Goal: Task Accomplishment & Management: Use online tool/utility

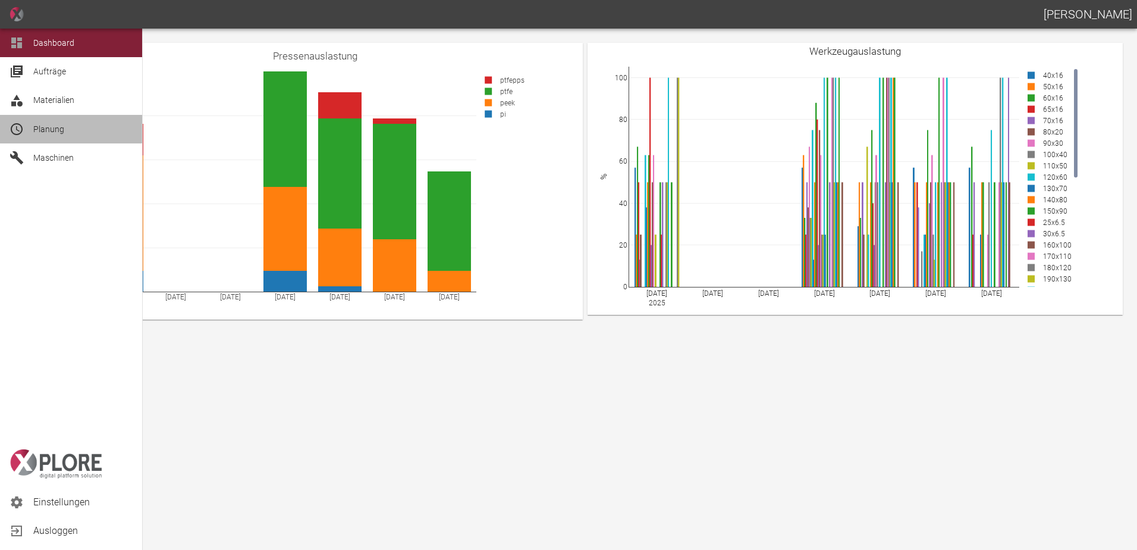
click at [32, 134] on div "Planung" at bounding box center [71, 129] width 142 height 29
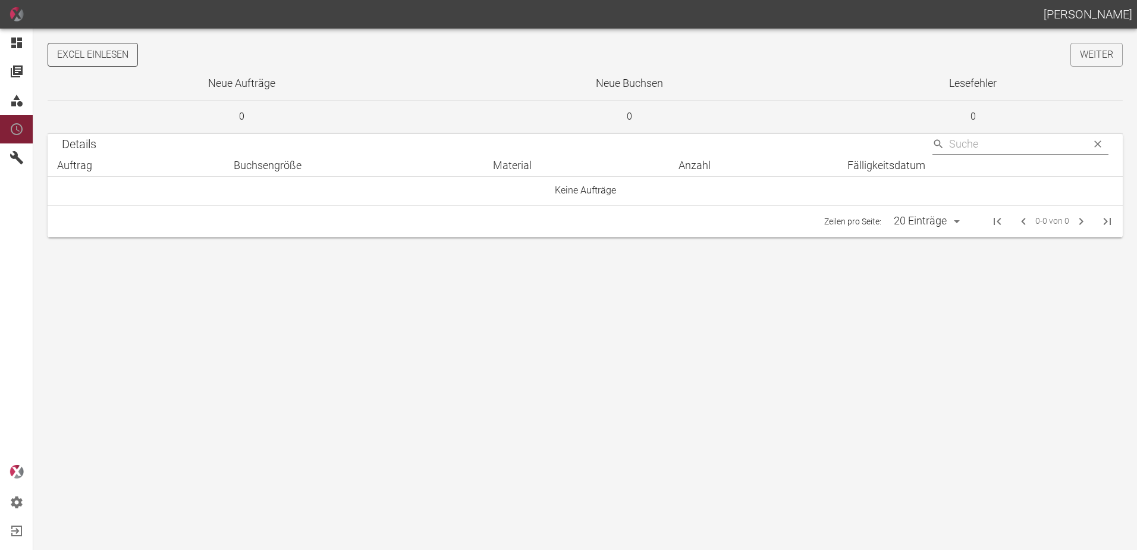
click at [108, 57] on button "Excel einlesen" at bounding box center [93, 55] width 90 height 24
click at [1080, 55] on link "Weiter" at bounding box center [1096, 55] width 52 height 24
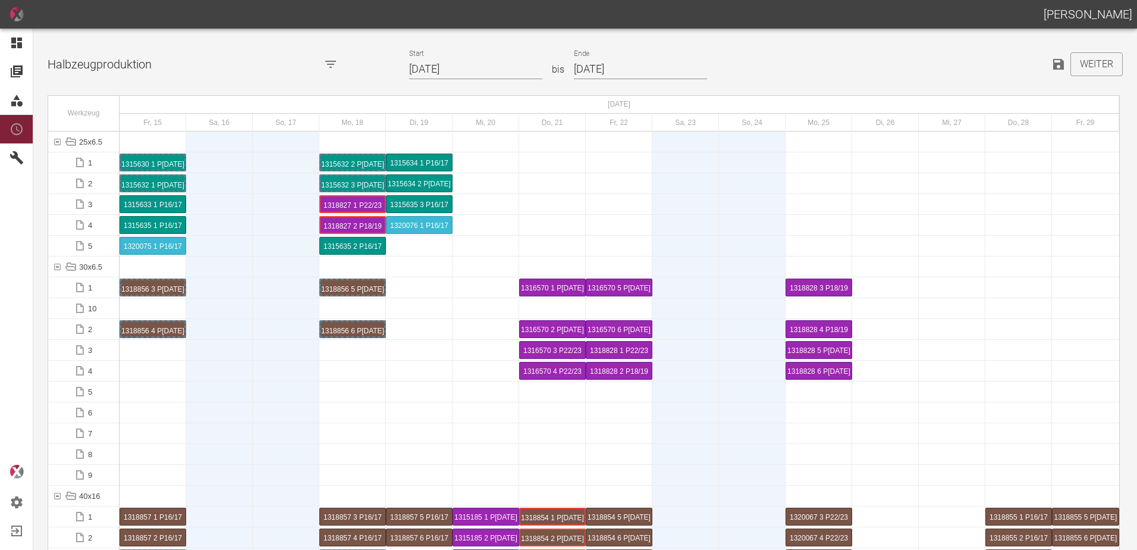
click at [484, 67] on input "15.08.2025" at bounding box center [475, 69] width 133 height 21
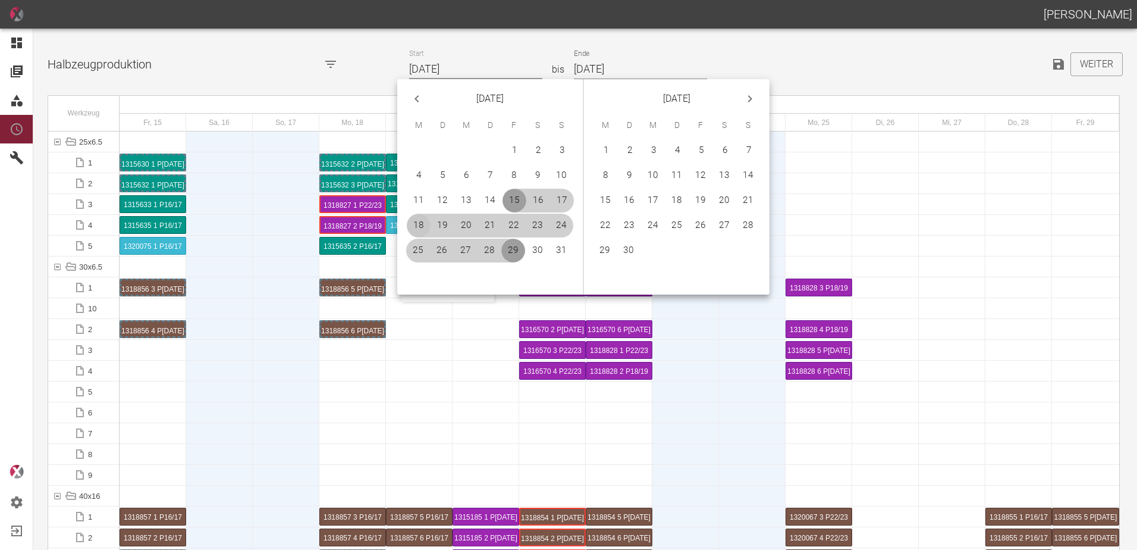
click at [415, 223] on button "18" at bounding box center [419, 226] width 24 height 24
type input "[DATE]"
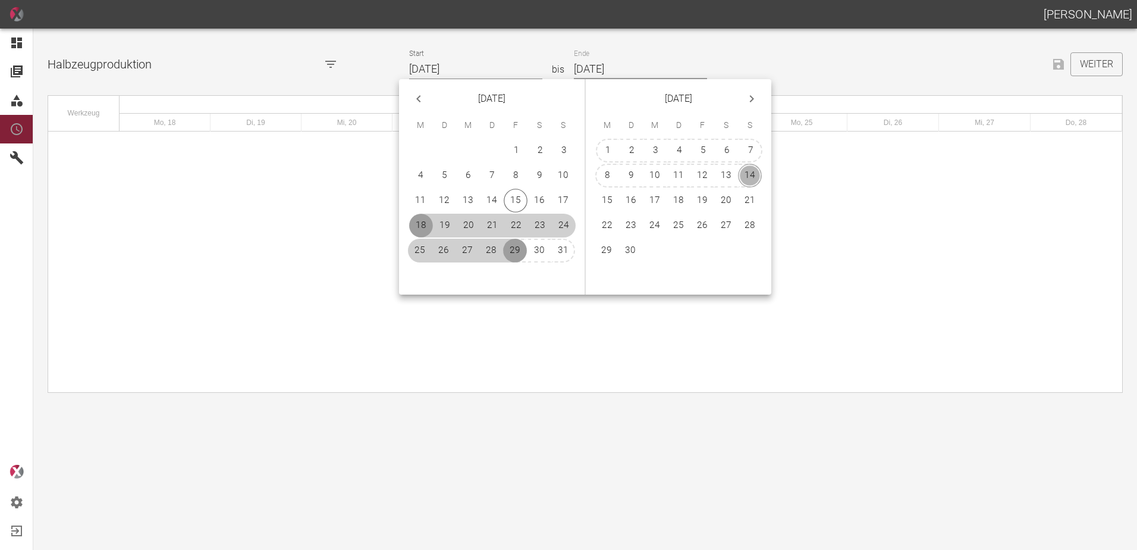
click at [743, 170] on button "14" at bounding box center [750, 176] width 24 height 24
type input "[DATE]"
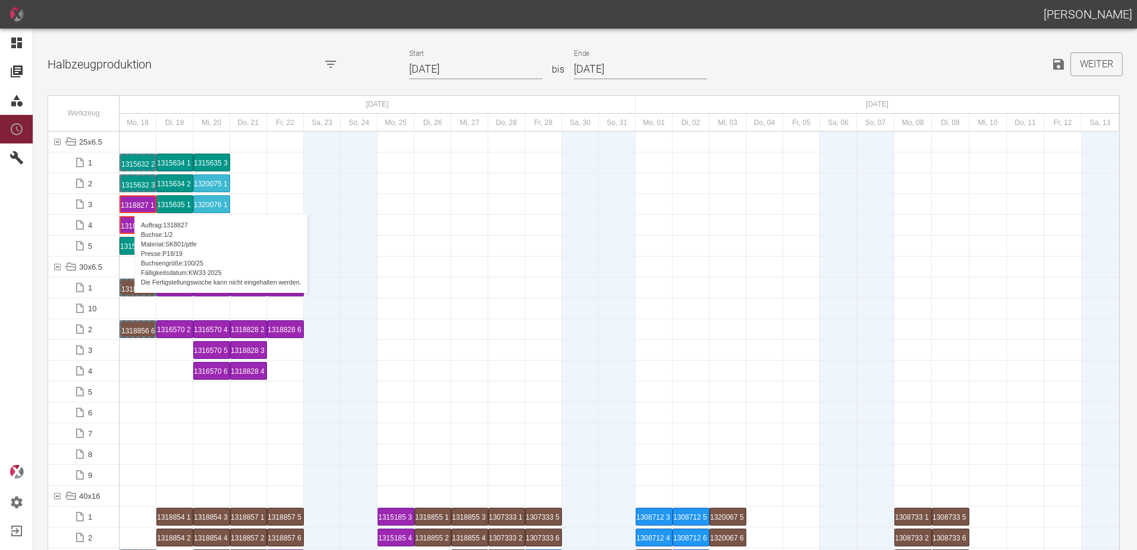
click at [128, 202] on div "1318827 1 P18/19" at bounding box center [138, 203] width 34 height 15
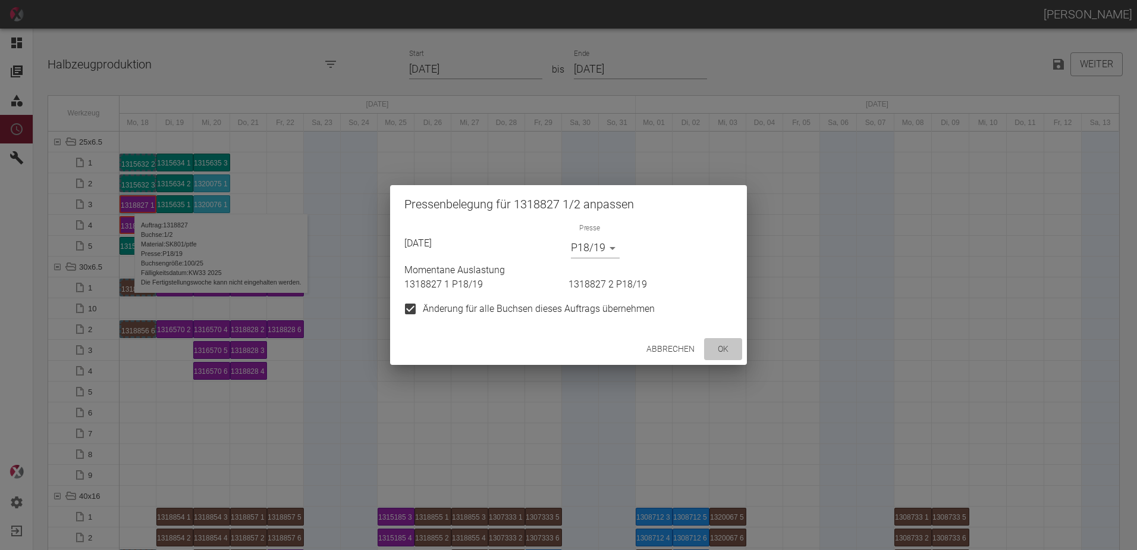
click at [730, 353] on button "ok" at bounding box center [723, 349] width 38 height 22
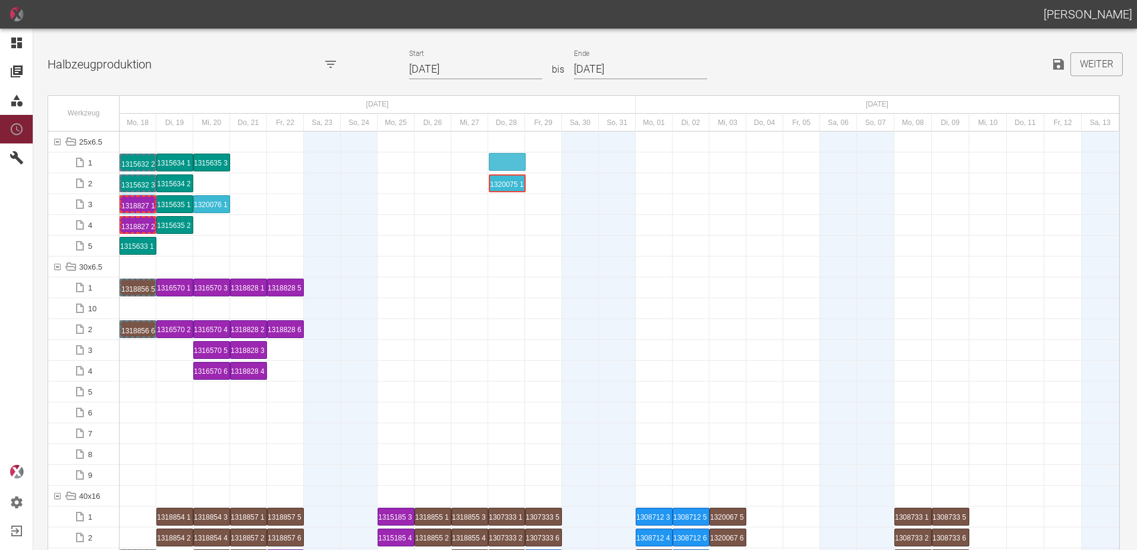
drag, startPoint x: 213, startPoint y: 181, endPoint x: 512, endPoint y: 155, distance: 300.3
drag, startPoint x: 211, startPoint y: 206, endPoint x: 500, endPoint y: 176, distance: 290.6
click at [492, 161] on div "1320075 1 P16/17" at bounding box center [506, 162] width 33 height 14
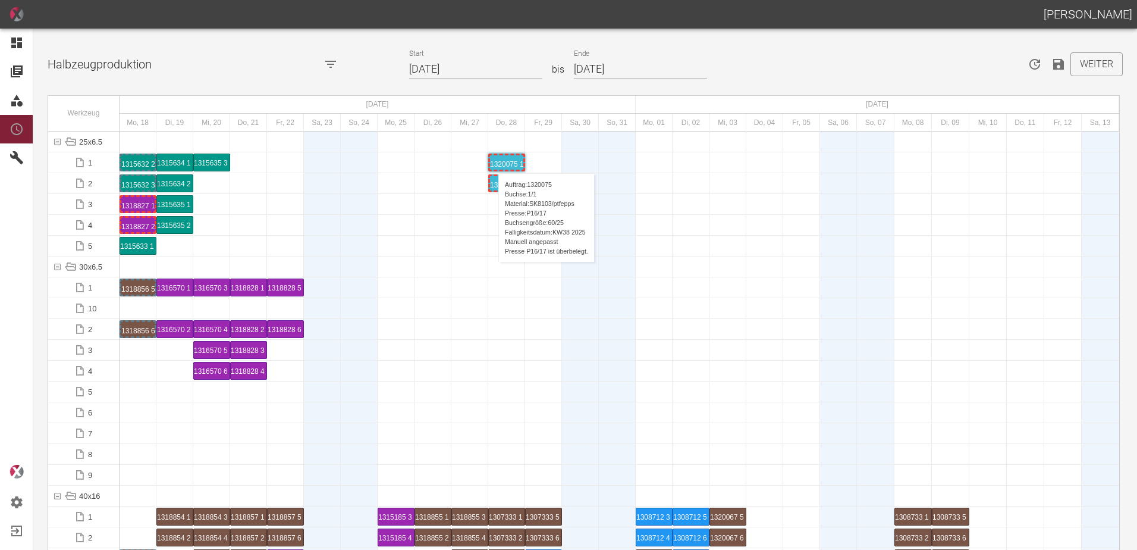
click at [492, 161] on div "1320075 1 P16/17" at bounding box center [506, 162] width 33 height 14
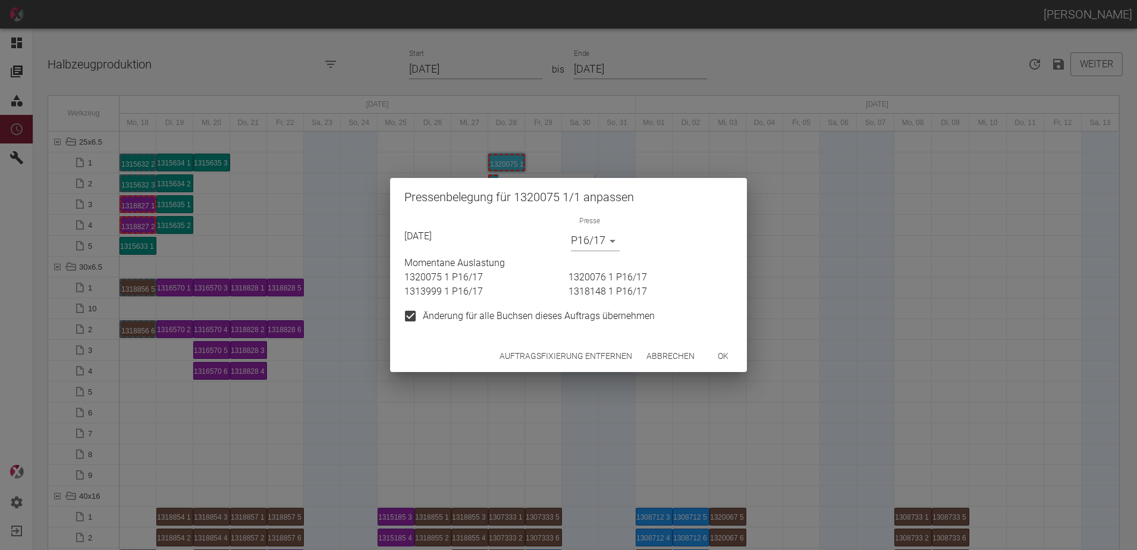
click at [529, 354] on button "Auftragsfixierung entfernen" at bounding box center [566, 356] width 142 height 22
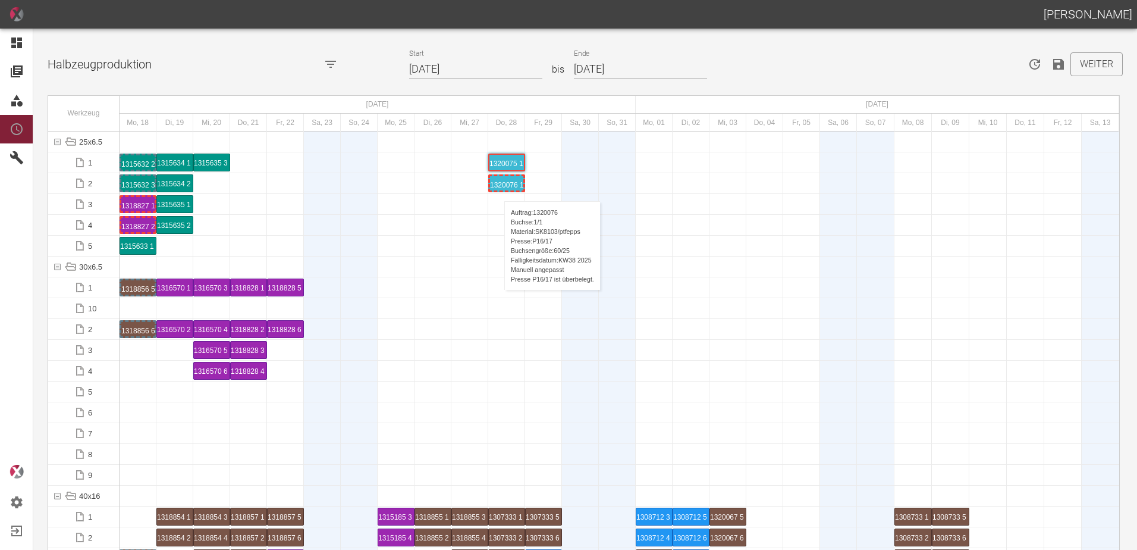
click at [498, 189] on div "1320076 1 P16/17" at bounding box center [506, 183] width 33 height 14
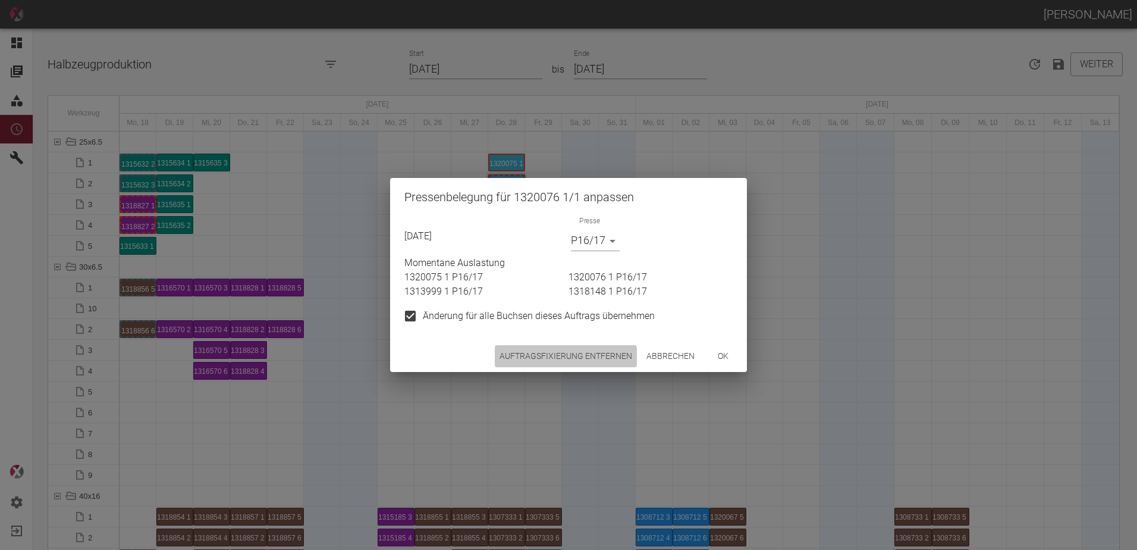
click at [552, 365] on button "Auftragsfixierung entfernen" at bounding box center [566, 356] width 142 height 22
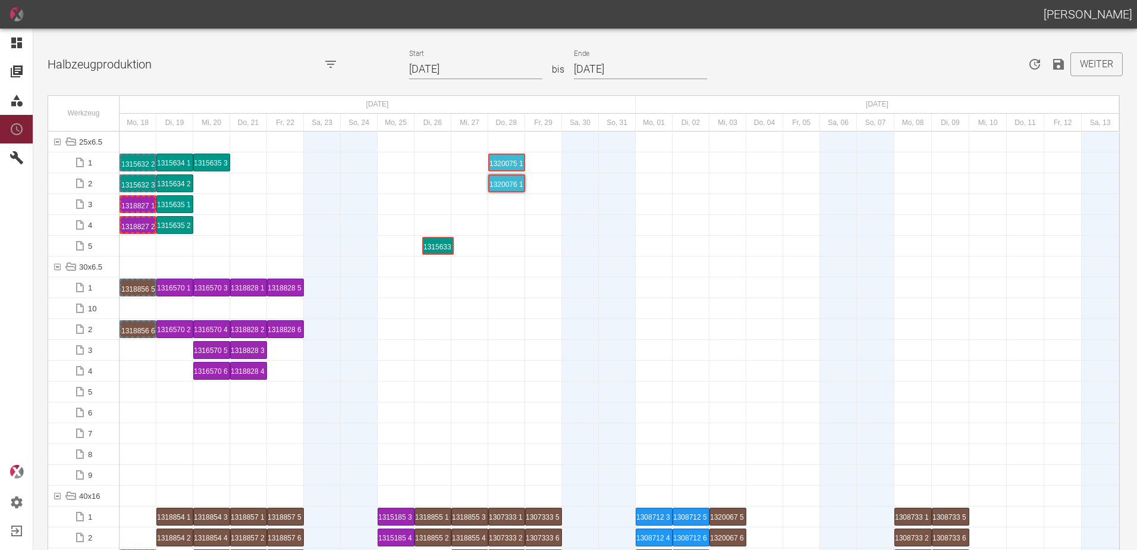
drag, startPoint x: 136, startPoint y: 248, endPoint x: 433, endPoint y: 240, distance: 296.9
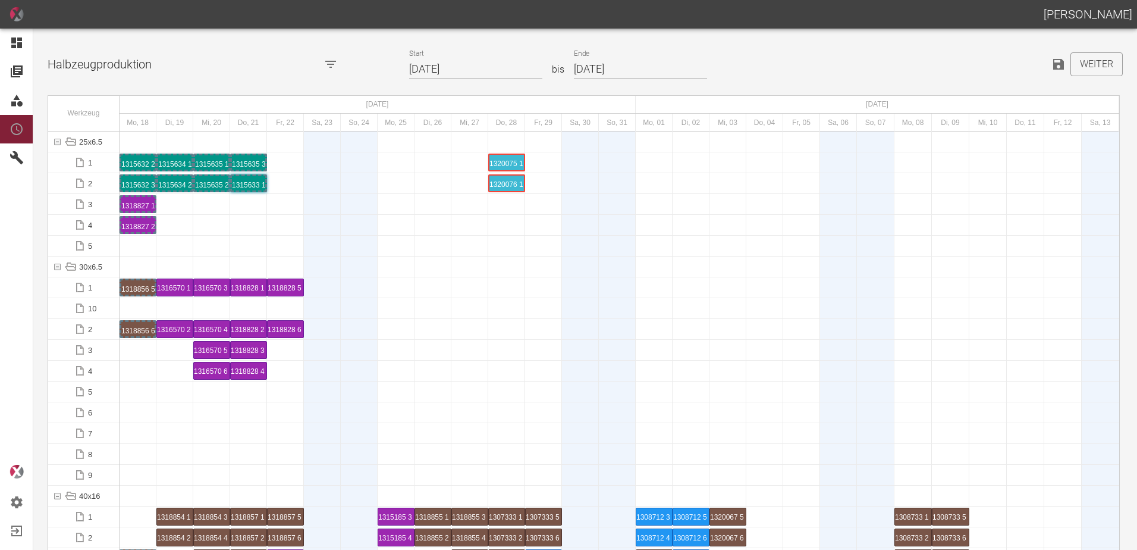
click at [425, 330] on div at bounding box center [433, 329] width 37 height 20
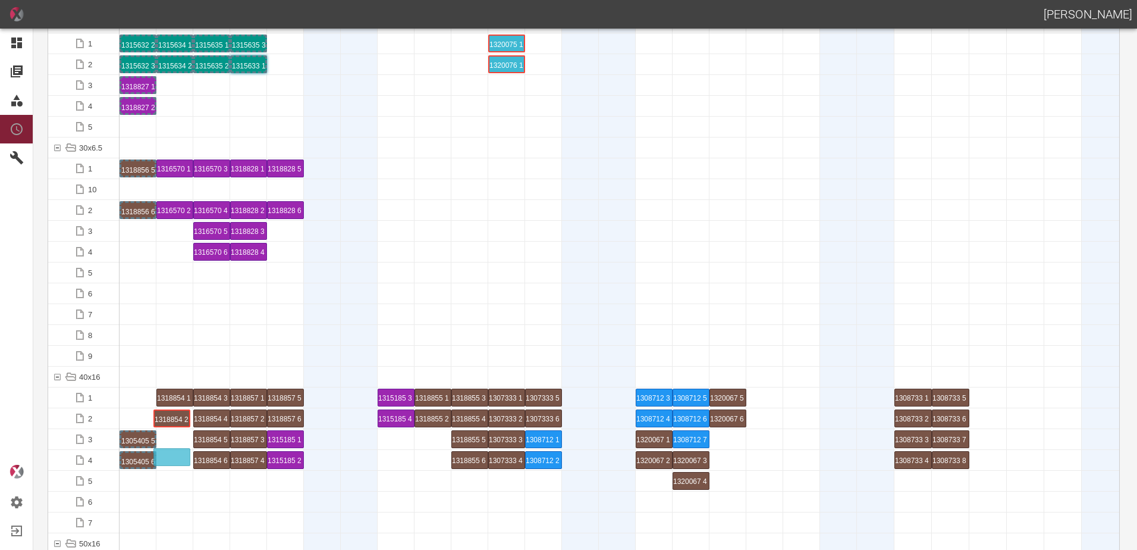
drag, startPoint x: 175, startPoint y: 418, endPoint x: 172, endPoint y: 447, distance: 29.4
drag, startPoint x: 180, startPoint y: 400, endPoint x: 177, endPoint y: 432, distance: 31.6
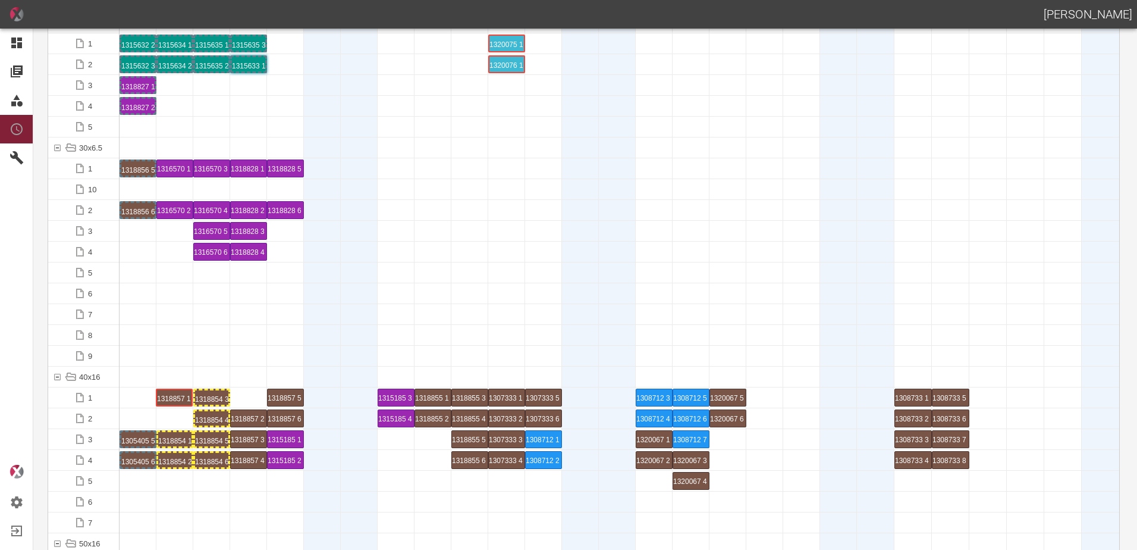
drag, startPoint x: 238, startPoint y: 391, endPoint x: 174, endPoint y: 384, distance: 64.6
drag, startPoint x: 251, startPoint y: 458, endPoint x: 255, endPoint y: 415, distance: 43.0
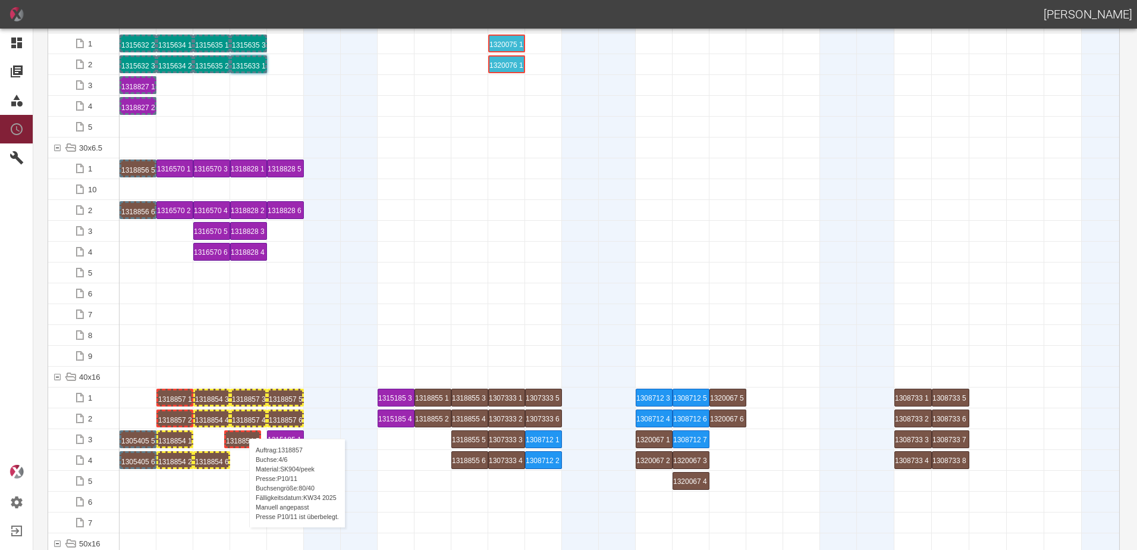
drag, startPoint x: 212, startPoint y: 439, endPoint x: 243, endPoint y: 426, distance: 34.1
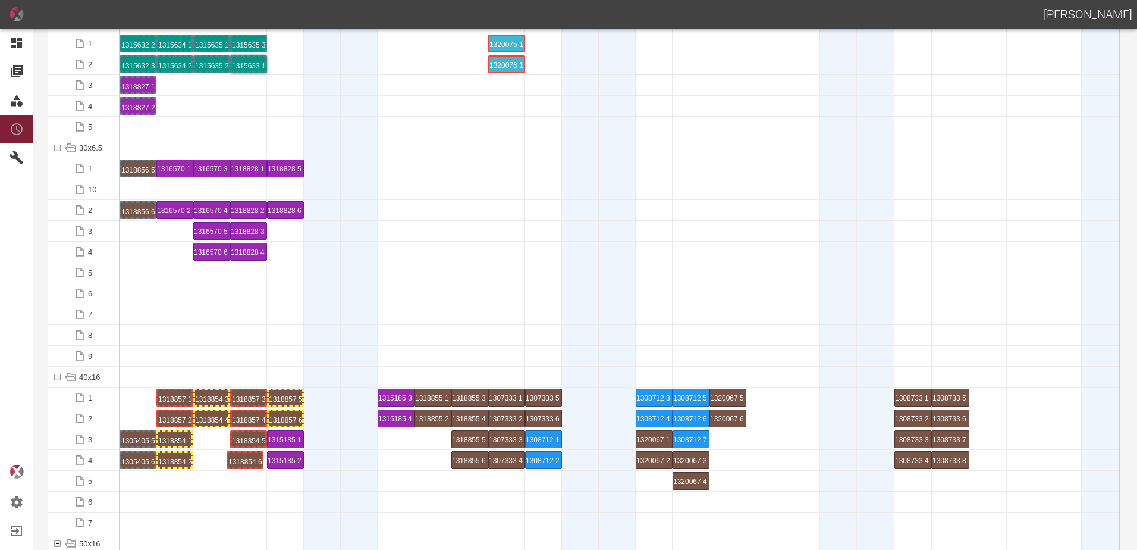
drag, startPoint x: 209, startPoint y: 458, endPoint x: 242, endPoint y: 454, distance: 33.5
drag, startPoint x: 243, startPoint y: 394, endPoint x: 214, endPoint y: 385, distance: 29.7
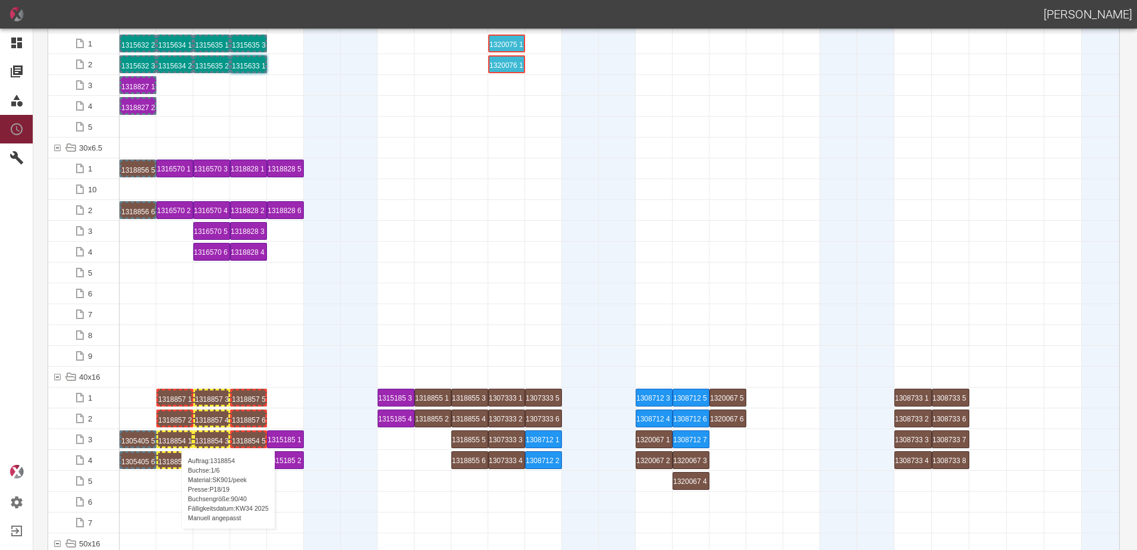
click at [175, 437] on div "1318854 1 P18/19" at bounding box center [174, 439] width 33 height 14
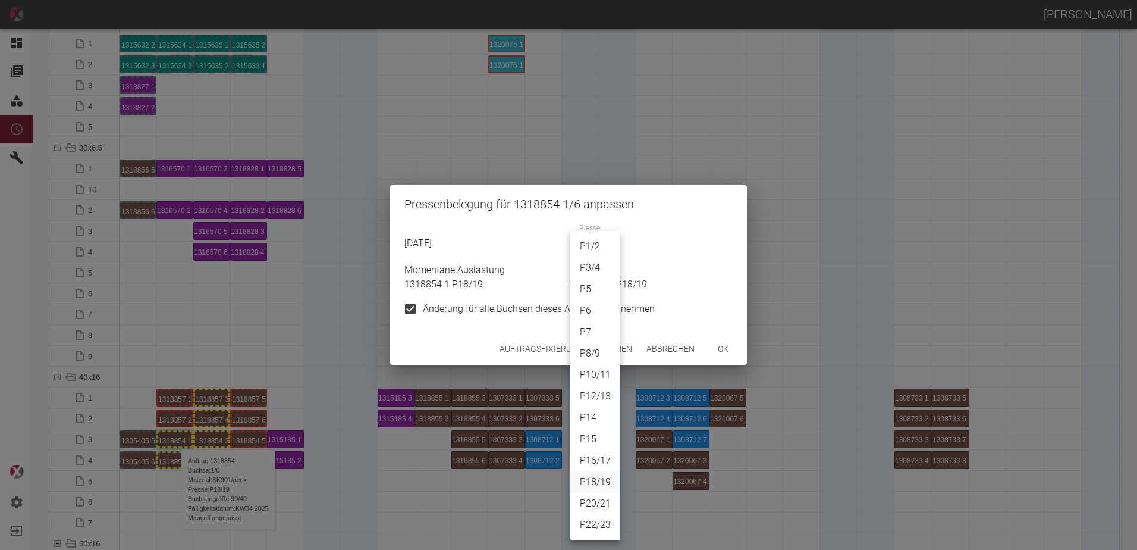
click at [591, 242] on body "[PERSON_NAME] Dashboard Aufträge Materialien Planung Maschinen Einstellungen Au…" at bounding box center [568, 275] width 1137 height 550
click at [588, 351] on li "P8/9" at bounding box center [595, 353] width 50 height 21
type input "P8/9"
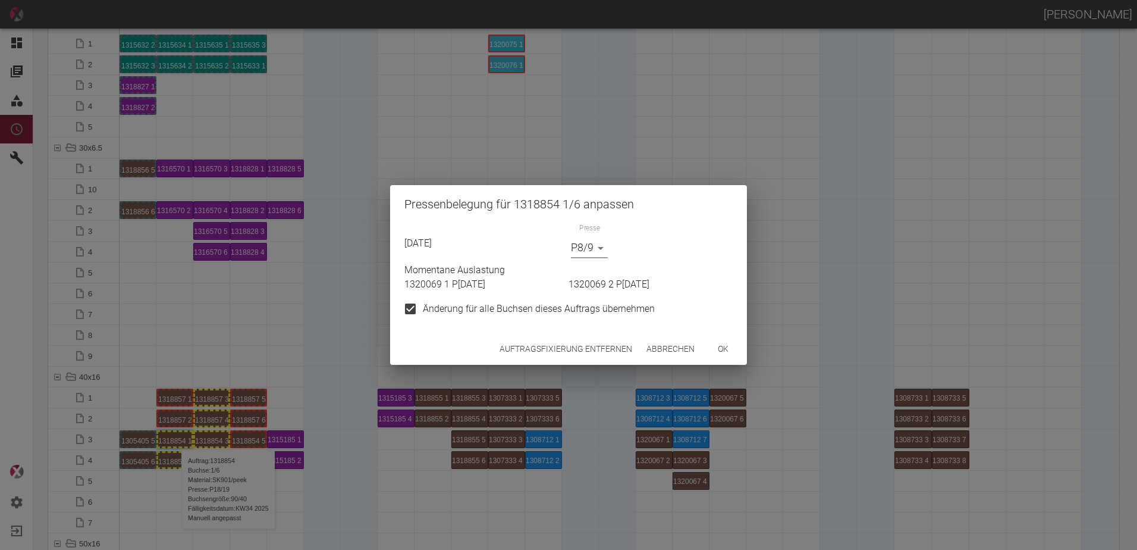
click at [723, 346] on button "ok" at bounding box center [723, 349] width 38 height 22
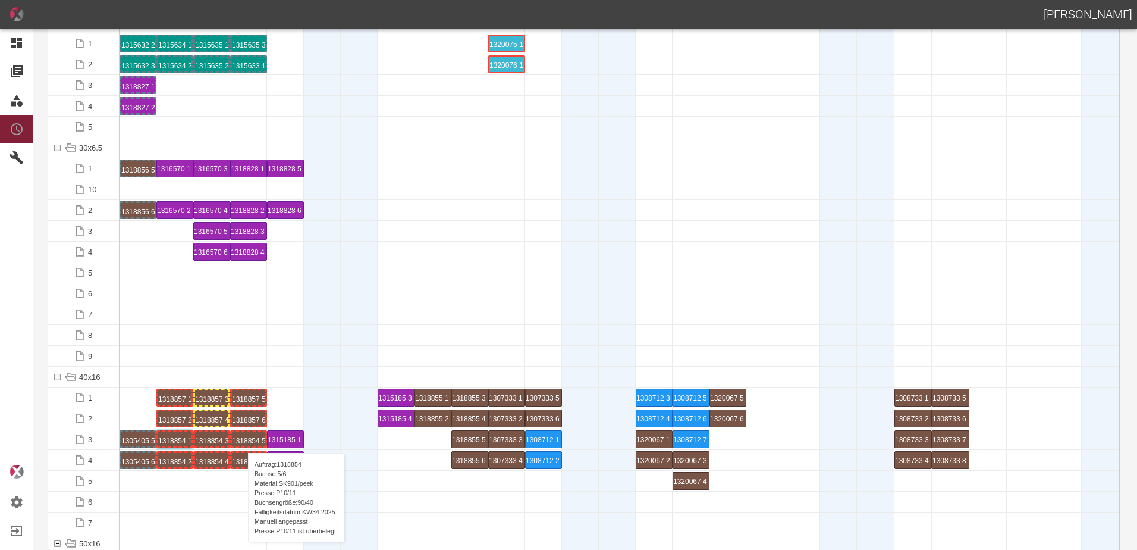
click at [242, 441] on div "1318854 5 P10/11" at bounding box center [248, 439] width 33 height 14
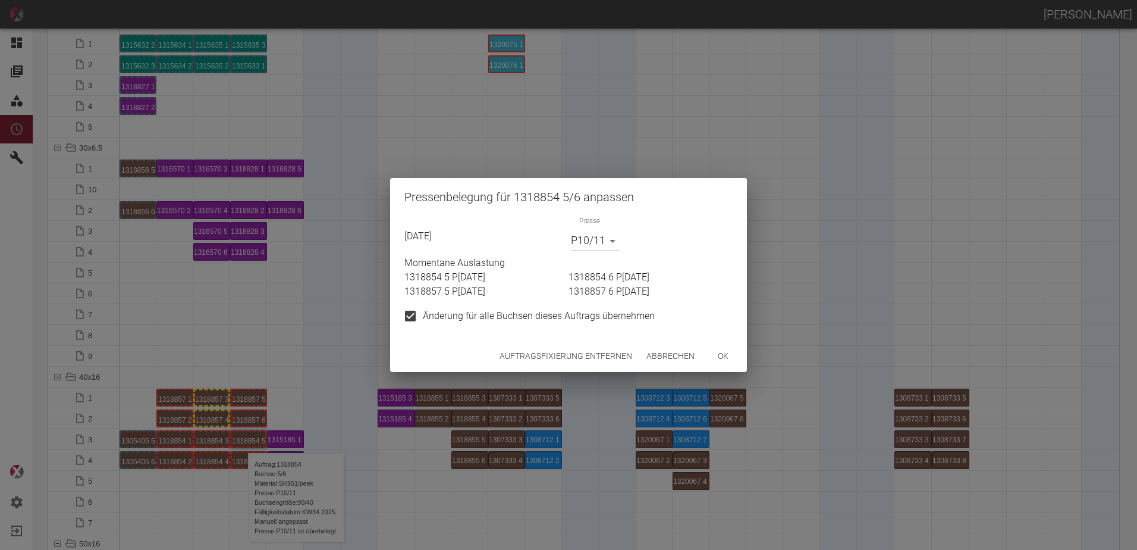
click at [583, 237] on body "[PERSON_NAME] Dashboard Aufträge Materialien Planung Maschinen Einstellungen Au…" at bounding box center [568, 275] width 1137 height 550
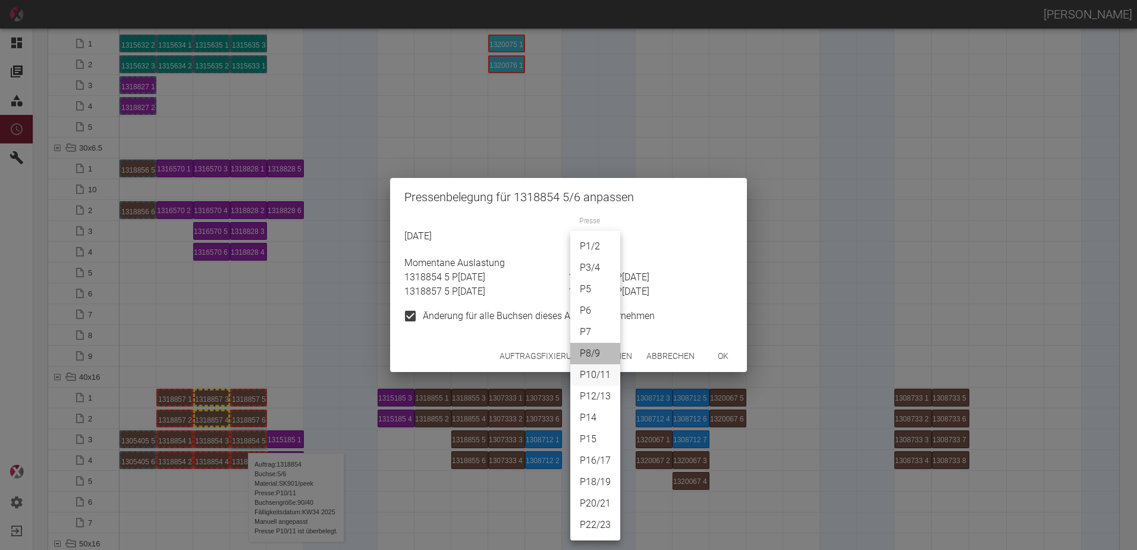
click at [601, 352] on li "P8/9" at bounding box center [595, 353] width 50 height 21
type input "P8/9"
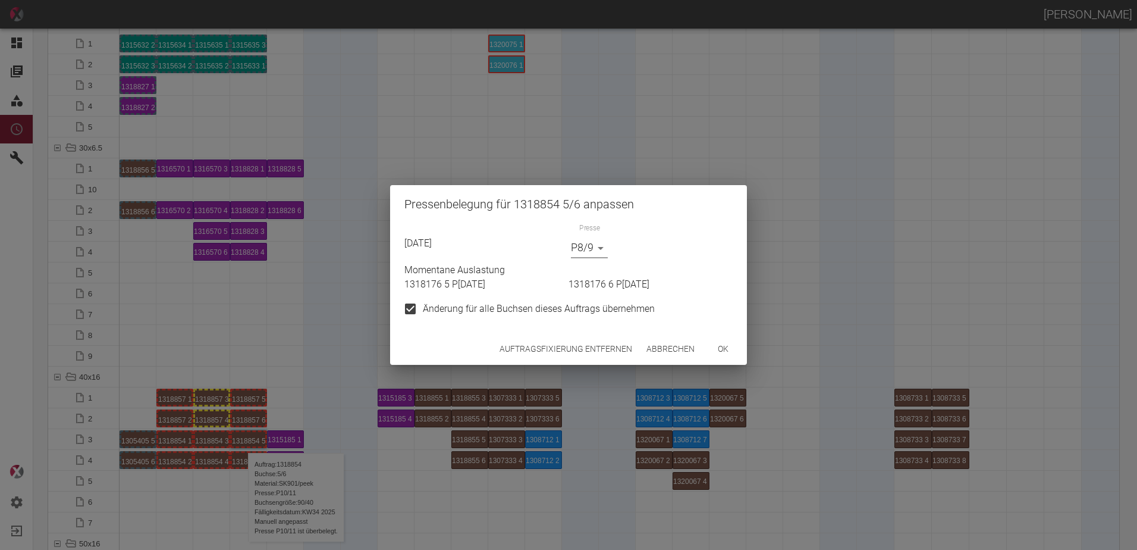
click at [717, 352] on button "ok" at bounding box center [723, 349] width 38 height 22
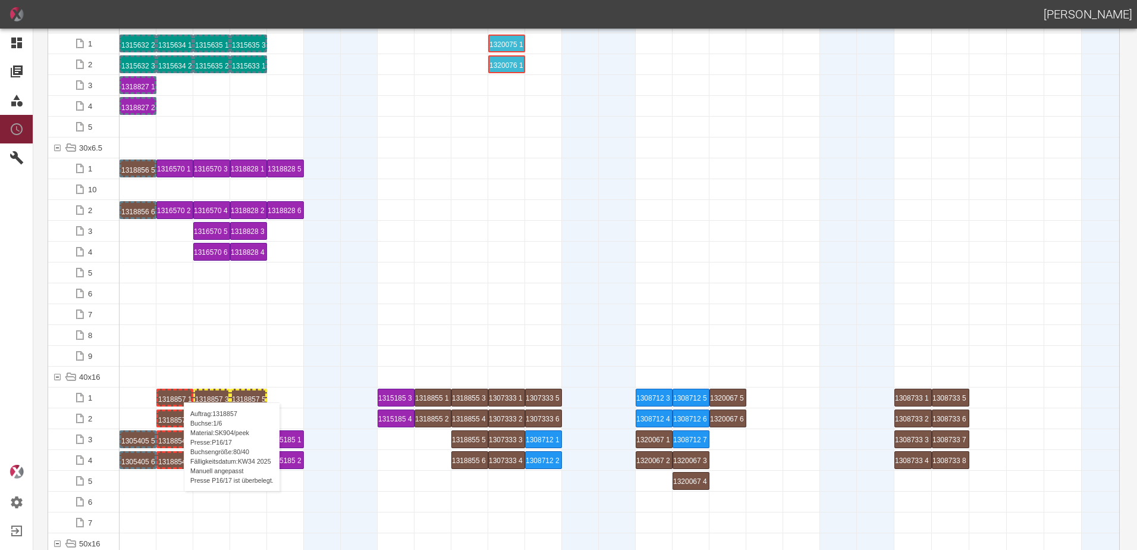
click at [178, 390] on div "1318857 1 P16/17" at bounding box center [174, 397] width 33 height 14
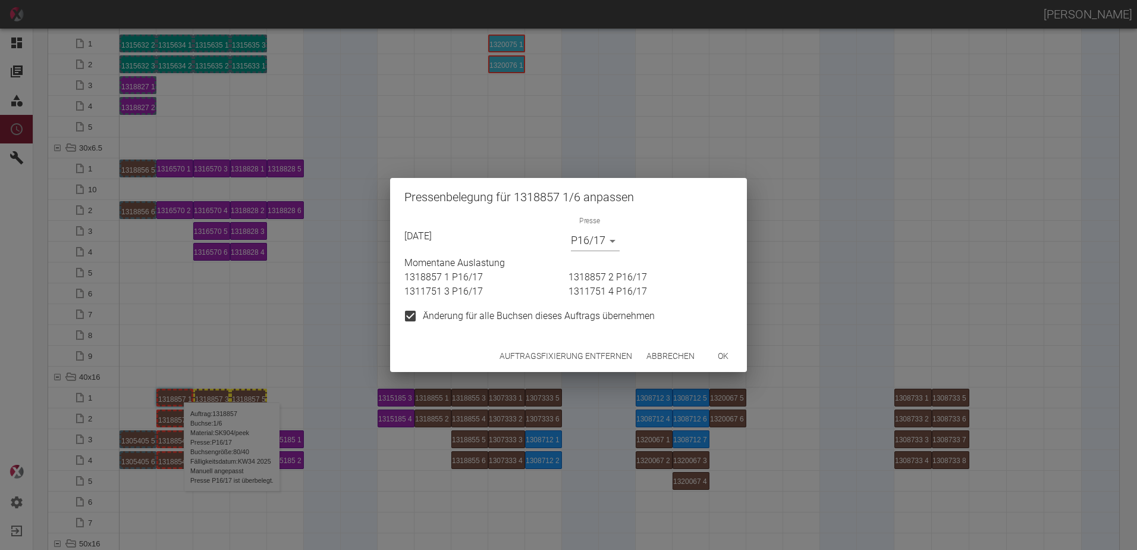
click at [598, 243] on body "[PERSON_NAME] Dashboard Aufträge Materialien Planung Maschinen Einstellungen Au…" at bounding box center [568, 275] width 1137 height 550
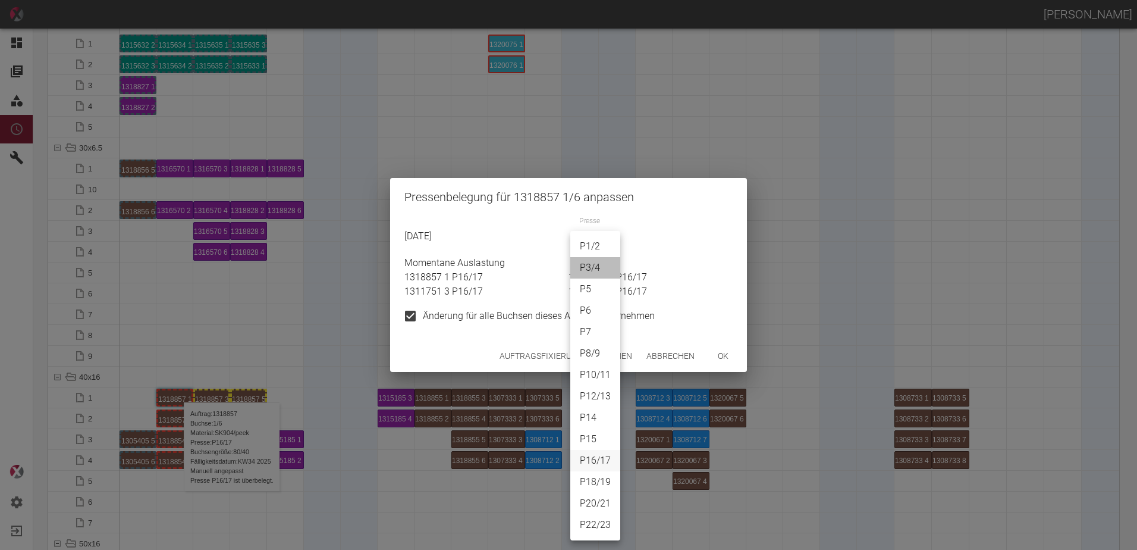
click at [592, 269] on li "P3/4" at bounding box center [595, 267] width 50 height 21
type input "P3/4"
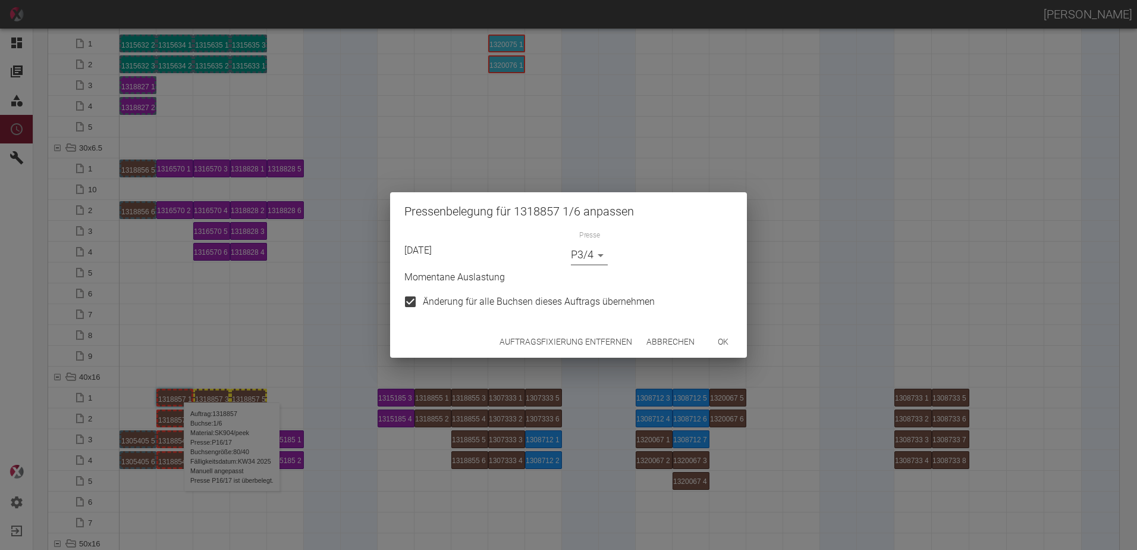
click at [727, 346] on button "ok" at bounding box center [723, 342] width 38 height 22
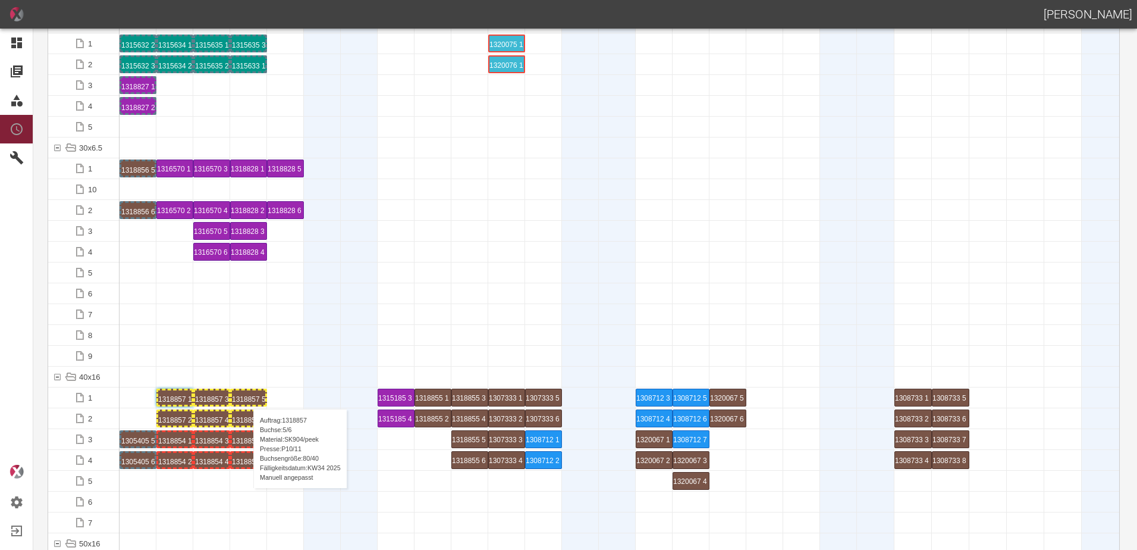
click at [247, 397] on div "1318857 5 P10/11" at bounding box center [248, 397] width 33 height 14
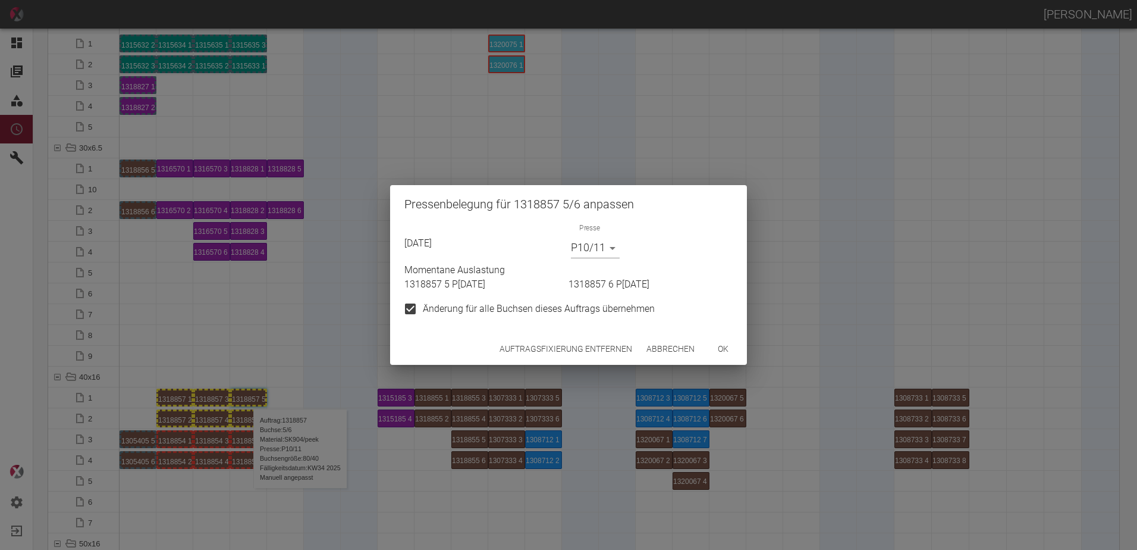
click at [575, 247] on body "[PERSON_NAME] Dashboard Aufträge Materialien Planung Maschinen Einstellungen Au…" at bounding box center [568, 275] width 1137 height 550
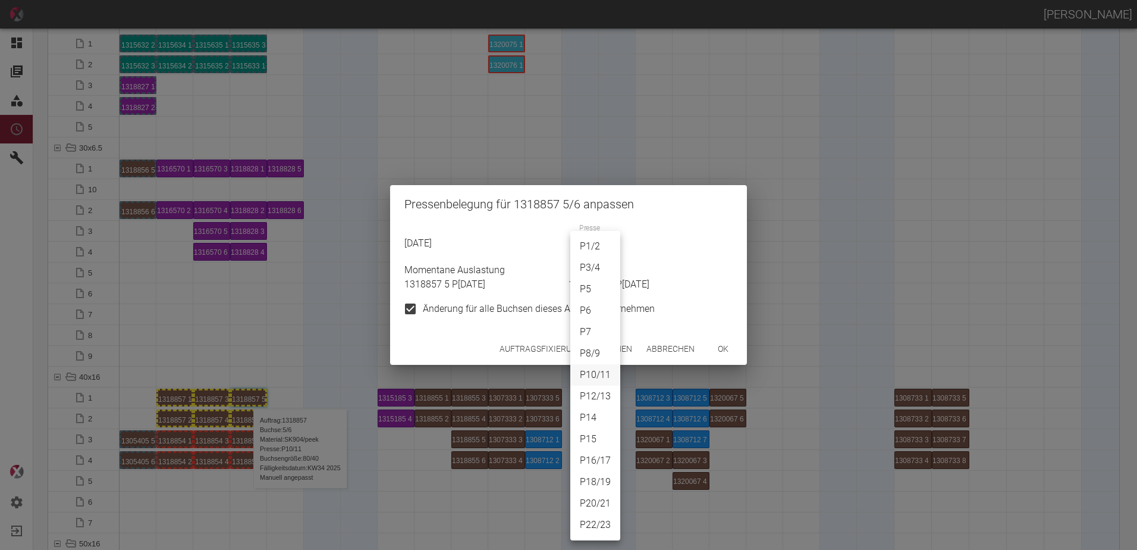
click at [586, 271] on li "P3/4" at bounding box center [595, 267] width 50 height 21
type input "P3/4"
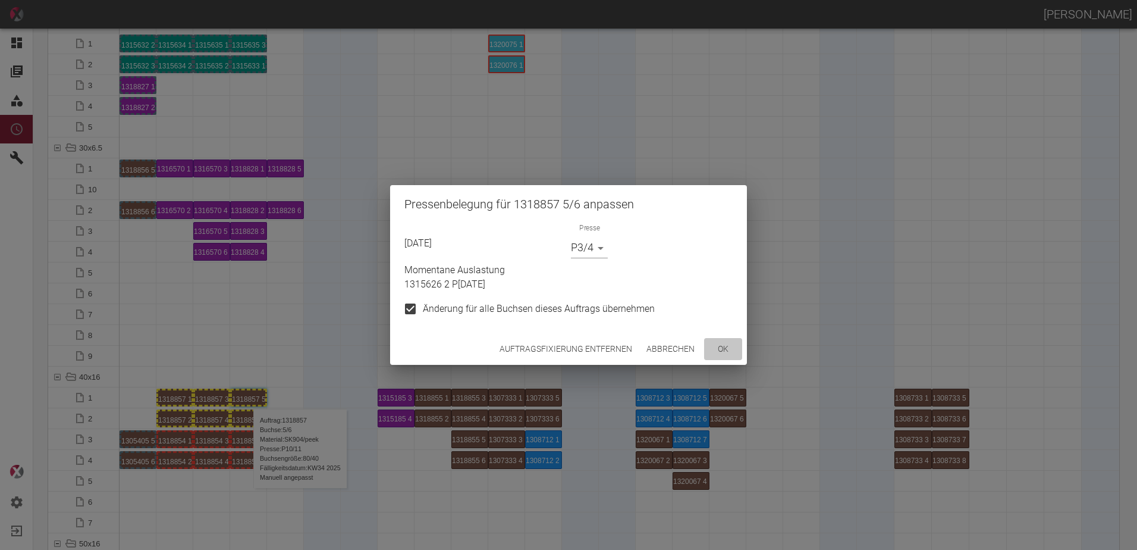
click at [720, 345] on button "ok" at bounding box center [723, 349] width 38 height 22
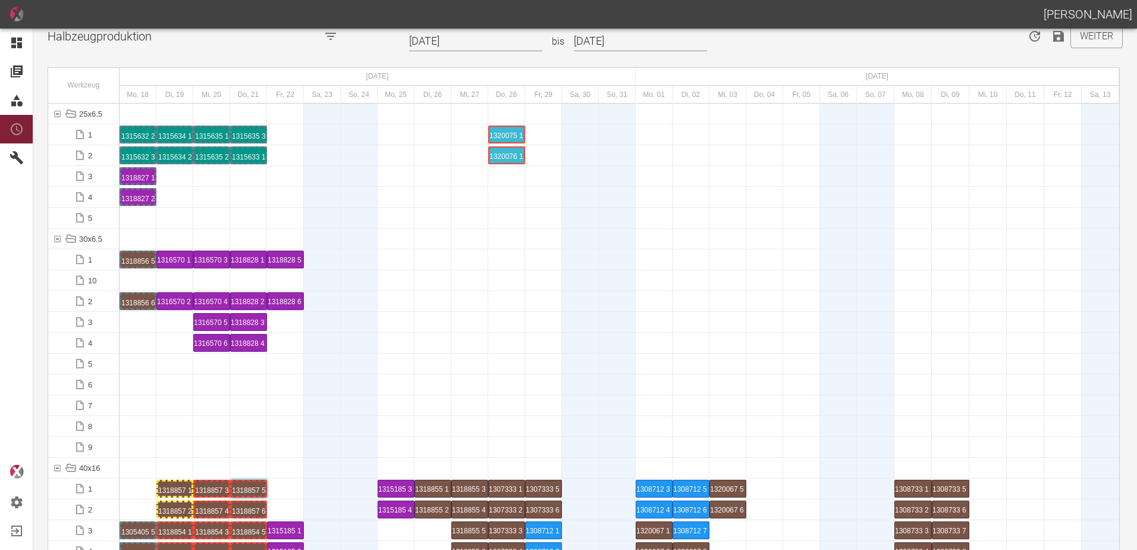
scroll to position [0, 0]
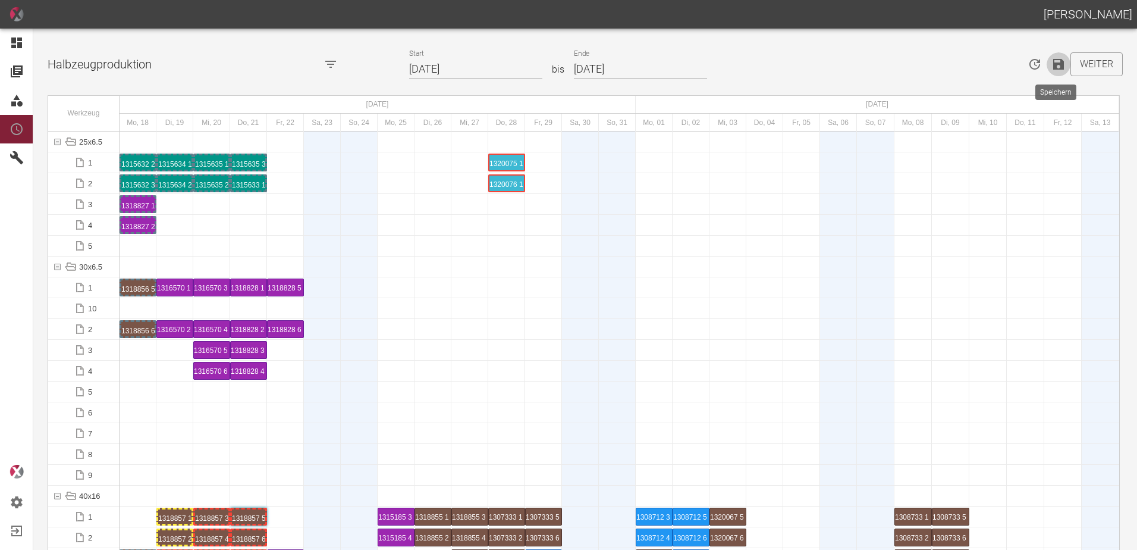
click at [1054, 62] on icon "Speichern" at bounding box center [1058, 64] width 11 height 11
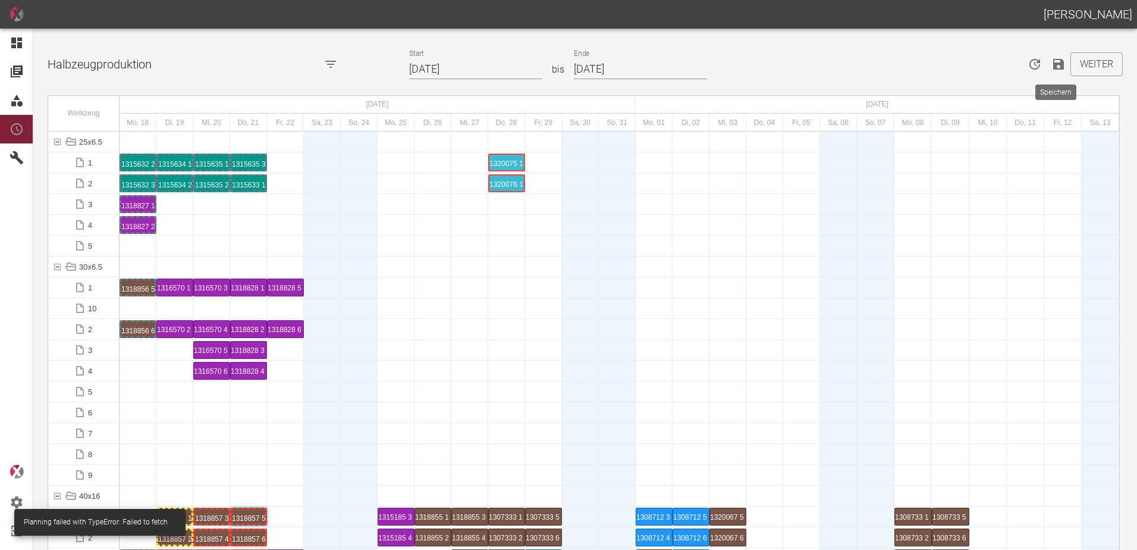
click at [1056, 70] on icon "Speichern" at bounding box center [1058, 64] width 14 height 14
click at [351, 425] on div at bounding box center [359, 433] width 37 height 20
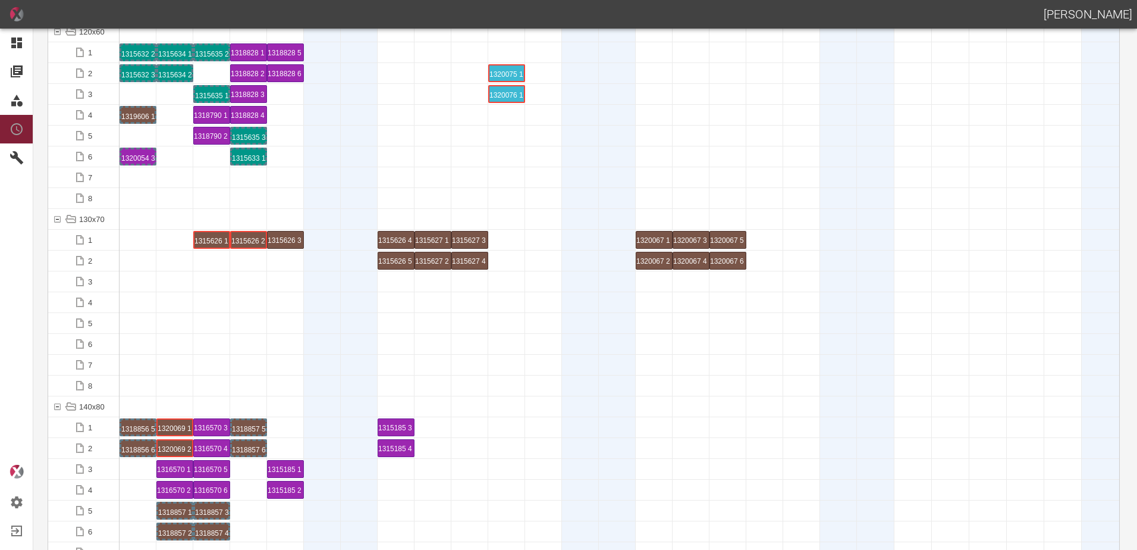
scroll to position [2141, 0]
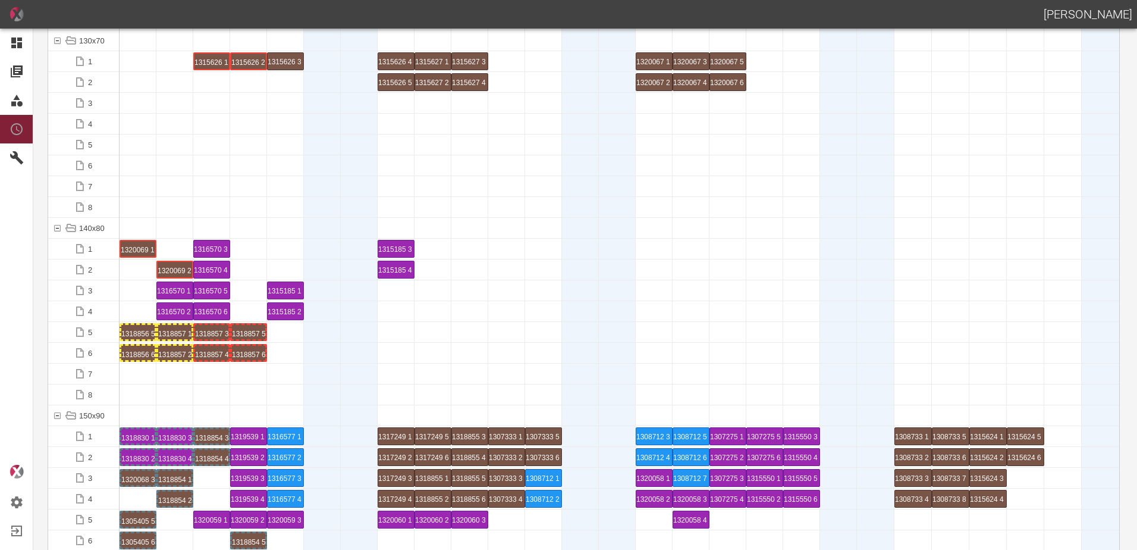
drag, startPoint x: 174, startPoint y: 249, endPoint x: 133, endPoint y: 238, distance: 42.4
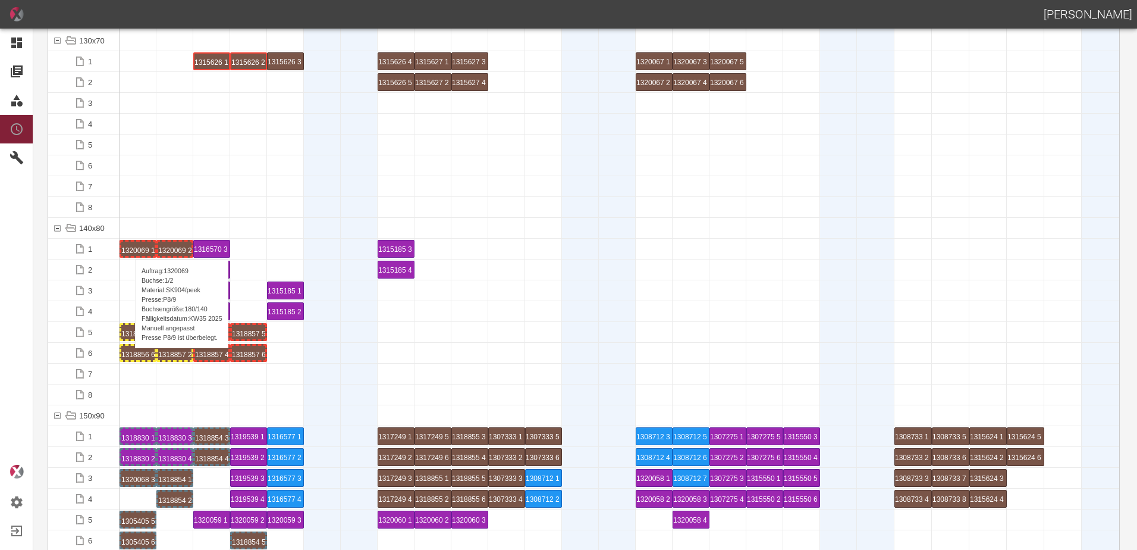
click at [129, 247] on div "1320069 1 P8/9" at bounding box center [137, 248] width 33 height 14
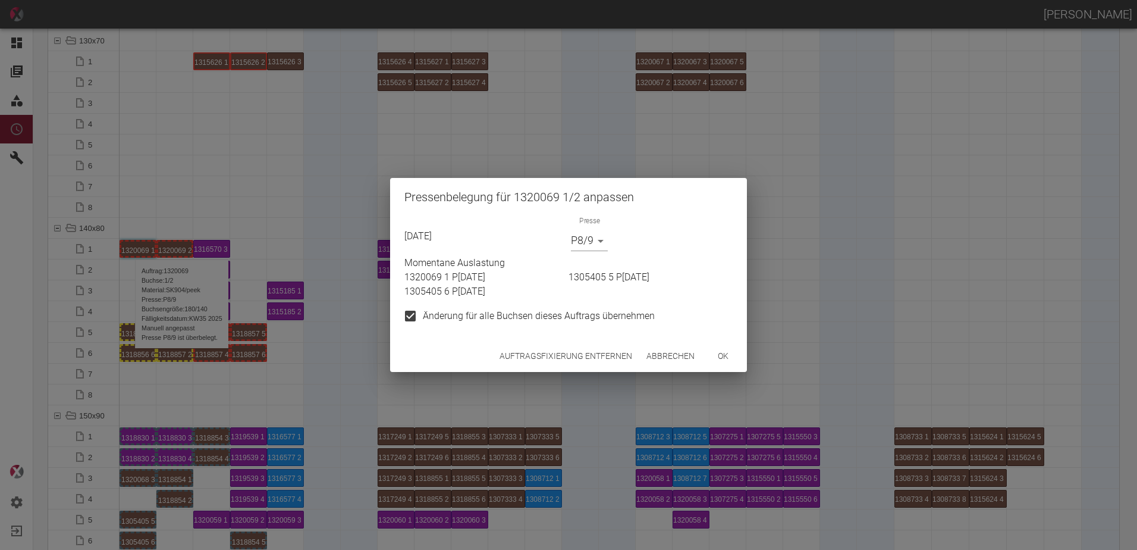
click at [591, 244] on body "[PERSON_NAME] Dashboard Aufträge Materialien Planung Maschinen Einstellungen Au…" at bounding box center [568, 275] width 1137 height 550
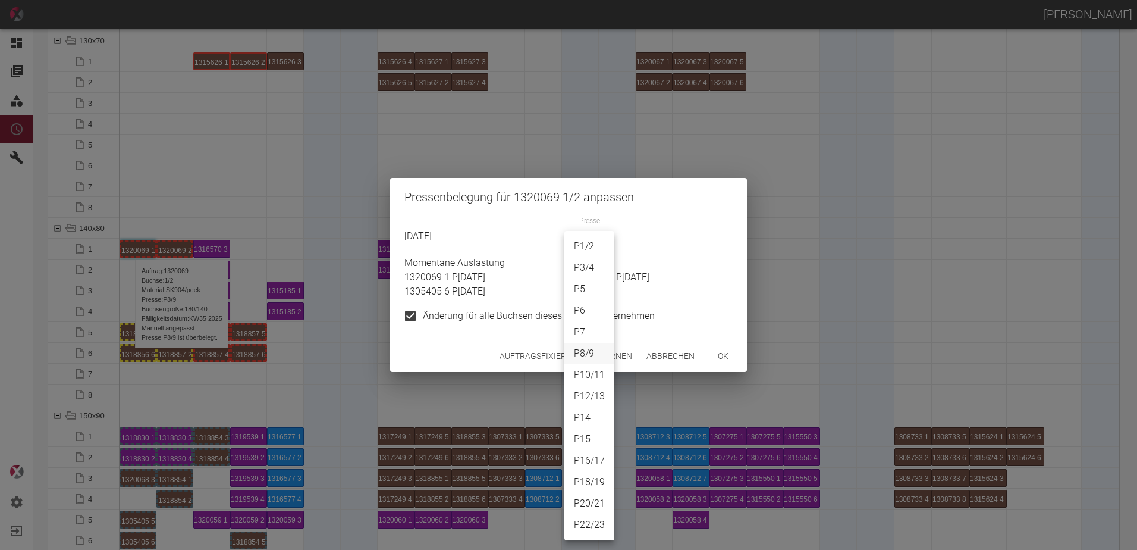
click at [573, 290] on li "P5" at bounding box center [589, 288] width 50 height 21
type input "P5"
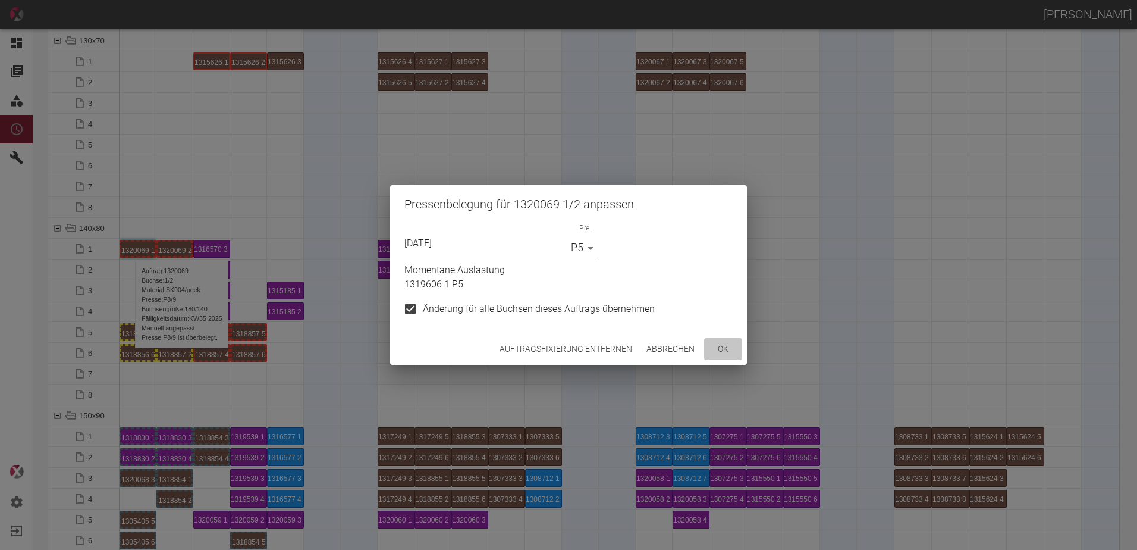
click at [717, 347] on button "ok" at bounding box center [723, 349] width 38 height 22
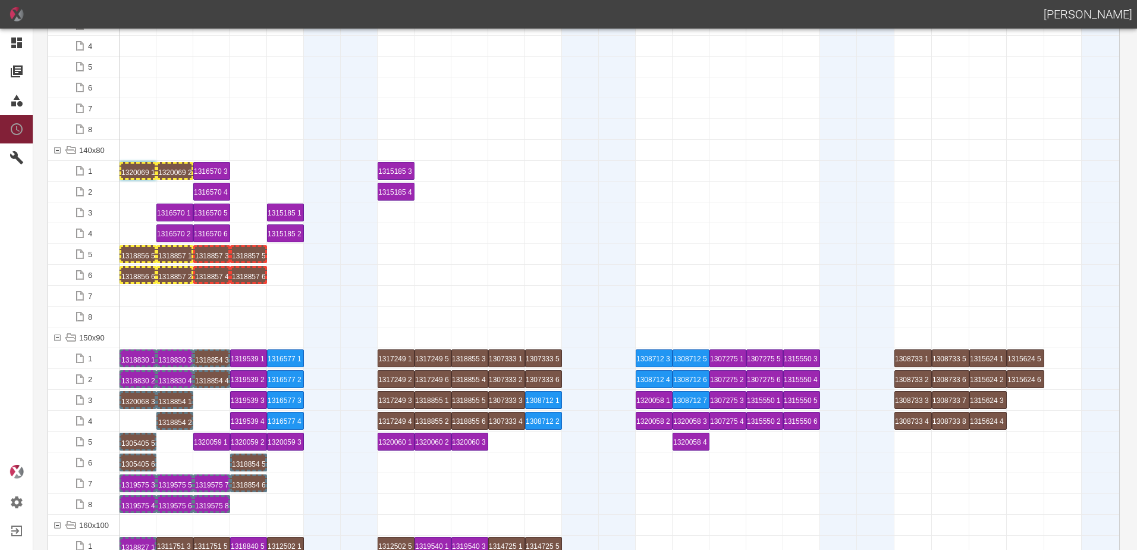
scroll to position [2319, 0]
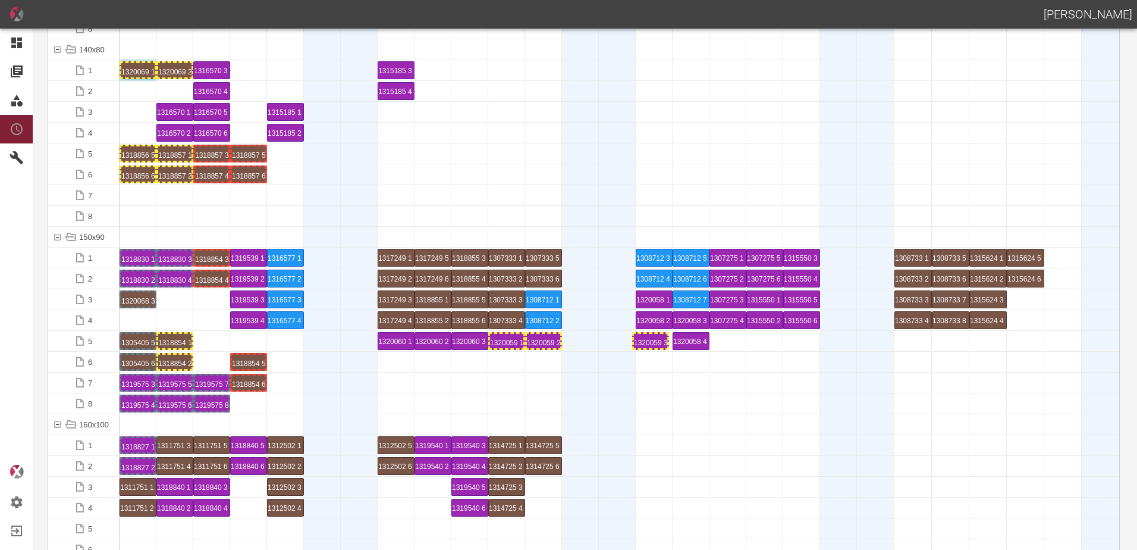
drag, startPoint x: 286, startPoint y: 341, endPoint x: 654, endPoint y: 341, distance: 367.5
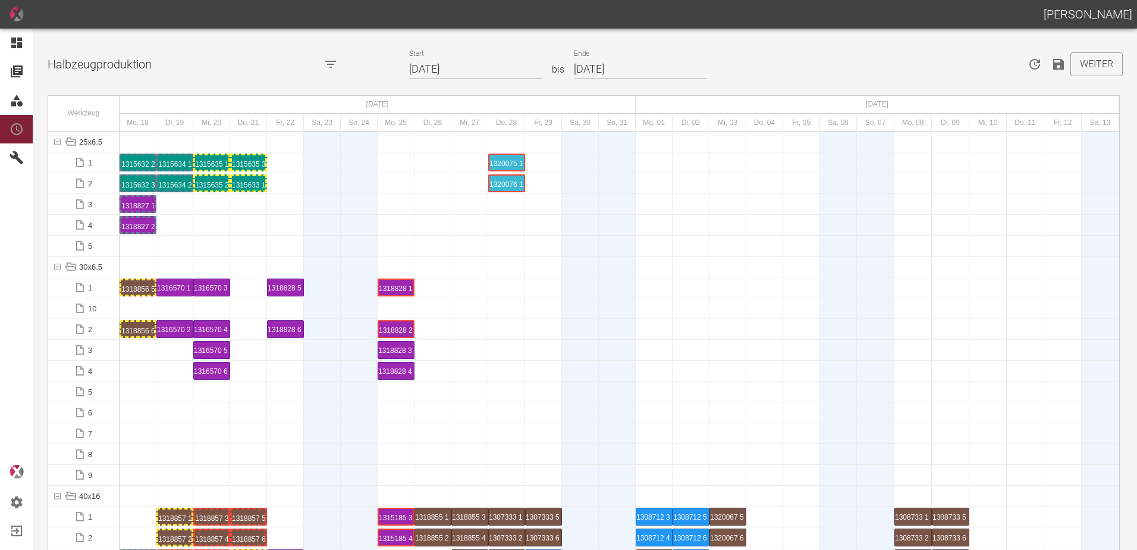
scroll to position [2736, 0]
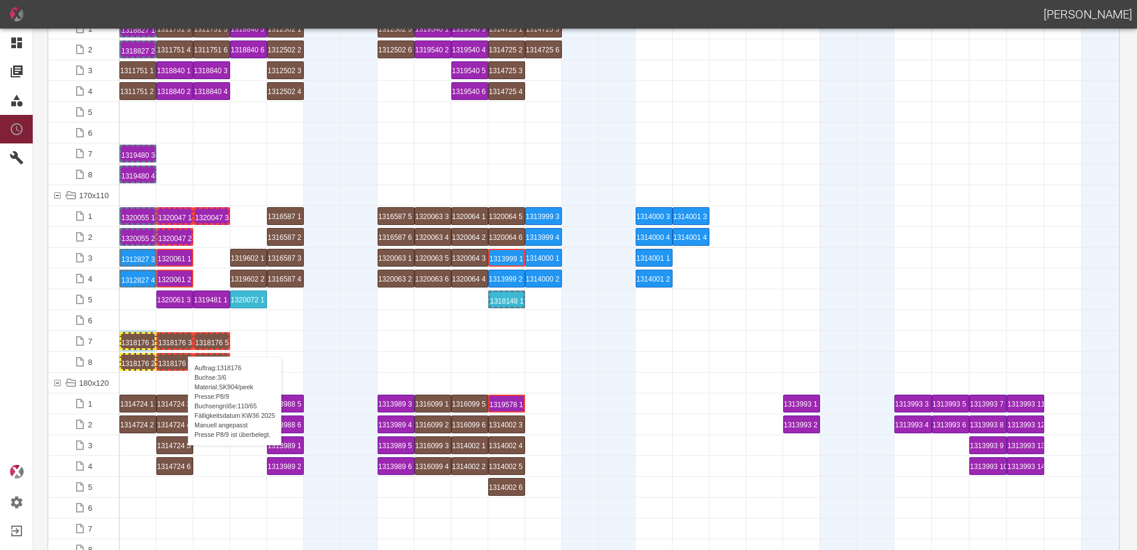
click at [182, 344] on div "1318176 3 P[DATE]" at bounding box center [174, 341] width 33 height 14
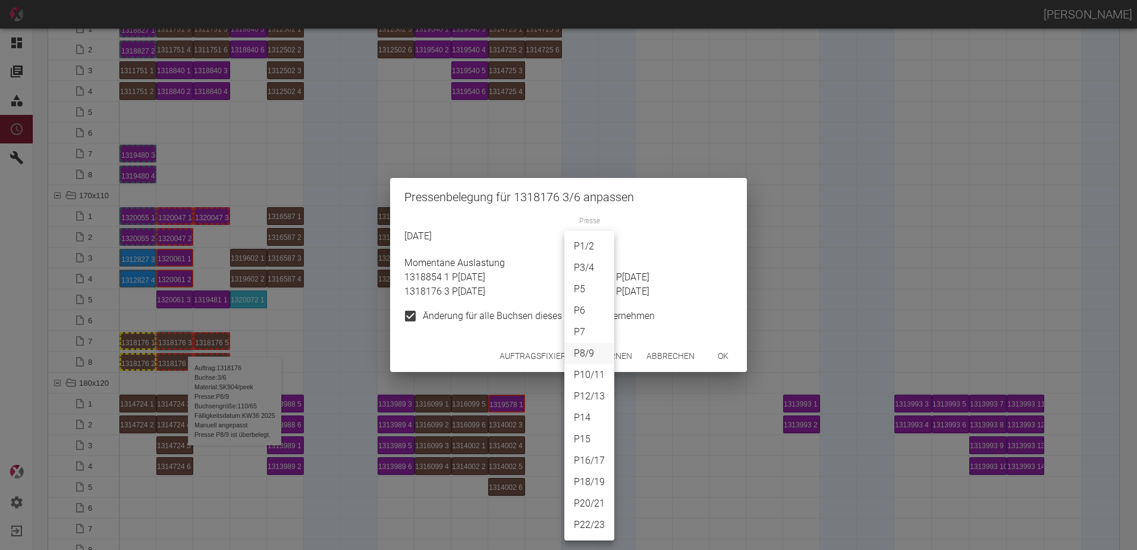
click at [592, 241] on body "[PERSON_NAME] Dashboard Aufträge Materialien Planung Maschinen Einstellungen Au…" at bounding box center [568, 275] width 1137 height 550
click at [593, 503] on li "P20/21" at bounding box center [589, 502] width 50 height 21
type input "P20/21"
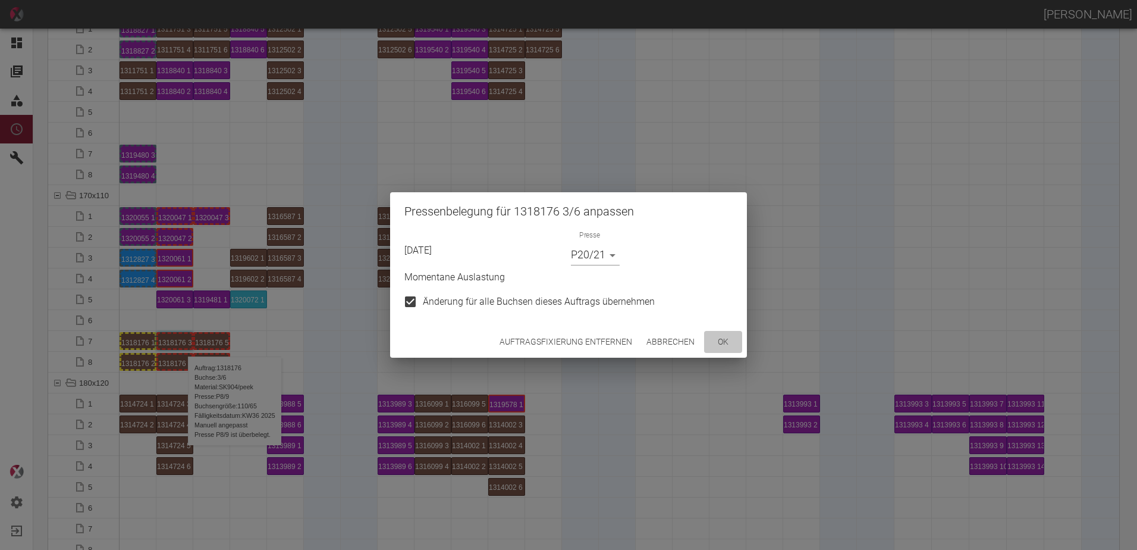
click at [714, 336] on button "ok" at bounding box center [723, 342] width 38 height 22
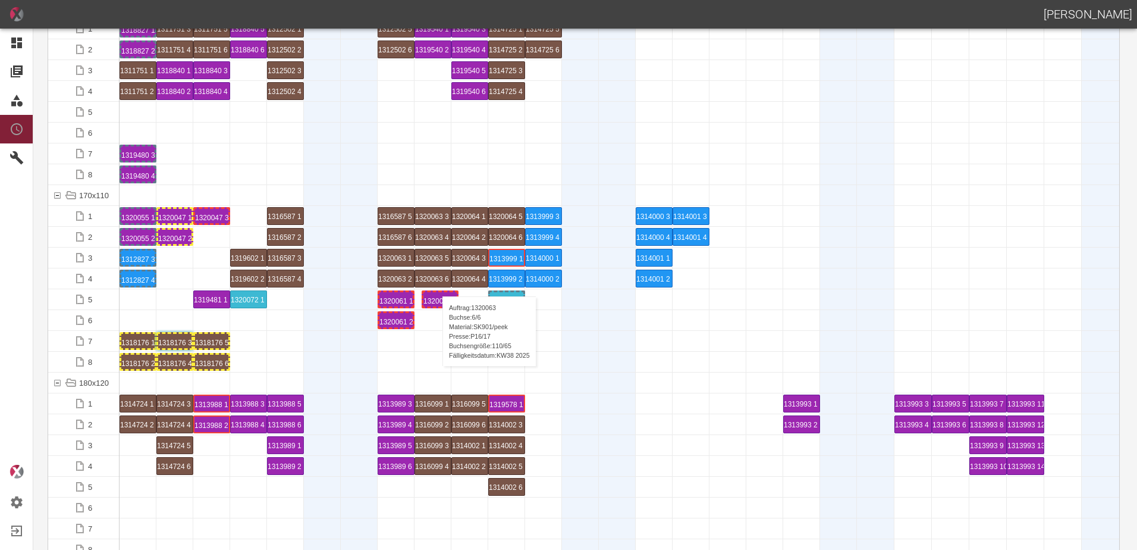
drag, startPoint x: 171, startPoint y: 295, endPoint x: 437, endPoint y: 284, distance: 265.5
click at [436, 296] on div "1320061 3 P[DATE]" at bounding box center [432, 299] width 33 height 14
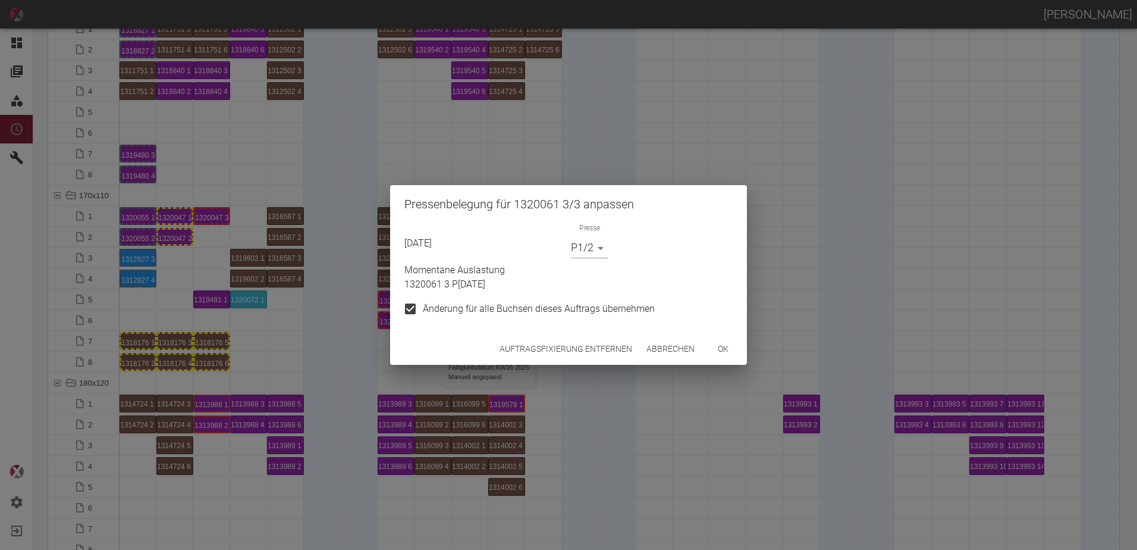
click at [551, 341] on button "Auftragsfixierung entfernen" at bounding box center [566, 349] width 142 height 22
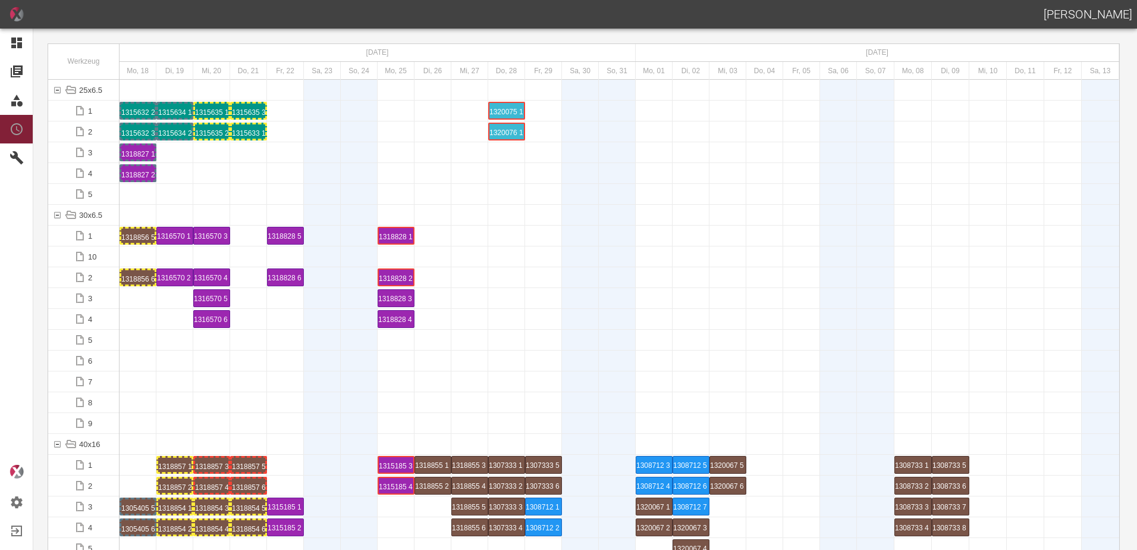
scroll to position [0, 0]
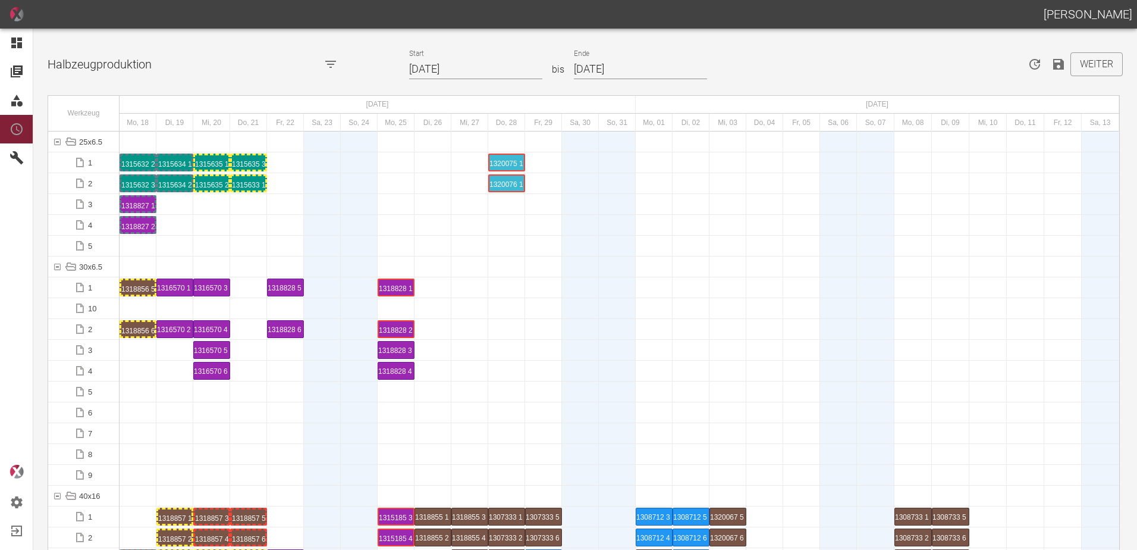
click at [1054, 67] on icon "Speichern" at bounding box center [1058, 64] width 14 height 14
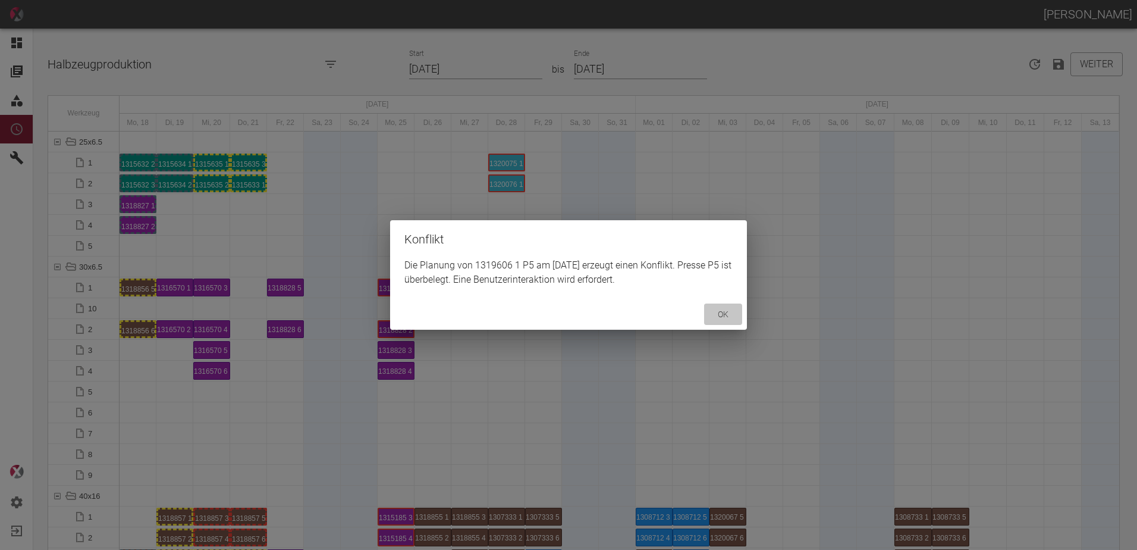
click at [721, 316] on button "ok" at bounding box center [723, 314] width 38 height 22
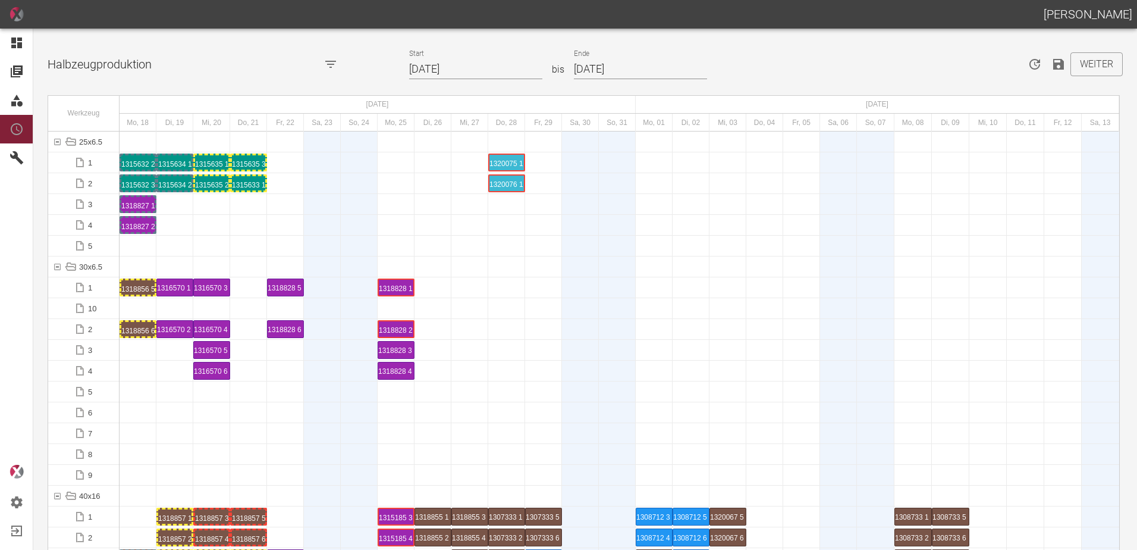
click at [1057, 62] on icon "Speichern" at bounding box center [1058, 64] width 11 height 11
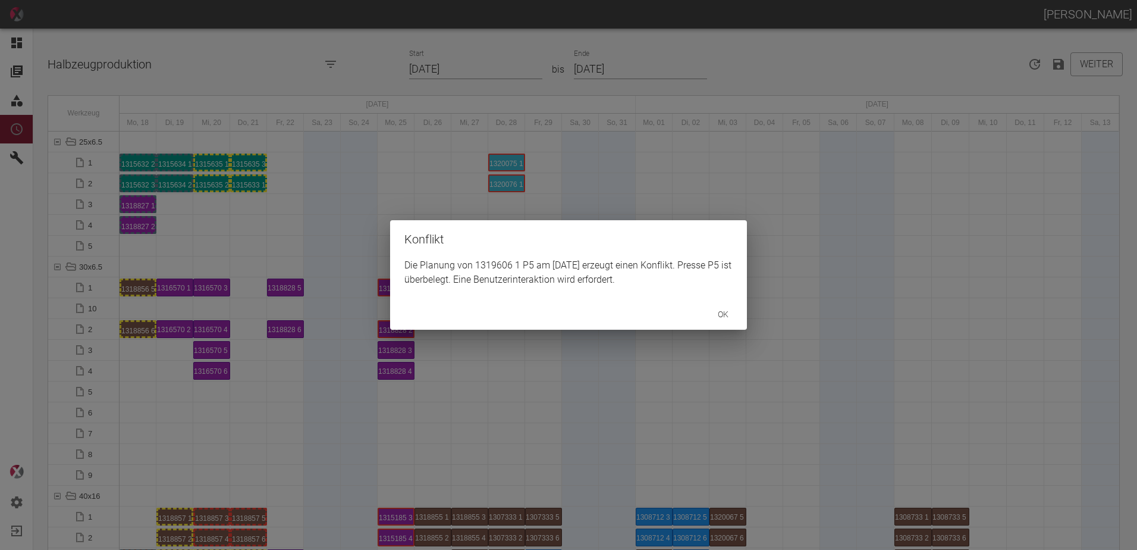
click at [727, 313] on button "ok" at bounding box center [723, 314] width 38 height 22
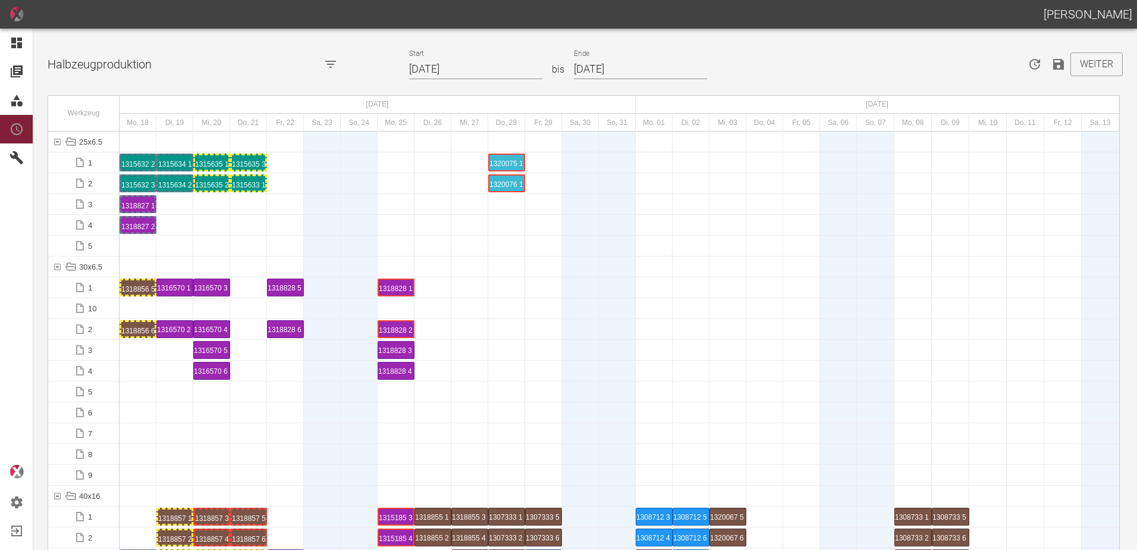
click at [1062, 67] on button "Speichern" at bounding box center [1059, 64] width 24 height 24
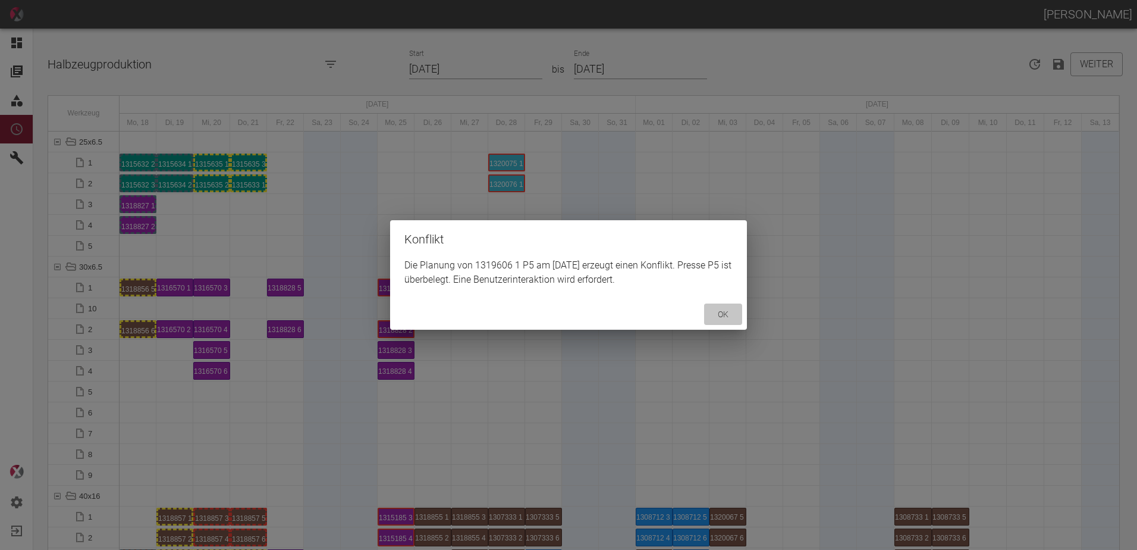
click at [718, 312] on button "ok" at bounding box center [723, 314] width 38 height 22
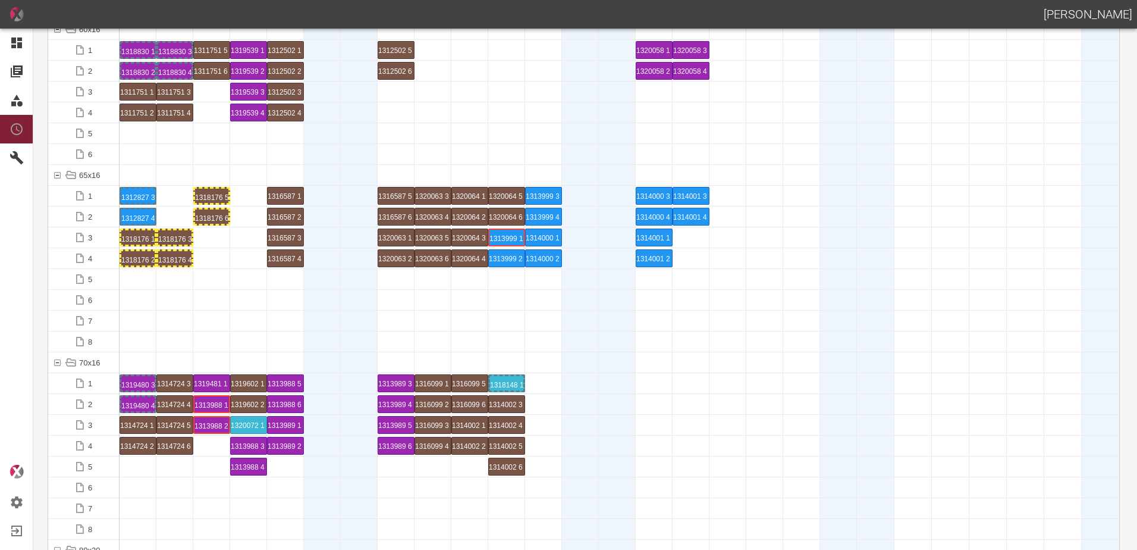
scroll to position [714, 0]
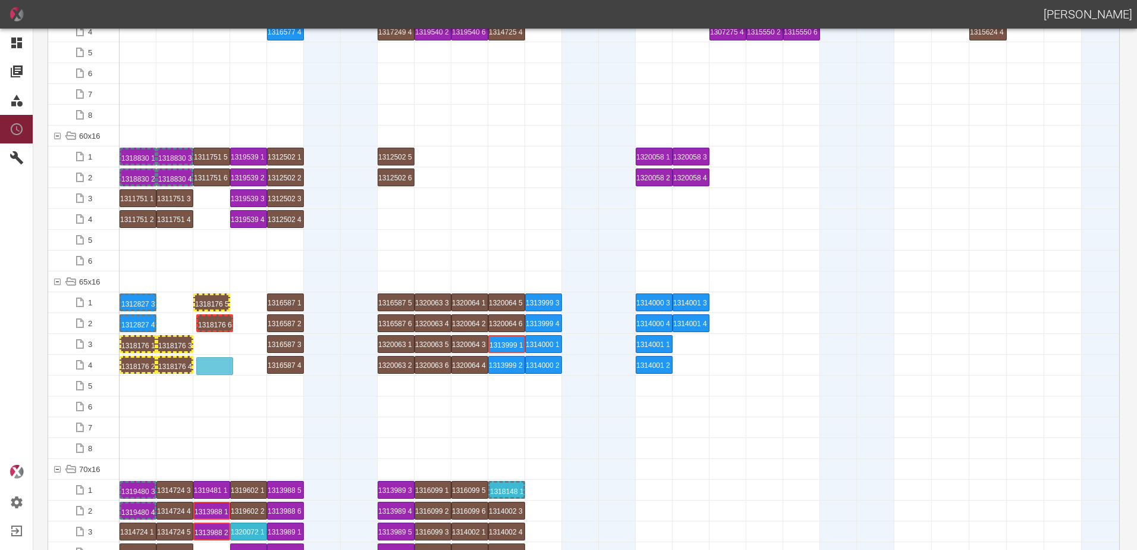
drag, startPoint x: 216, startPoint y: 322, endPoint x: 224, endPoint y: 359, distance: 37.1
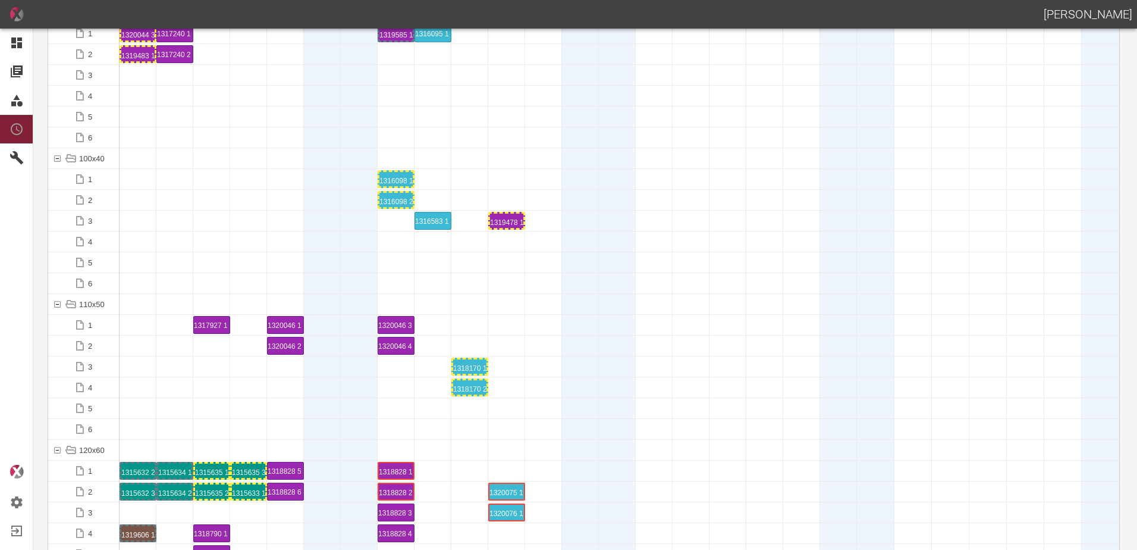
scroll to position [1665, 0]
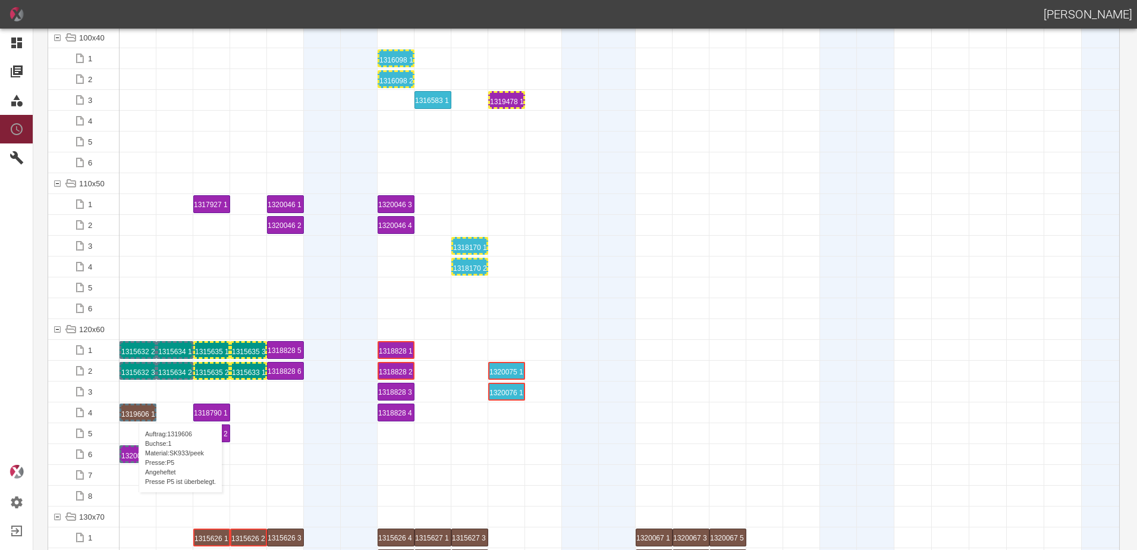
click at [133, 410] on div "1319606 1 P5" at bounding box center [137, 412] width 33 height 14
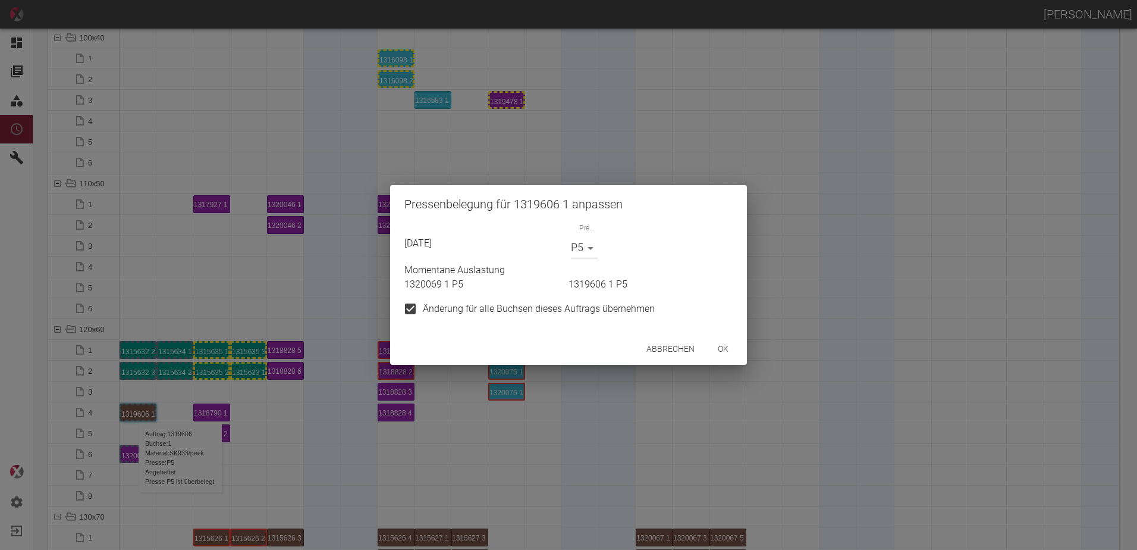
click at [582, 253] on body "[PERSON_NAME] Dashboard Aufträge Materialien Planung Maschinen Einstellungen Au…" at bounding box center [568, 275] width 1137 height 550
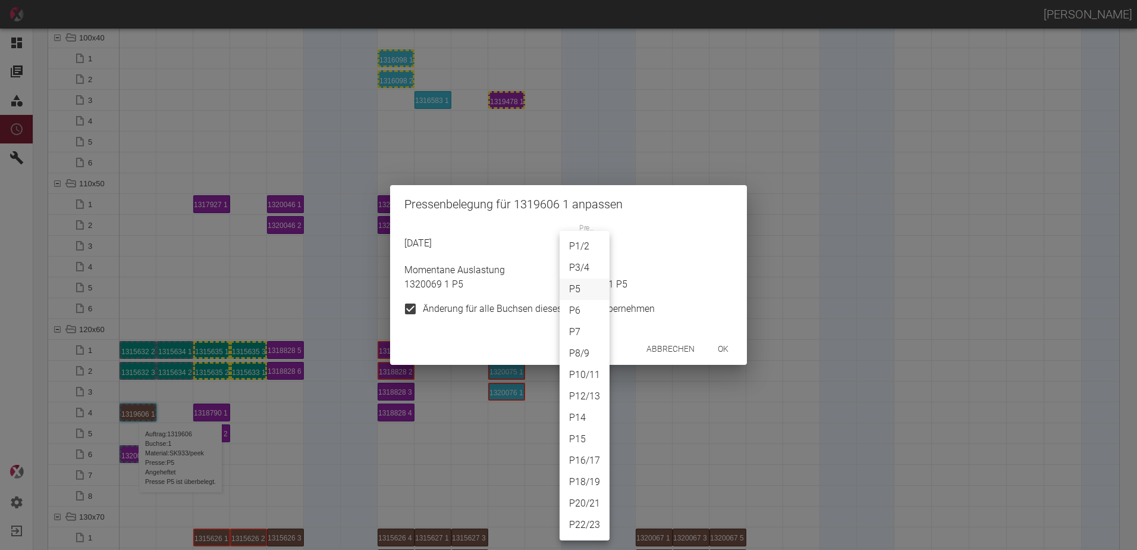
click at [583, 393] on li "P12/13" at bounding box center [585, 395] width 50 height 21
type input "P12/13"
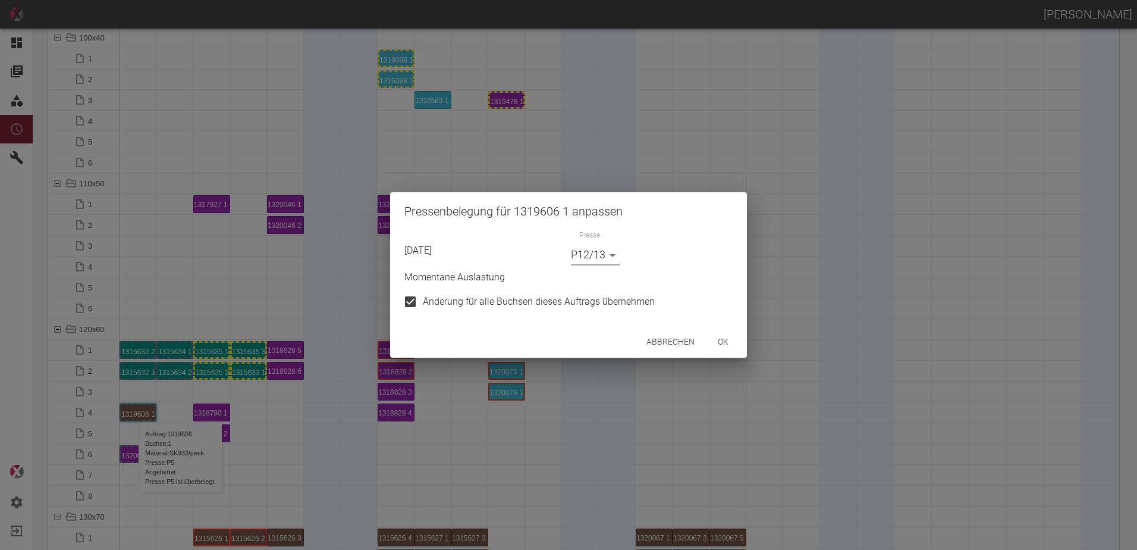
click at [718, 337] on button "ok" at bounding box center [723, 342] width 38 height 22
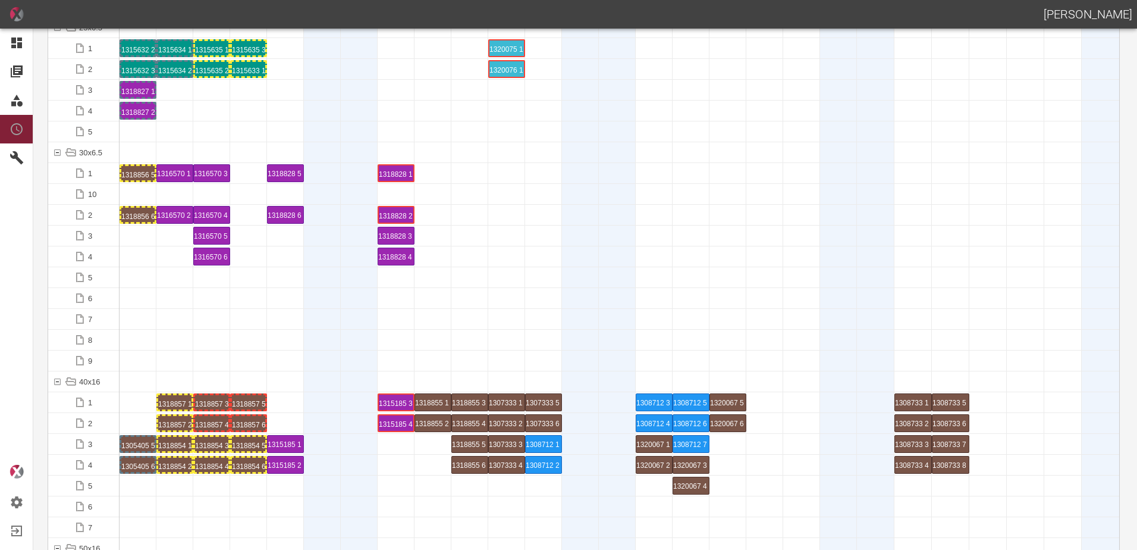
scroll to position [0, 0]
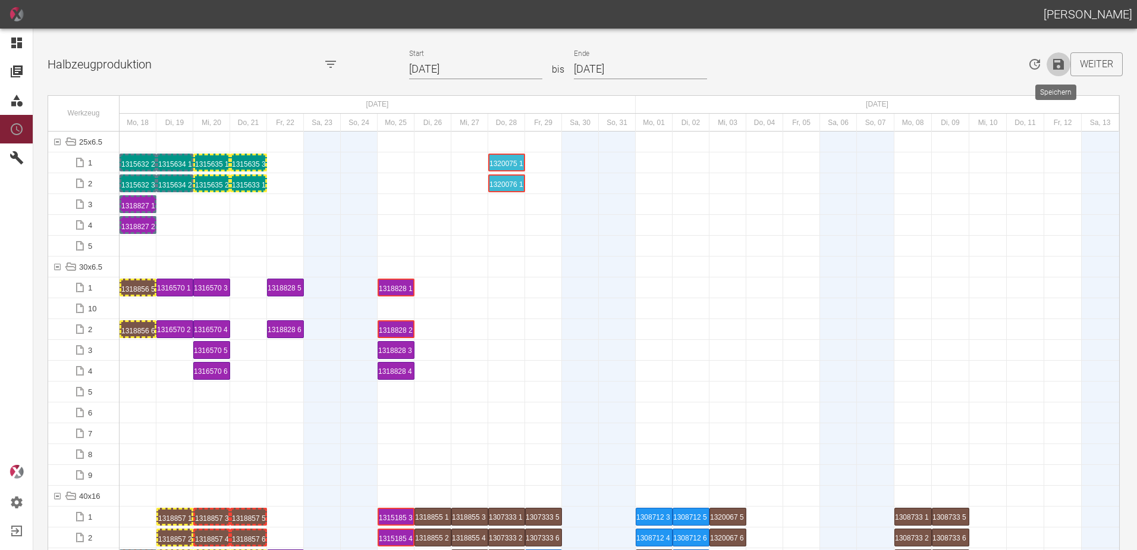
click at [1053, 65] on icon "Speichern" at bounding box center [1058, 64] width 11 height 11
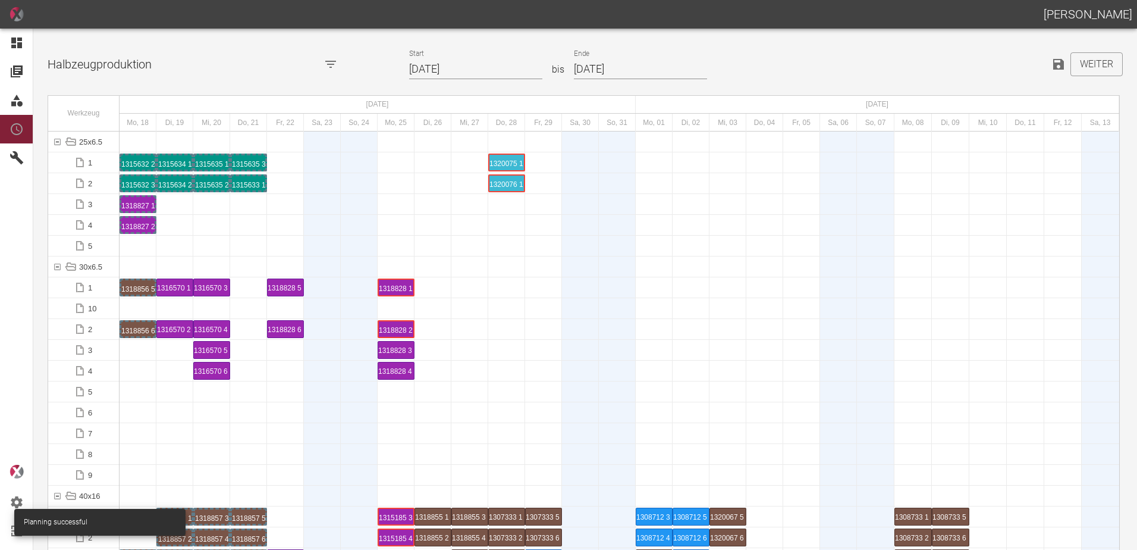
click at [271, 429] on div at bounding box center [285, 433] width 37 height 20
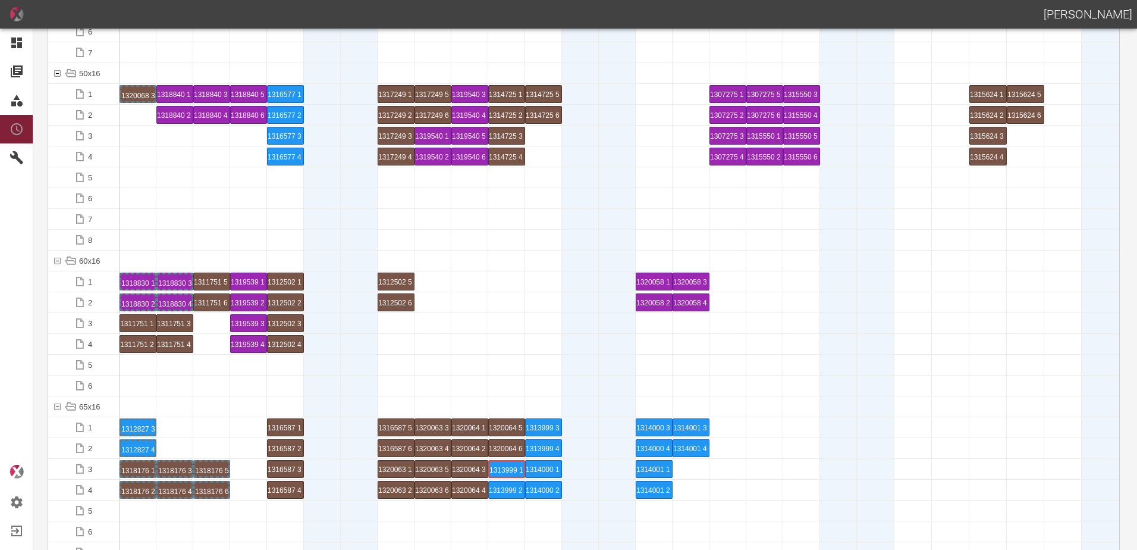
scroll to position [595, 0]
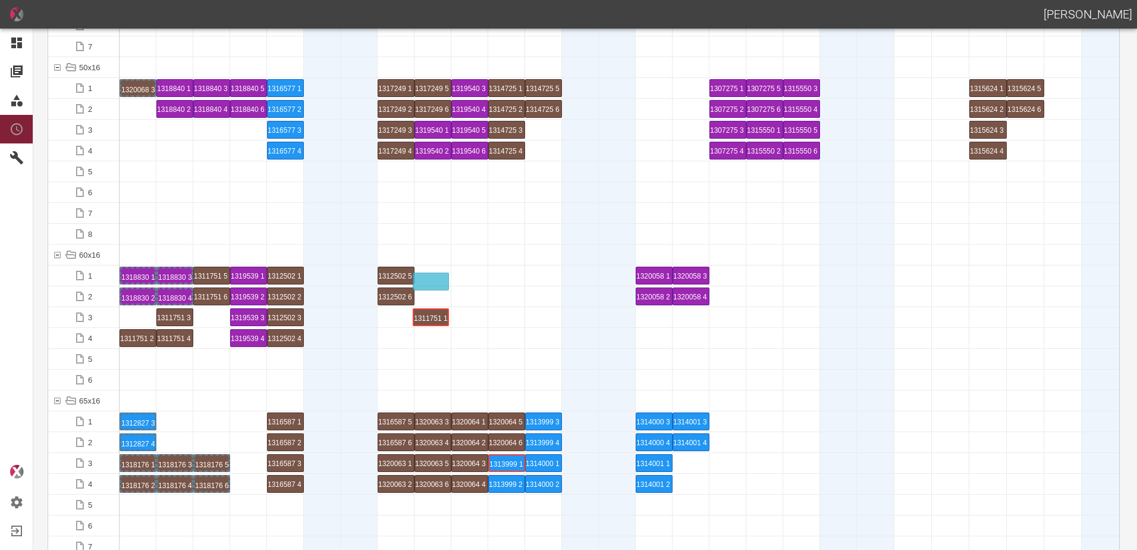
drag, startPoint x: 140, startPoint y: 318, endPoint x: 433, endPoint y: 269, distance: 296.6
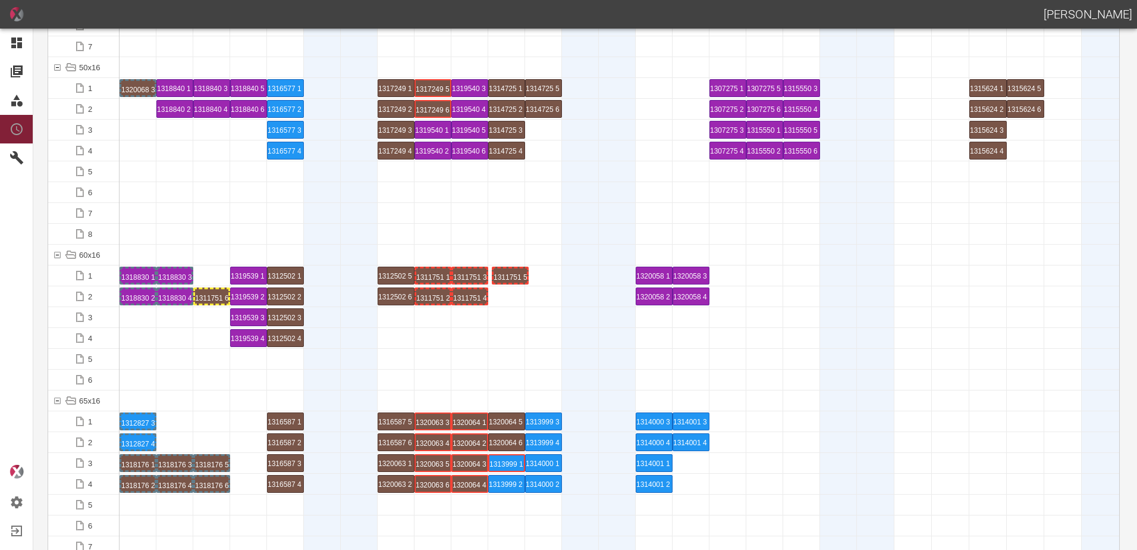
drag, startPoint x: 201, startPoint y: 272, endPoint x: 499, endPoint y: 262, distance: 298.1
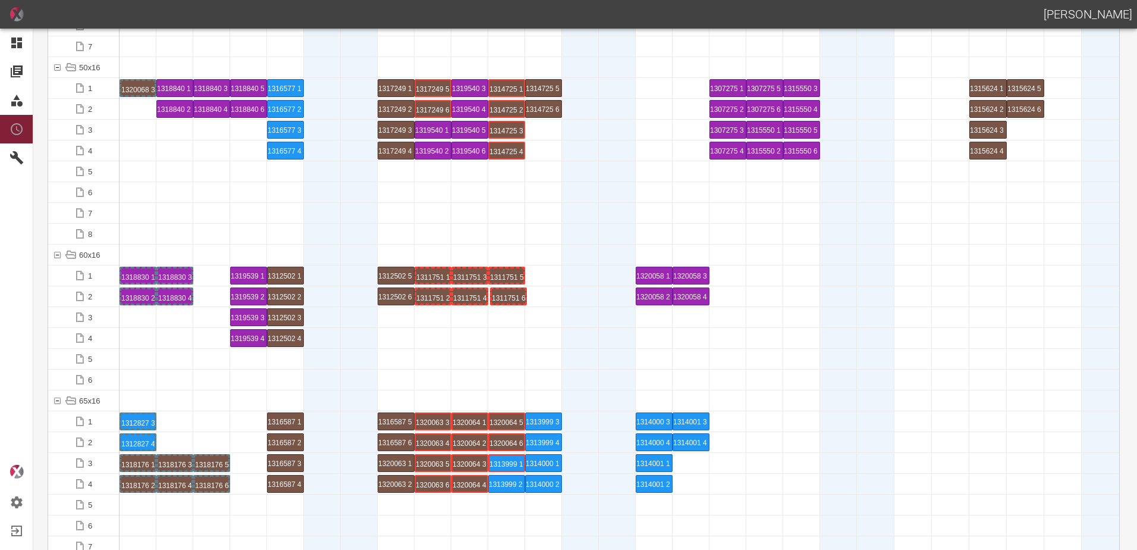
drag, startPoint x: 210, startPoint y: 295, endPoint x: 508, endPoint y: 283, distance: 298.2
click at [506, 267] on div "1311751 5 P16/17" at bounding box center [506, 275] width 37 height 18
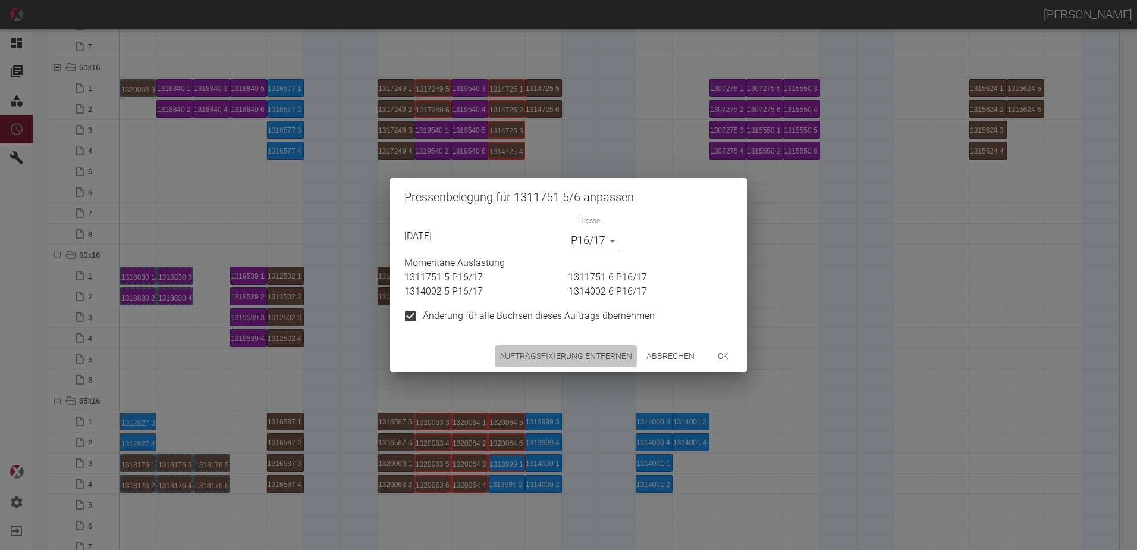
click at [551, 352] on button "Auftragsfixierung entfernen" at bounding box center [566, 356] width 142 height 22
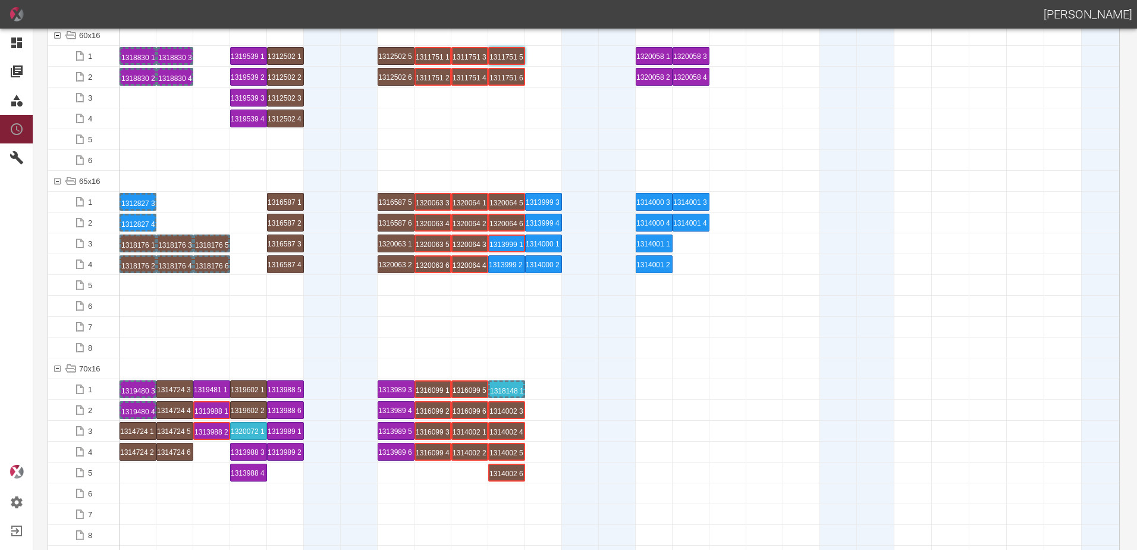
scroll to position [892, 0]
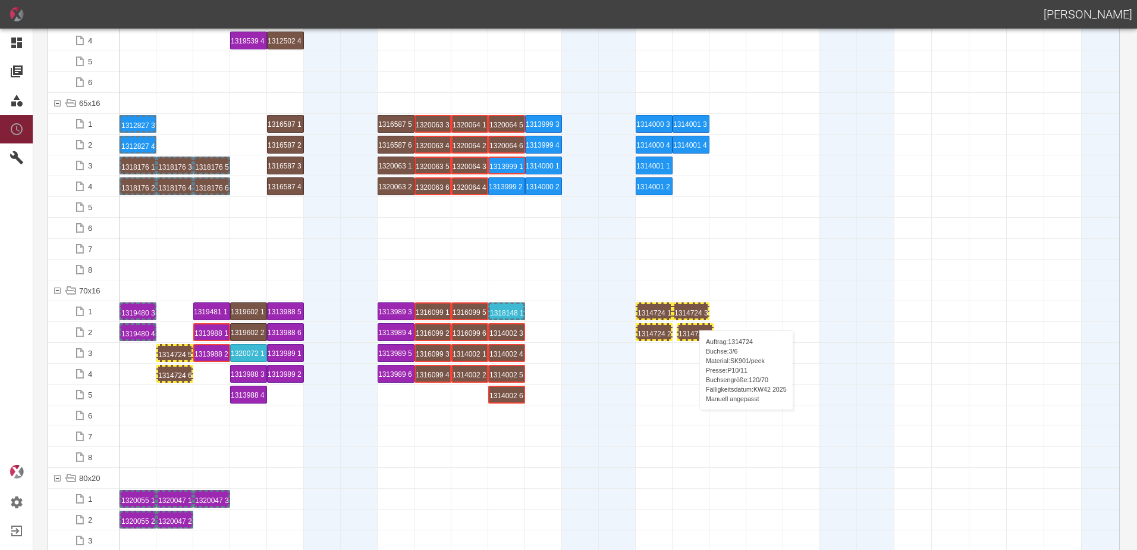
drag, startPoint x: 173, startPoint y: 329, endPoint x: 692, endPoint y: 318, distance: 519.3
drag, startPoint x: 180, startPoint y: 350, endPoint x: 732, endPoint y: 301, distance: 554.6
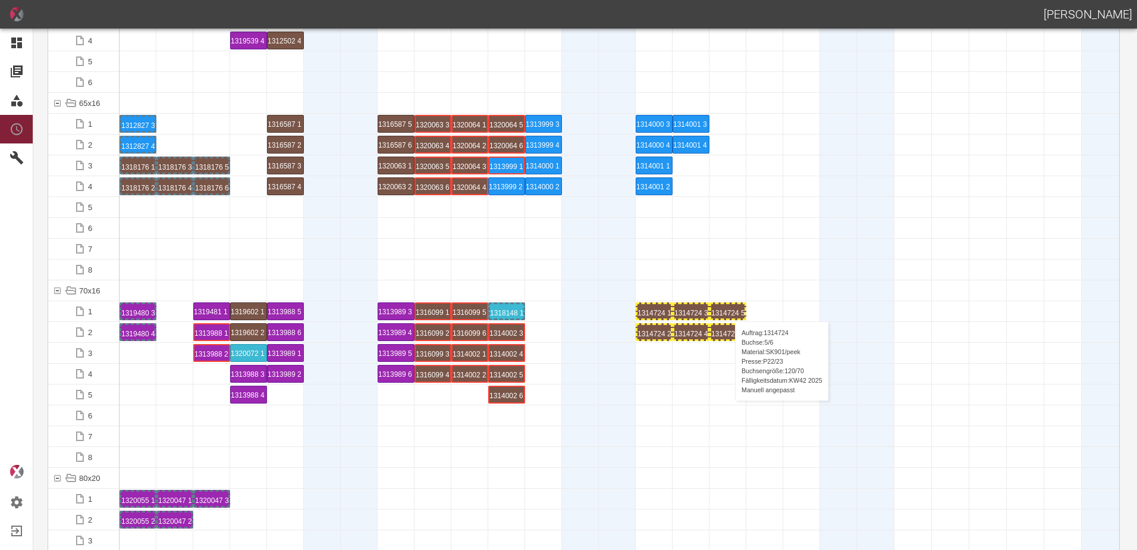
click at [729, 309] on div "1314724 5 P22/23" at bounding box center [727, 311] width 33 height 14
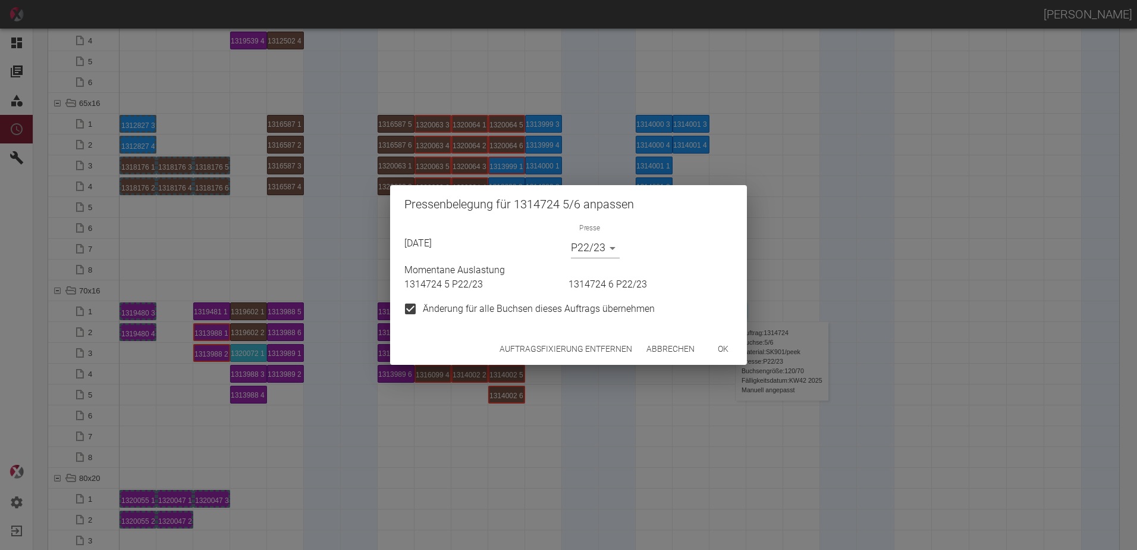
click at [597, 353] on button "Auftragsfixierung entfernen" at bounding box center [566, 349] width 142 height 22
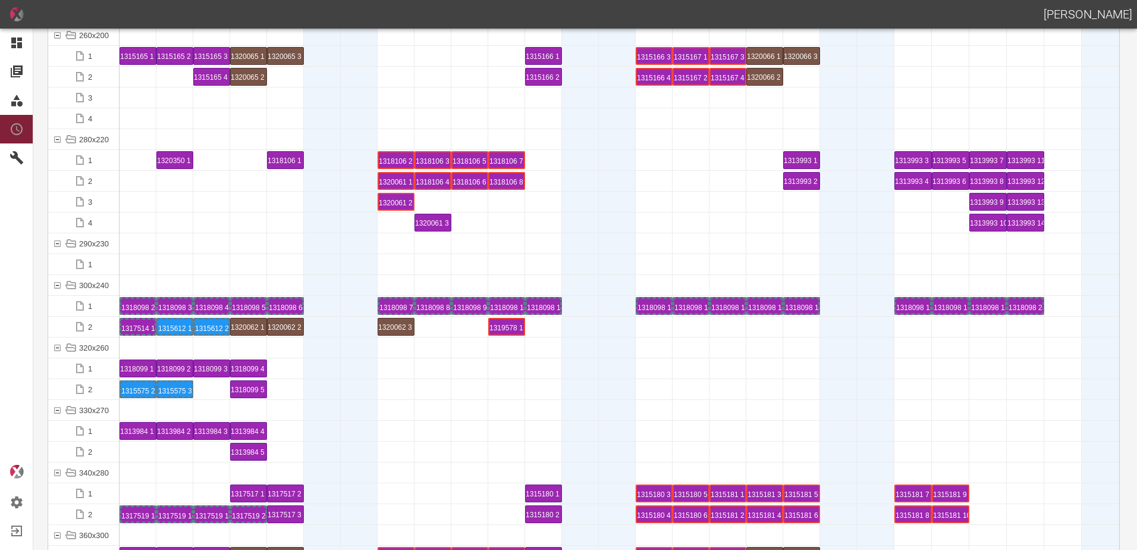
scroll to position [4163, 0]
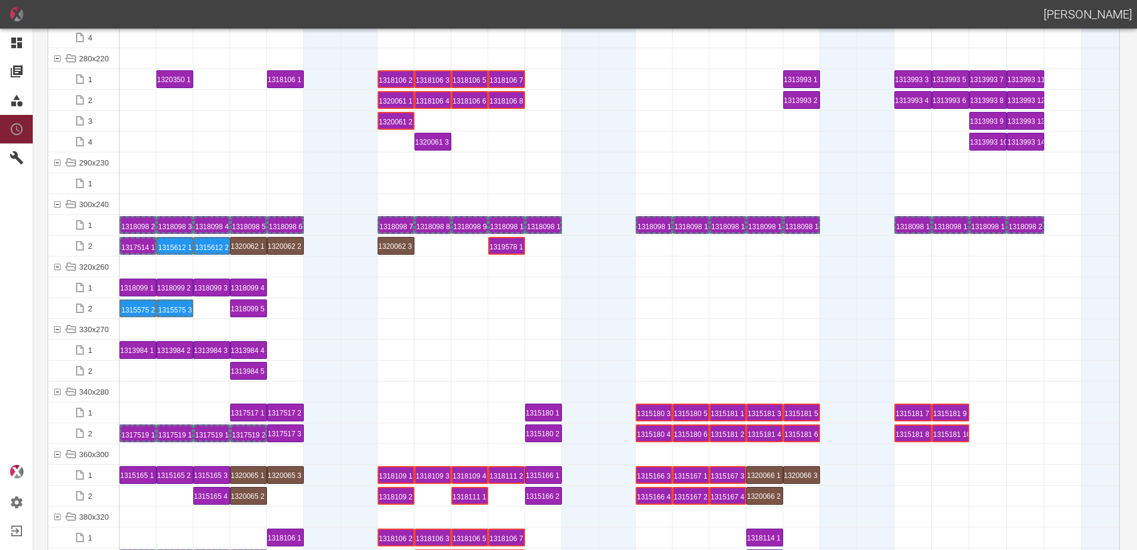
click at [322, 375] on div at bounding box center [322, 370] width 37 height 20
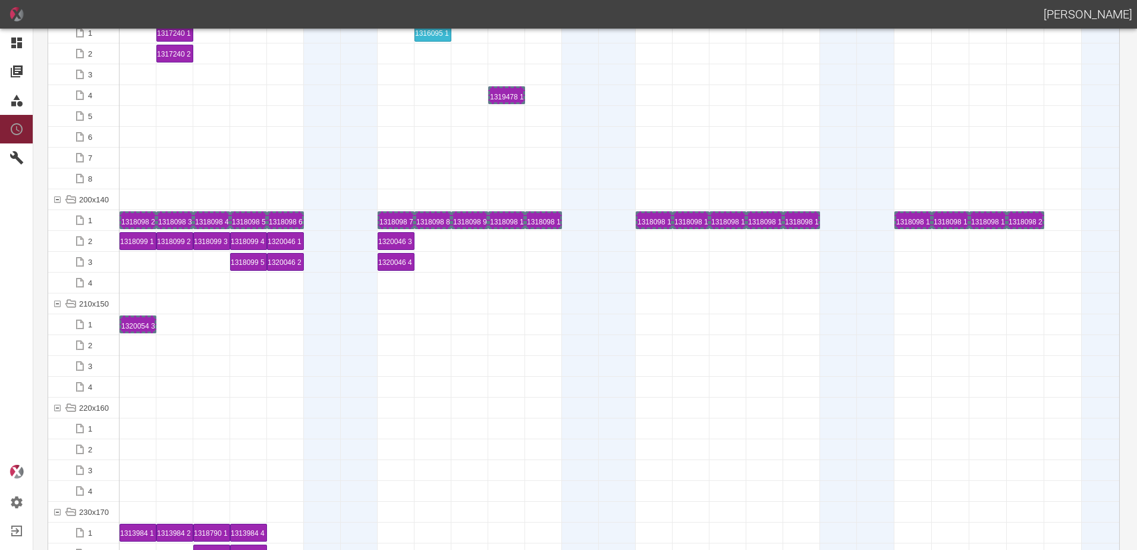
scroll to position [3152, 0]
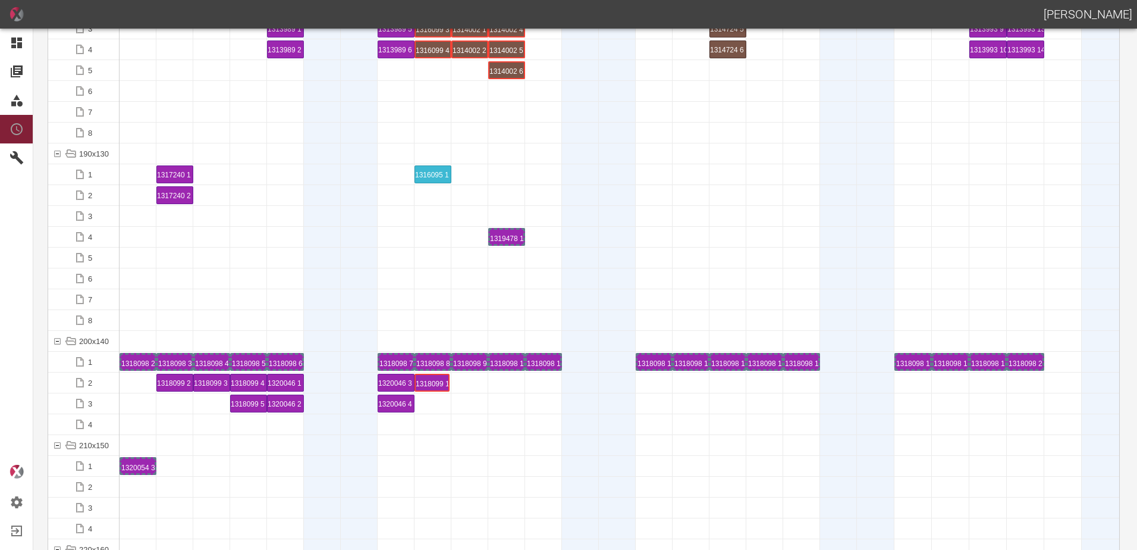
drag, startPoint x: 136, startPoint y: 386, endPoint x: 432, endPoint y: 376, distance: 296.9
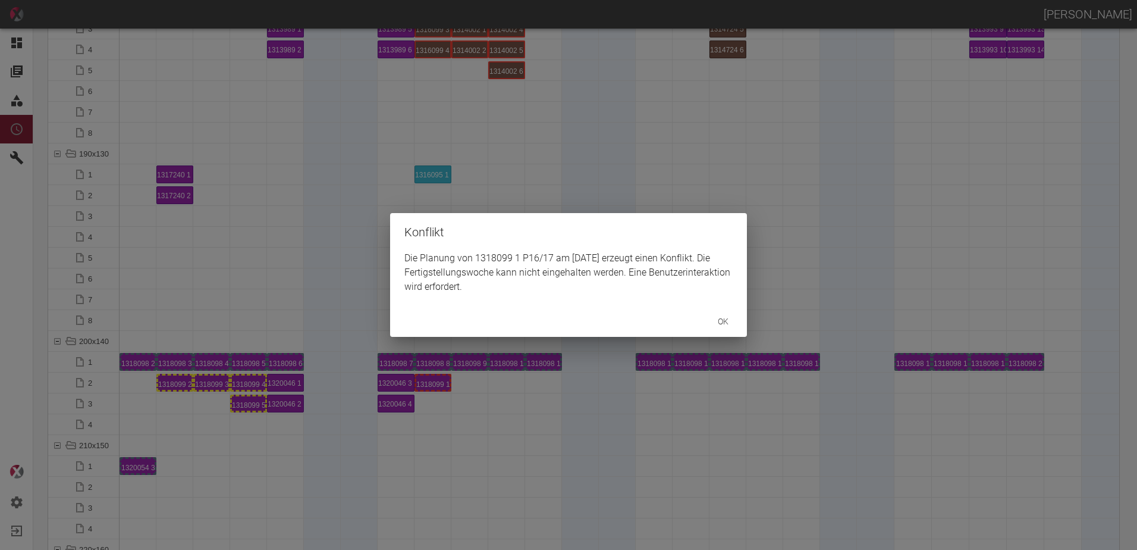
click at [729, 324] on button "ok" at bounding box center [723, 321] width 38 height 22
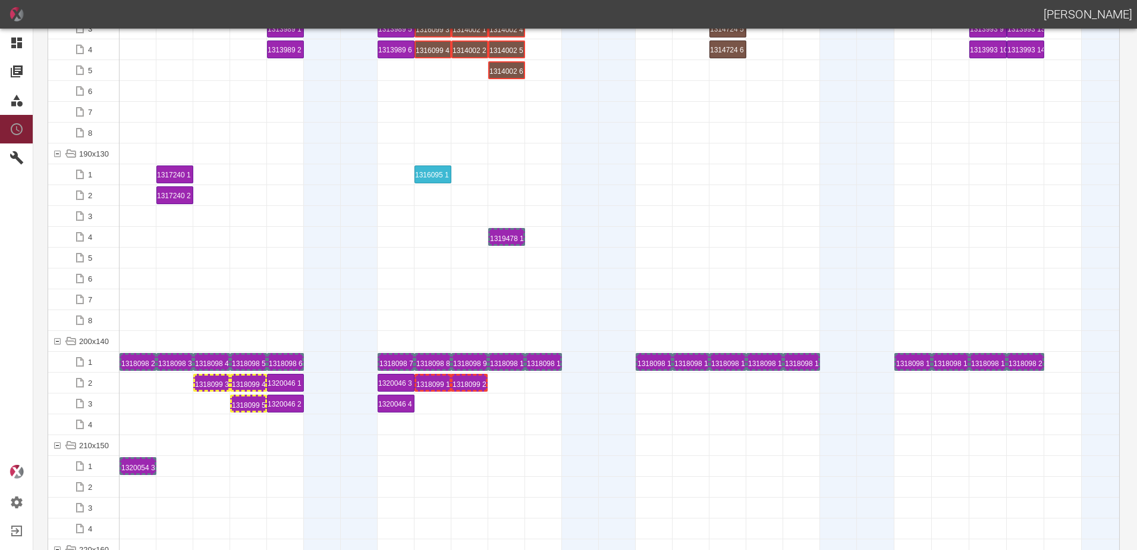
drag, startPoint x: 172, startPoint y: 380, endPoint x: 469, endPoint y: 371, distance: 297.5
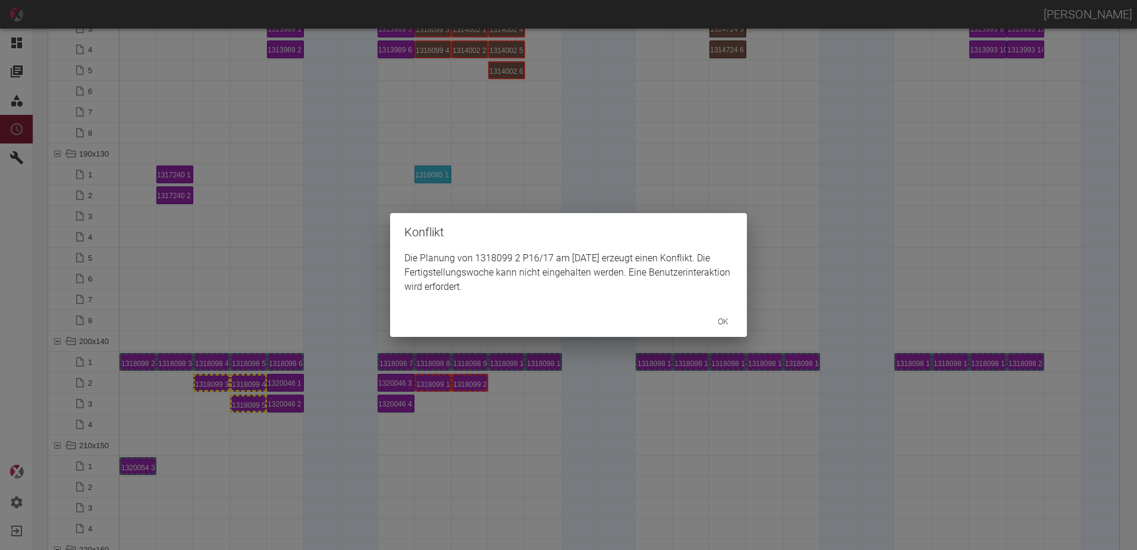
drag, startPoint x: 469, startPoint y: 371, endPoint x: 475, endPoint y: 419, distance: 48.5
click at [469, 450] on div "Konflikt Die Planung von 1318099 2 P16/17 am [DATE] erzeugt einen Konflikt. Die…" at bounding box center [568, 275] width 1137 height 550
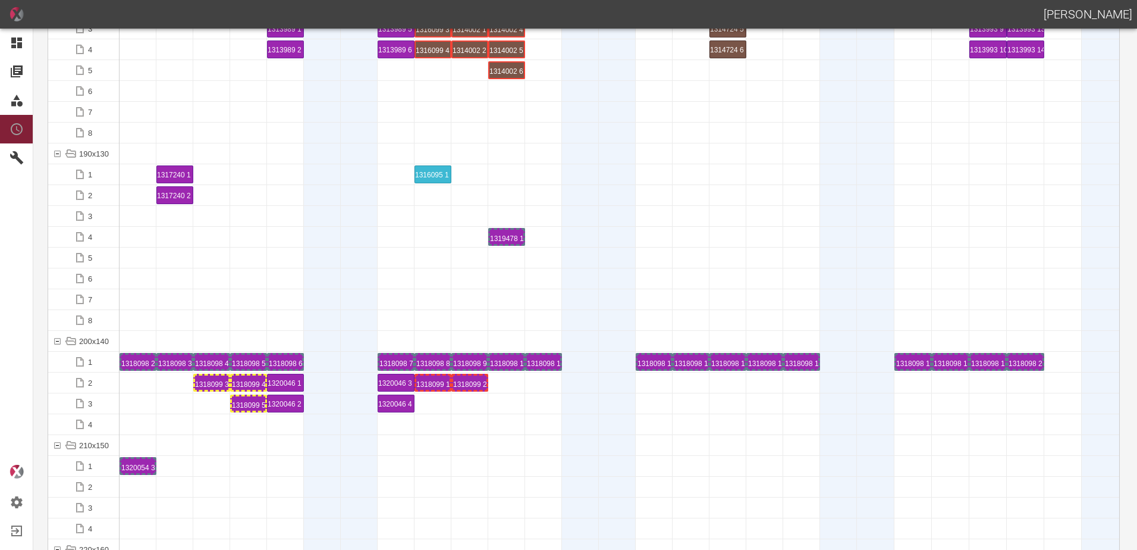
click at [478, 379] on div "1318099 2 P16/17" at bounding box center [469, 382] width 33 height 14
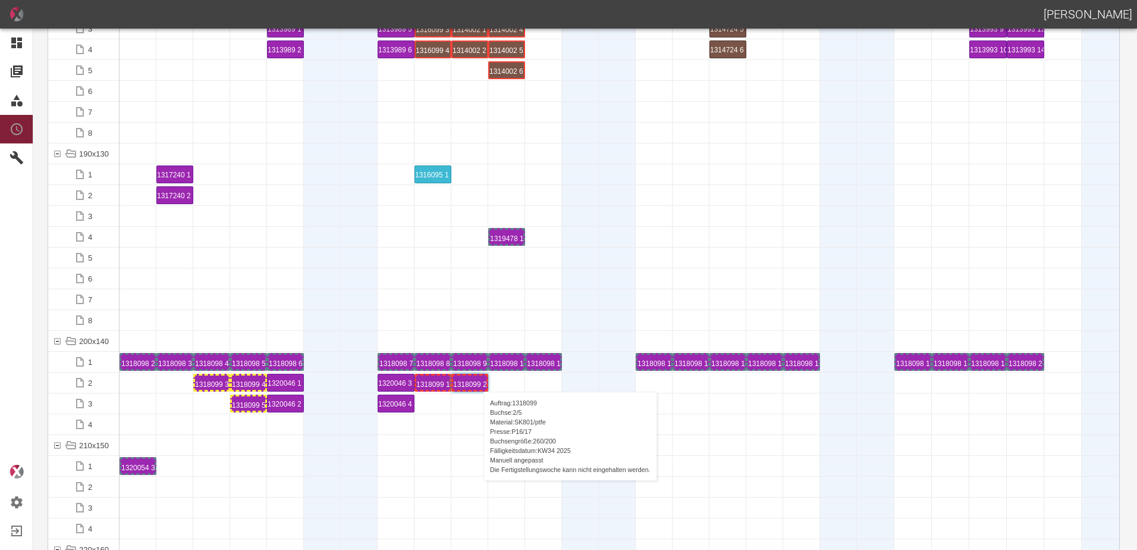
click at [478, 379] on div "1318099 2 P16/17" at bounding box center [469, 382] width 33 height 14
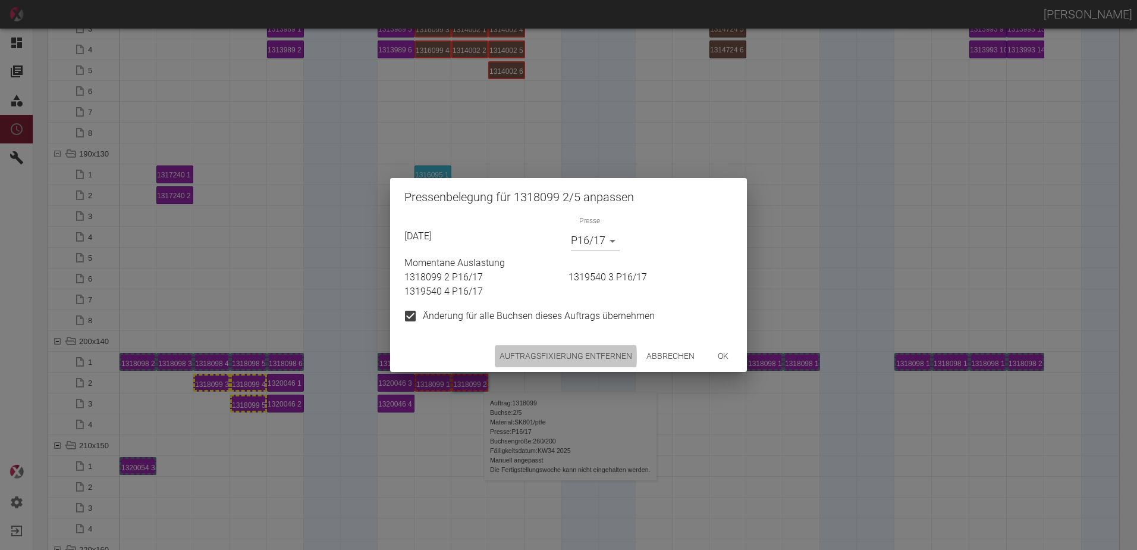
click at [527, 356] on button "Auftragsfixierung entfernen" at bounding box center [566, 356] width 142 height 22
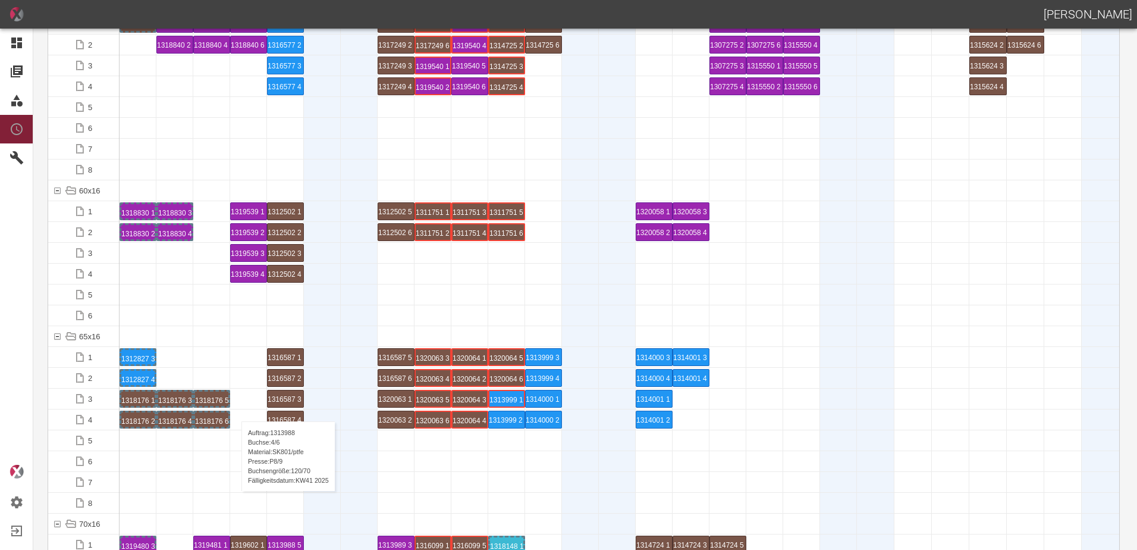
scroll to position [654, 0]
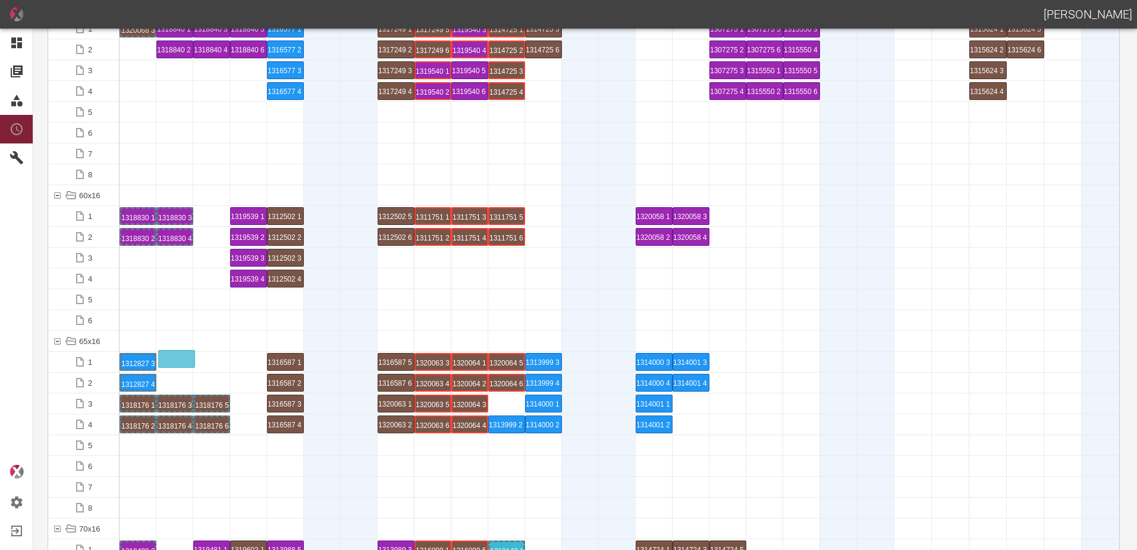
drag, startPoint x: 505, startPoint y: 404, endPoint x: 178, endPoint y: 349, distance: 331.1
drag, startPoint x: 533, startPoint y: 357, endPoint x: 205, endPoint y: 345, distance: 328.5
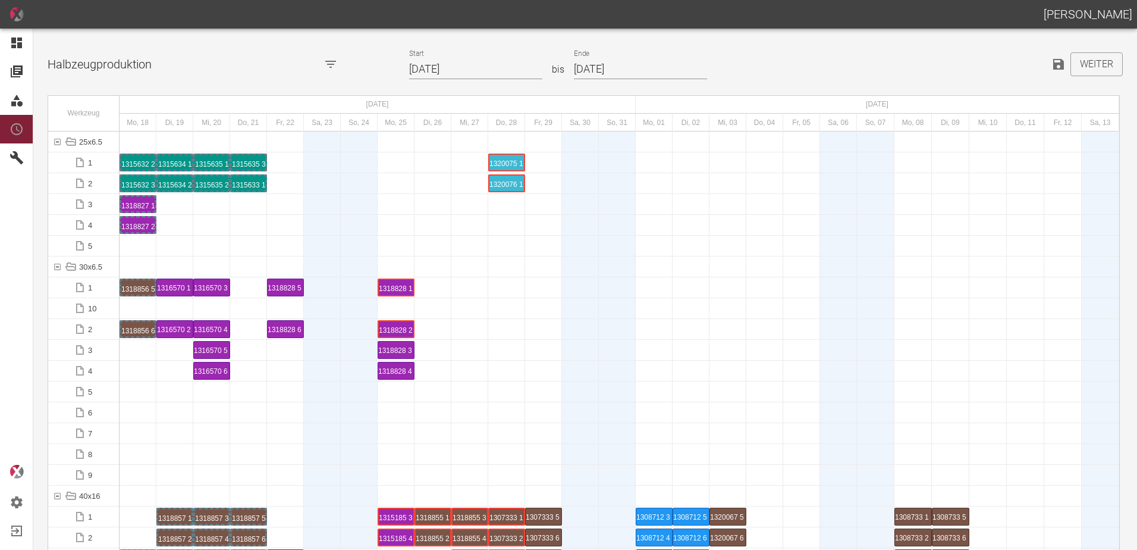
scroll to position [535, 0]
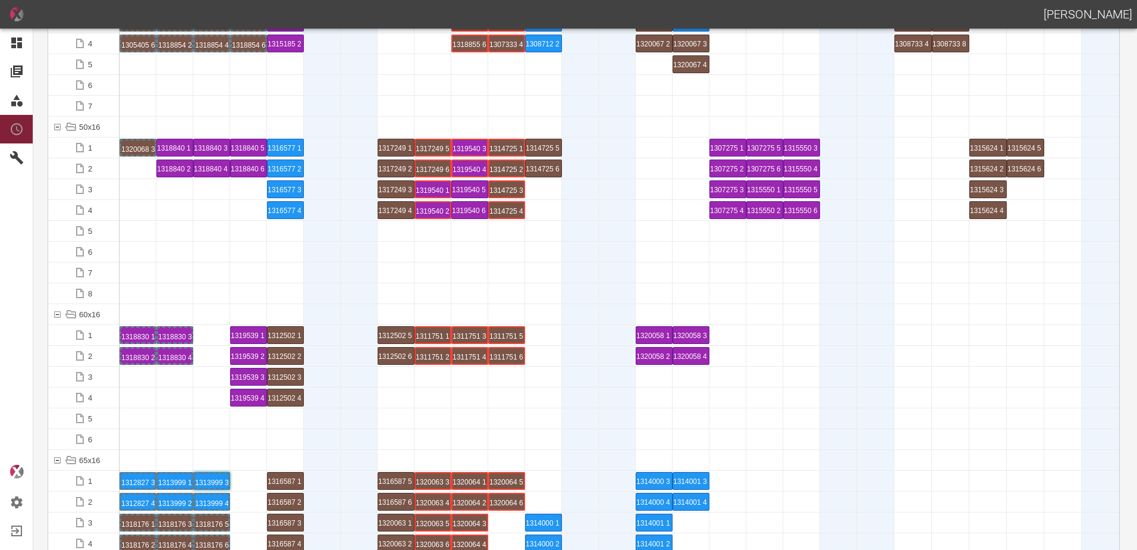
click at [180, 406] on div at bounding box center [174, 397] width 37 height 20
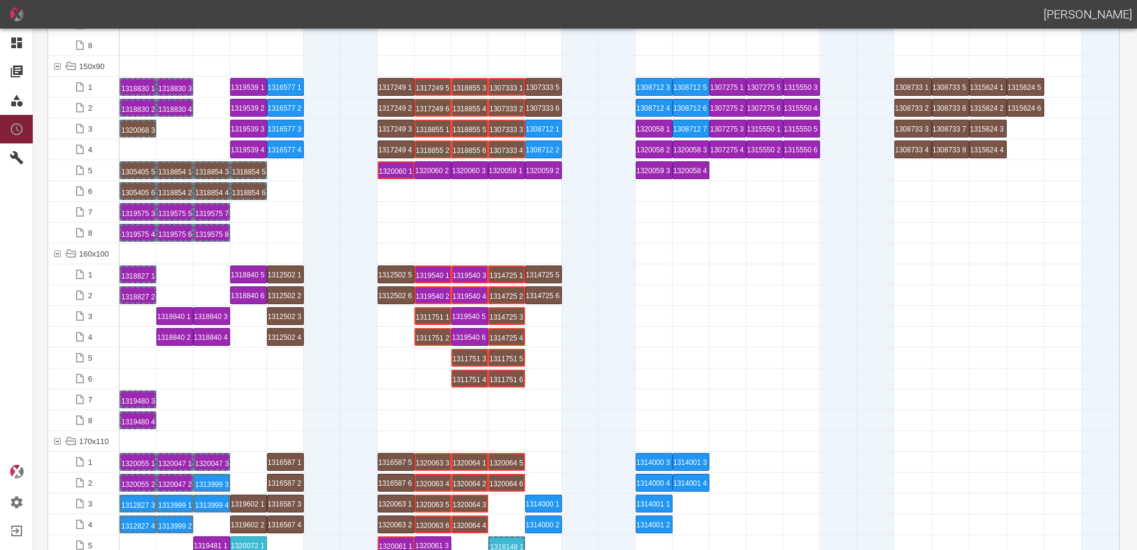
scroll to position [2498, 0]
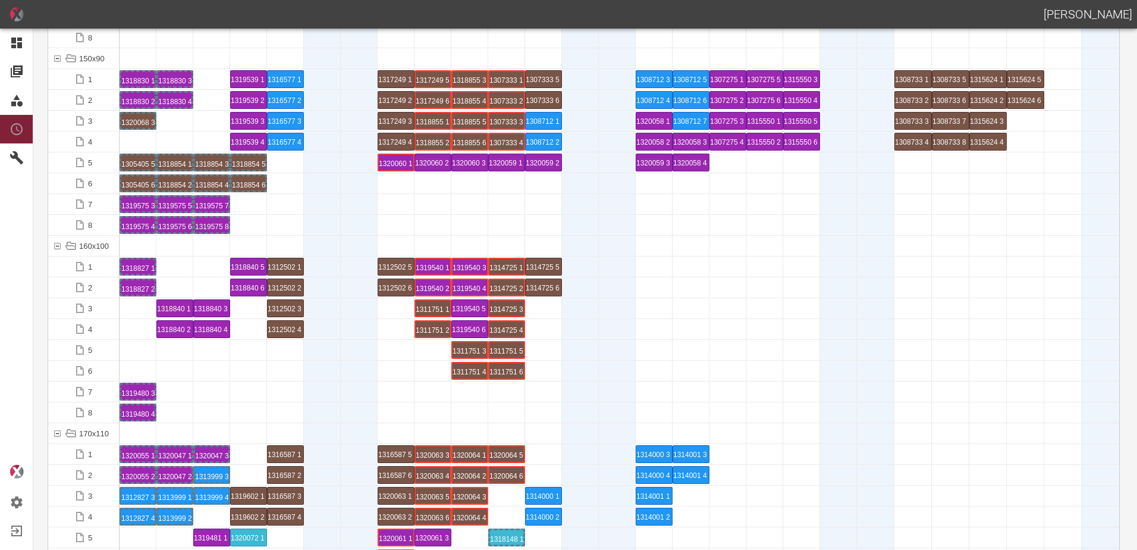
click at [212, 392] on div at bounding box center [211, 391] width 37 height 20
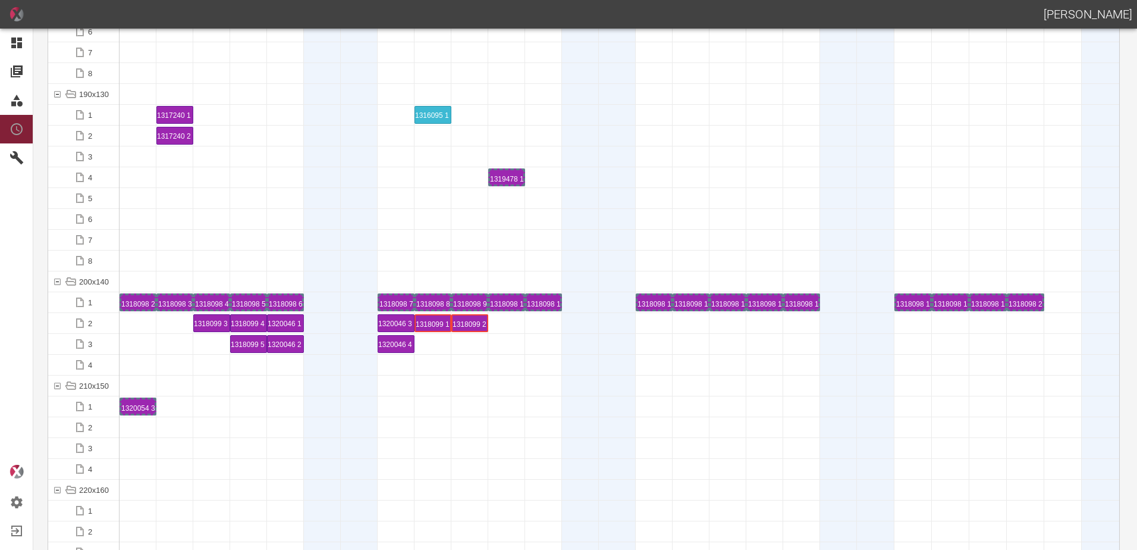
scroll to position [3509, 0]
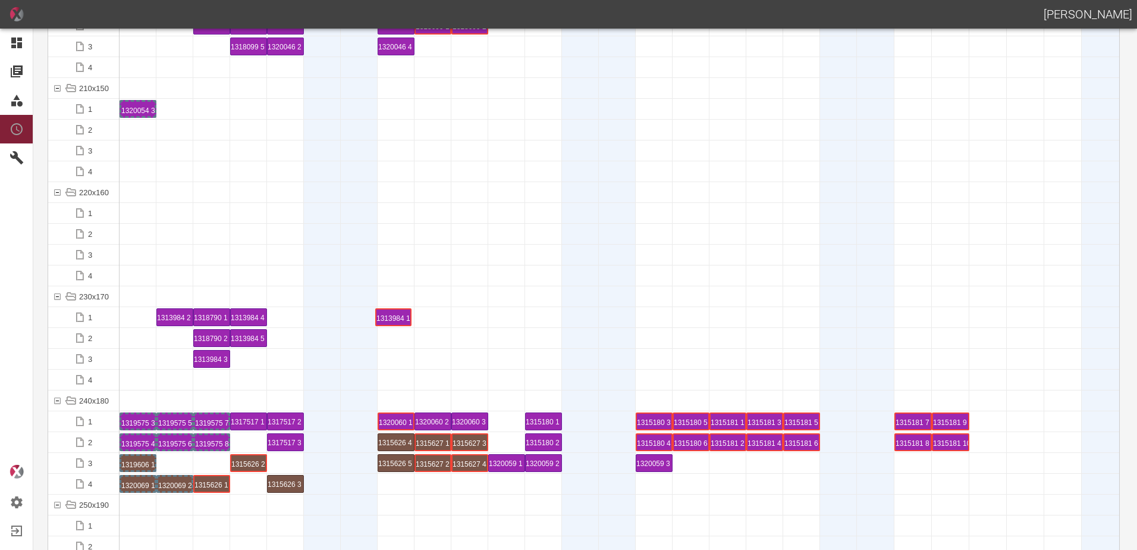
drag, startPoint x: 133, startPoint y: 314, endPoint x: 384, endPoint y: 297, distance: 252.2
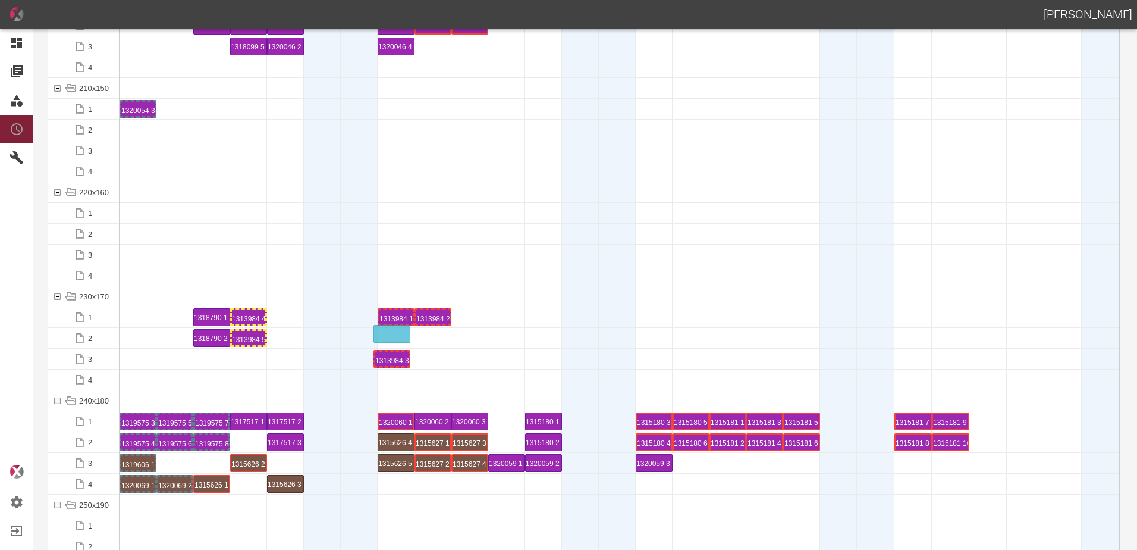
drag, startPoint x: 215, startPoint y: 361, endPoint x: 395, endPoint y: 325, distance: 183.7
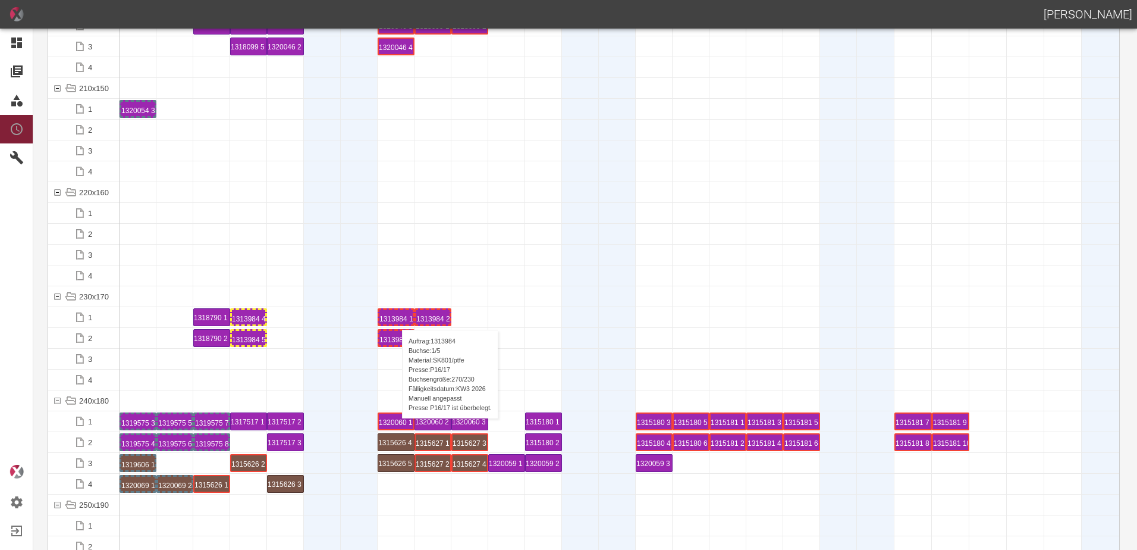
click at [396, 318] on div "1313984 1 P16/17" at bounding box center [395, 317] width 33 height 14
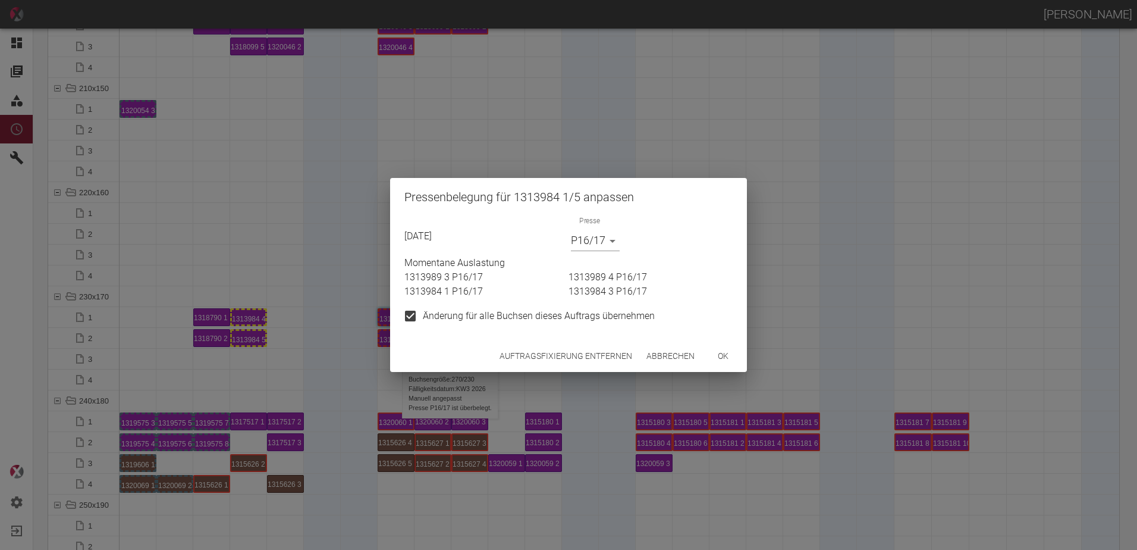
click at [516, 357] on button "Auftragsfixierung entfernen" at bounding box center [566, 356] width 142 height 22
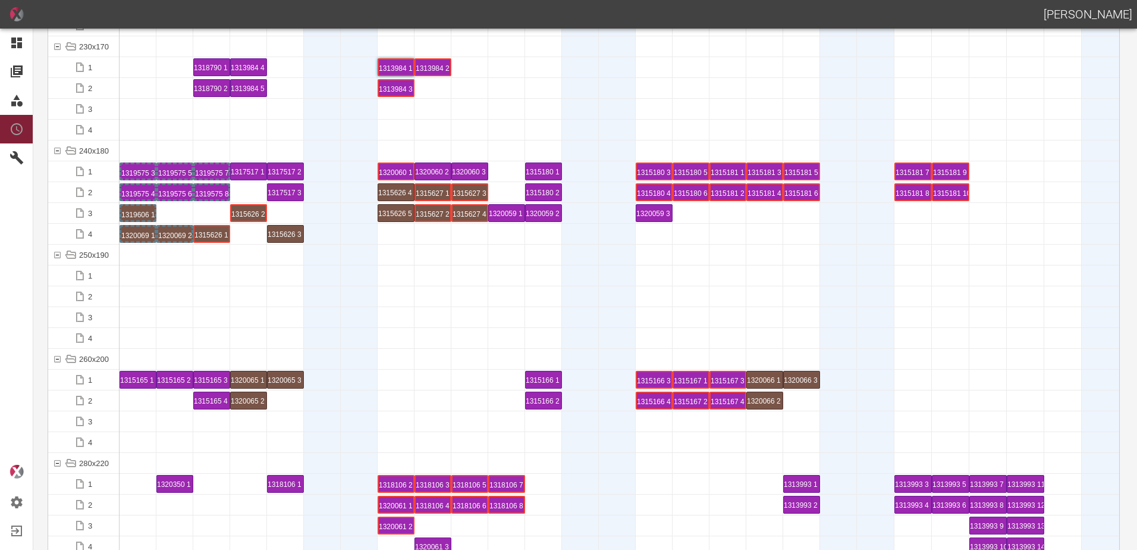
scroll to position [3806, 0]
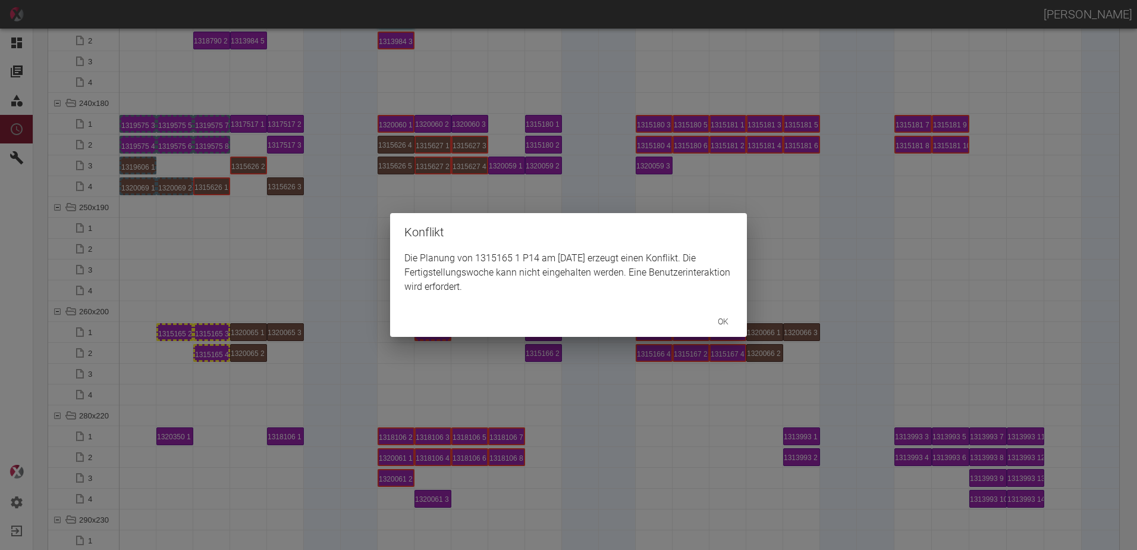
click at [173, 333] on div "Konflikt Die Planung von 1315165 1 P14 am 26.8.2025 erzeugt einen Konflikt. Die…" at bounding box center [568, 275] width 1137 height 550
drag, startPoint x: 215, startPoint y: 388, endPoint x: 209, endPoint y: 353, distance: 35.6
click at [213, 385] on div "Konflikt Die Planung von 1315165 2 P14 am 28.8.2025 erzeugt einen Konflikt. Die…" at bounding box center [568, 275] width 1137 height 550
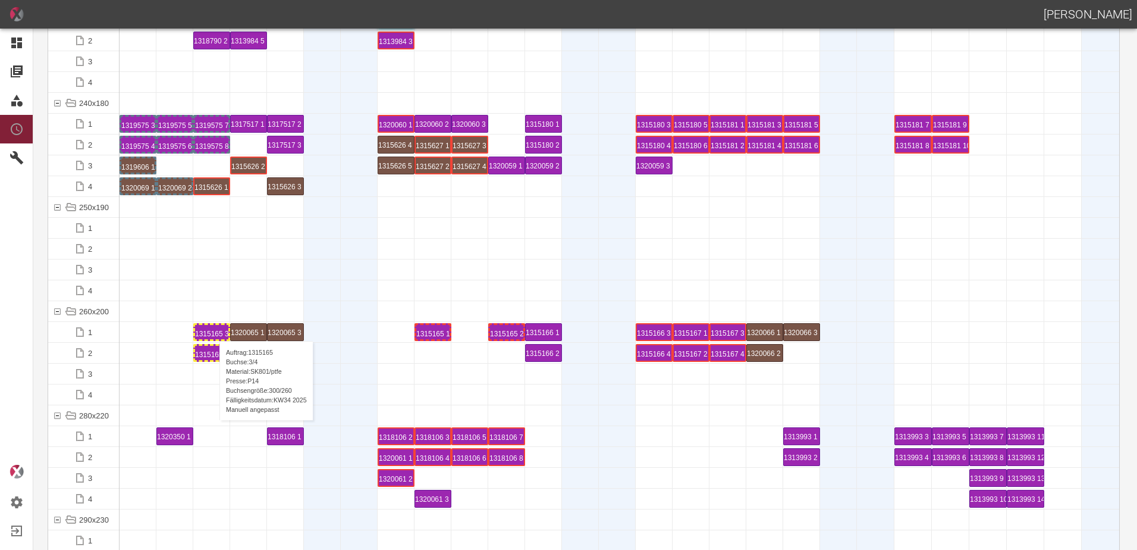
click at [214, 329] on div "1315165 3 P14" at bounding box center [211, 332] width 33 height 14
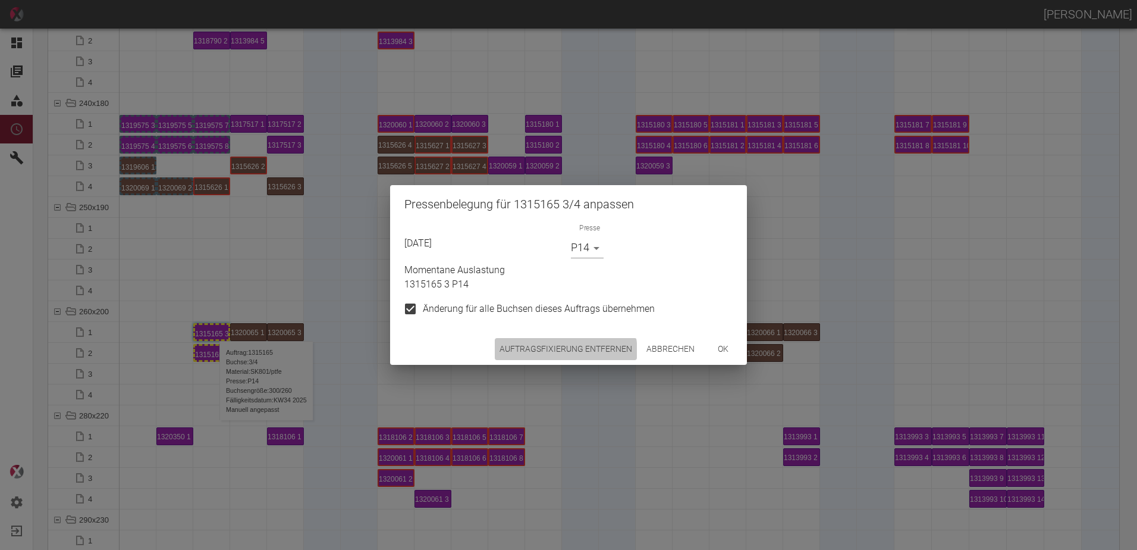
click at [522, 354] on button "Auftragsfixierung entfernen" at bounding box center [566, 349] width 142 height 22
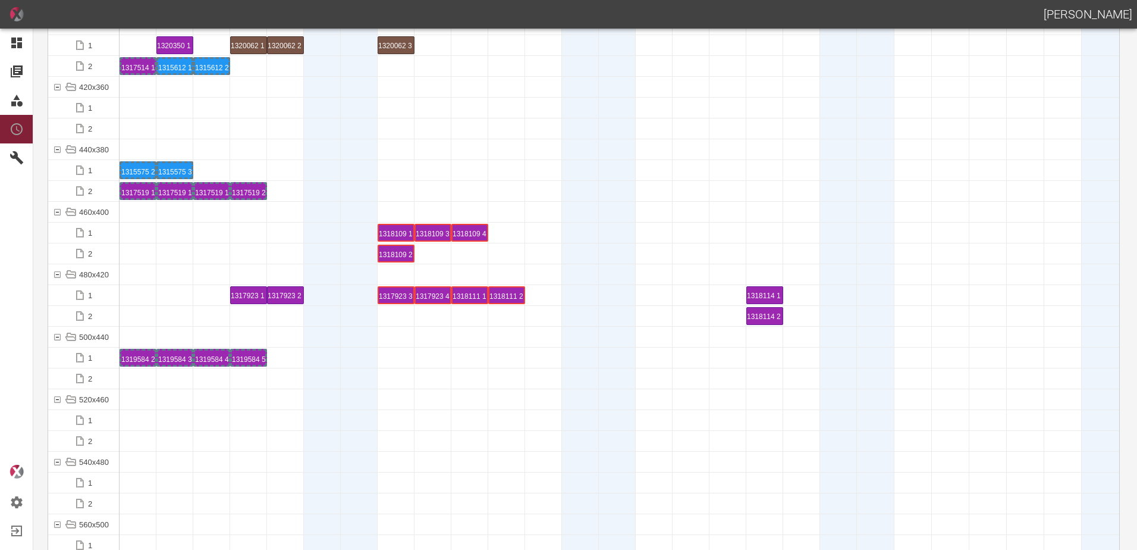
scroll to position [4758, 0]
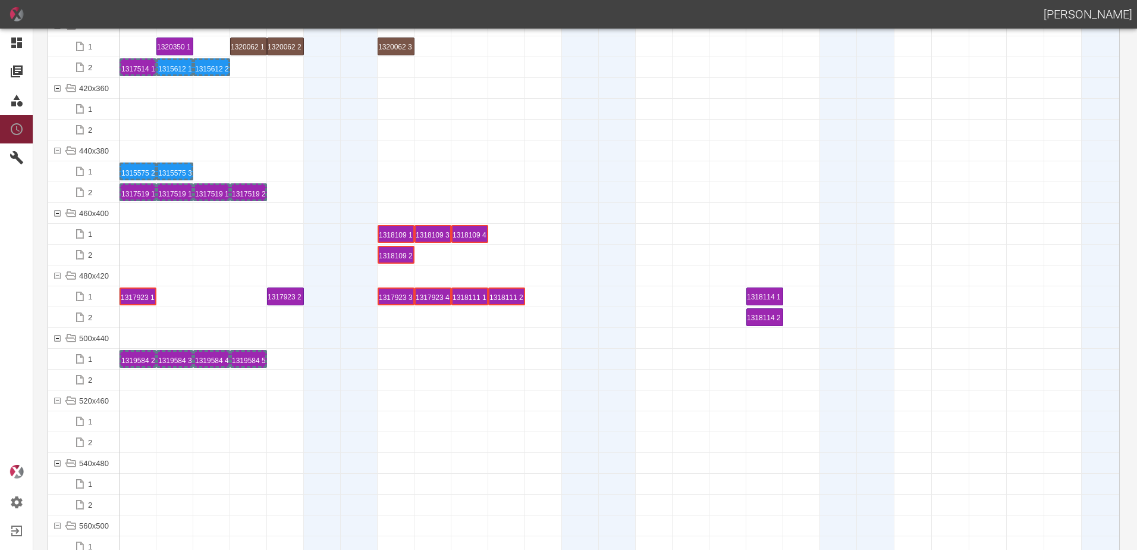
drag, startPoint x: 249, startPoint y: 302, endPoint x: 145, endPoint y: 288, distance: 105.0
drag, startPoint x: 295, startPoint y: 297, endPoint x: 196, endPoint y: 294, distance: 98.8
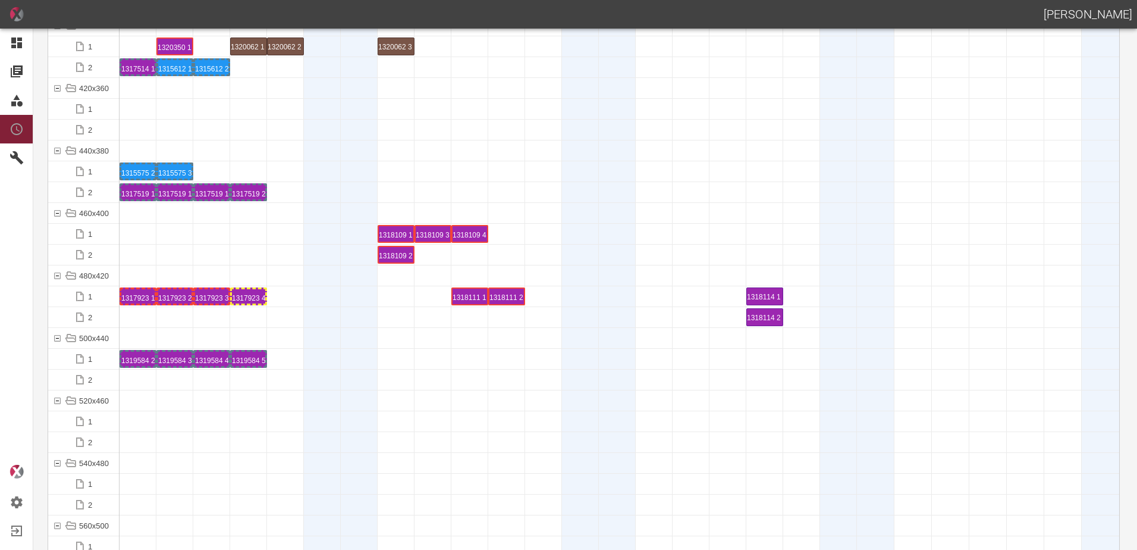
drag, startPoint x: 426, startPoint y: 293, endPoint x: 270, endPoint y: 291, distance: 156.4
click at [133, 296] on div "1317923 1 P5" at bounding box center [137, 296] width 33 height 14
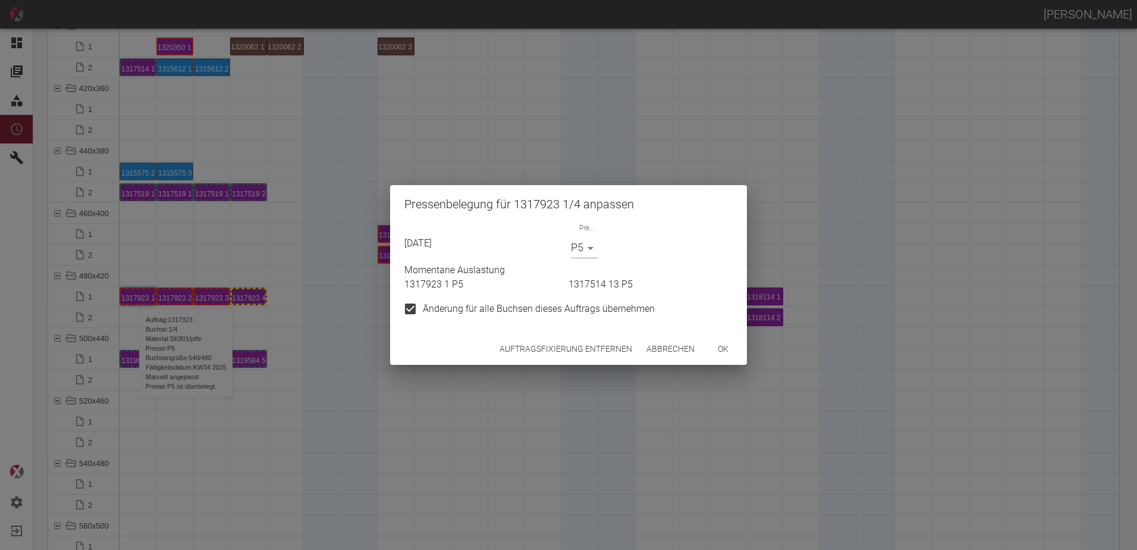
click at [589, 252] on body "[PERSON_NAME] Dashboard Aufträge Materialien Planung Maschinen Einstellungen Au…" at bounding box center [568, 275] width 1137 height 550
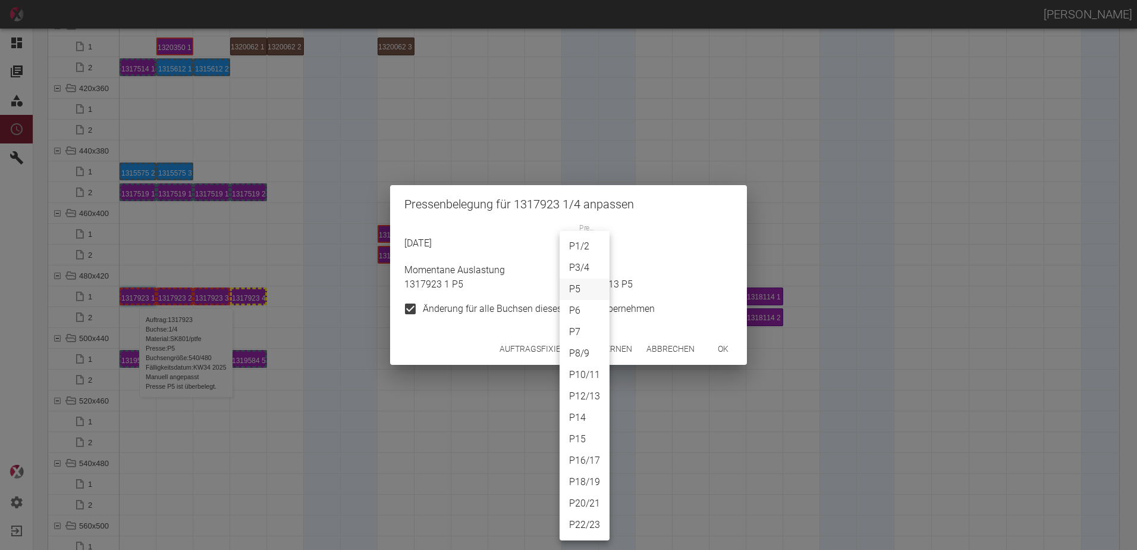
click at [581, 415] on li "P14" at bounding box center [585, 417] width 50 height 21
type input "P14"
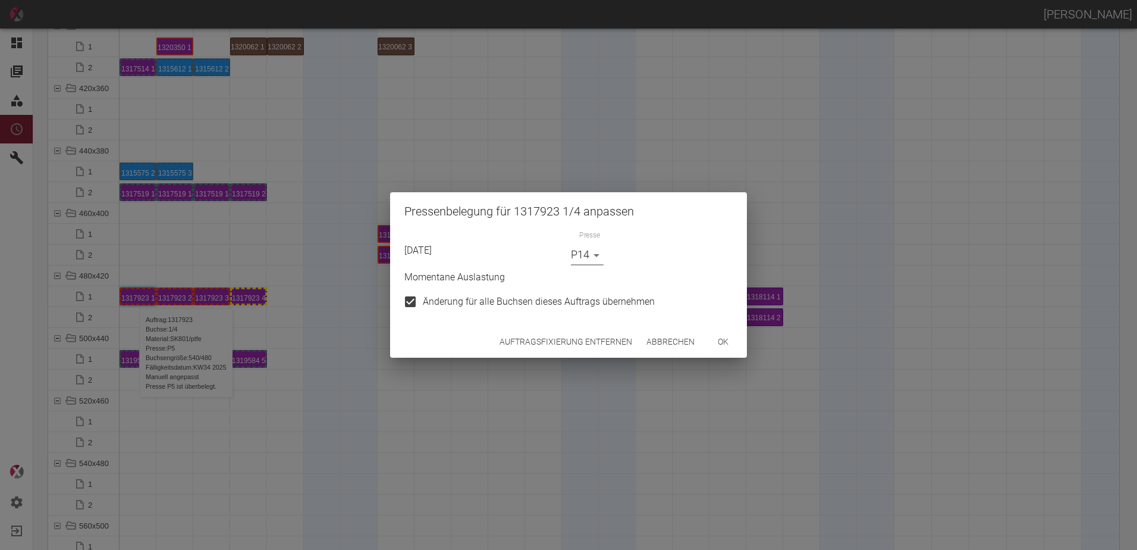
click at [721, 343] on button "ok" at bounding box center [723, 342] width 38 height 22
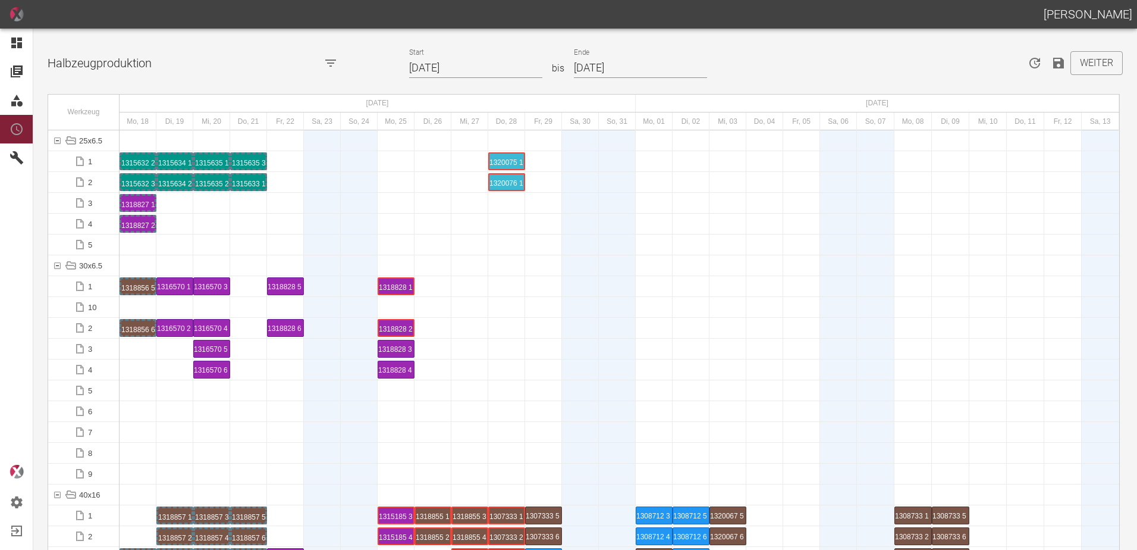
scroll to position [0, 0]
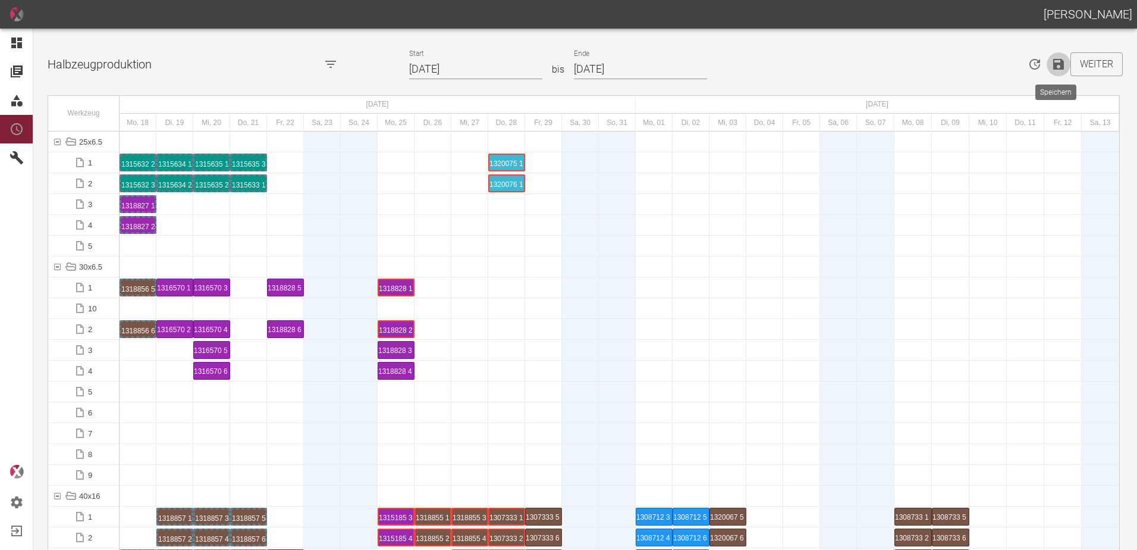
click at [1055, 69] on icon "Speichern" at bounding box center [1058, 64] width 11 height 11
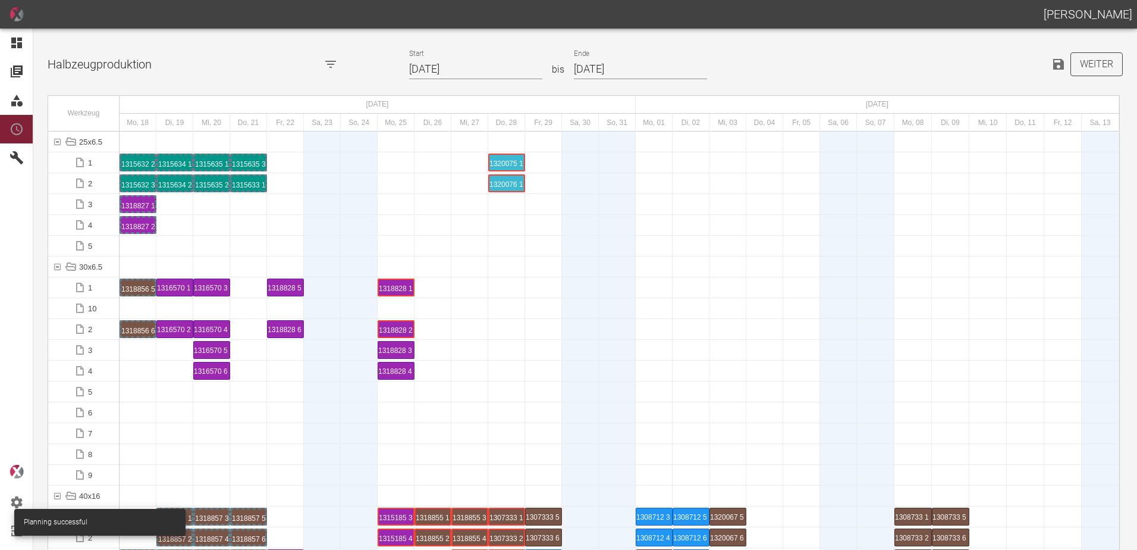
click at [1092, 67] on button "Weiter" at bounding box center [1096, 64] width 52 height 24
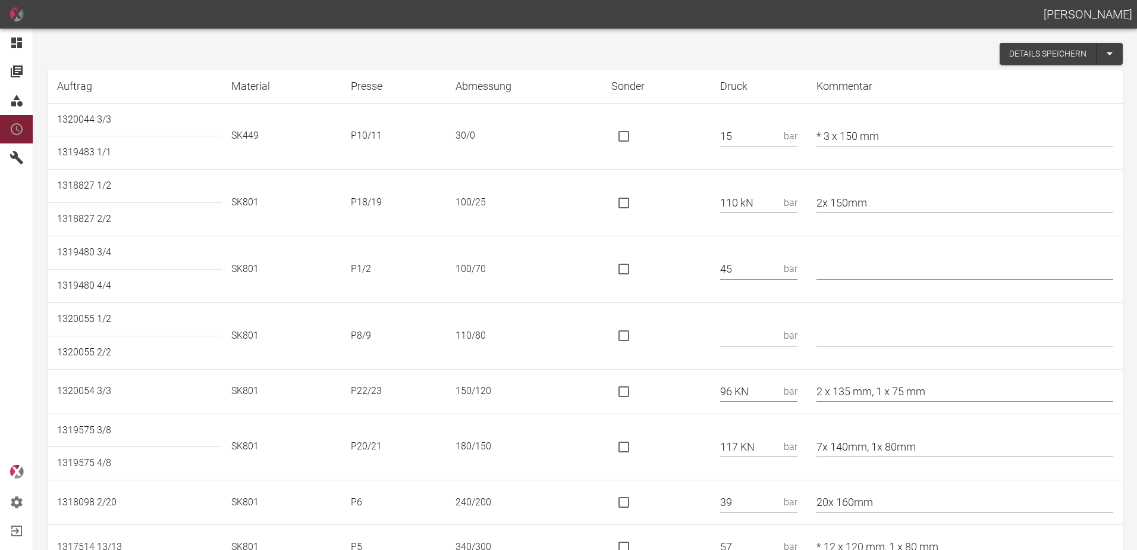
click at [632, 210] on input "is socket special" at bounding box center [623, 202] width 25 height 25
checkbox input "true"
click at [770, 336] on input "text" at bounding box center [749, 335] width 59 height 21
type input "51"
type input "*"
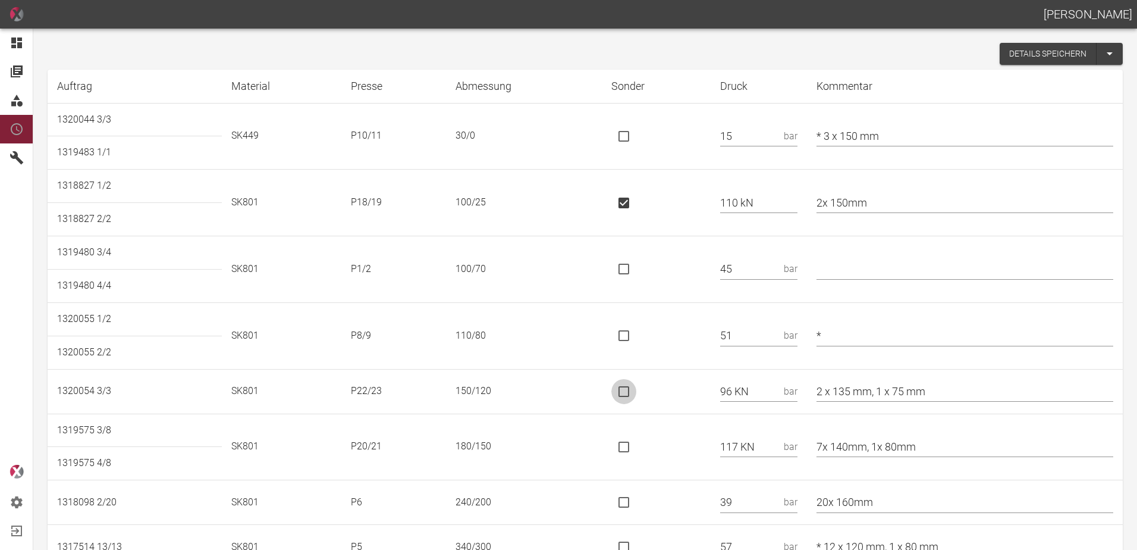
click at [636, 395] on input "is socket special" at bounding box center [623, 391] width 25 height 25
checkbox input "true"
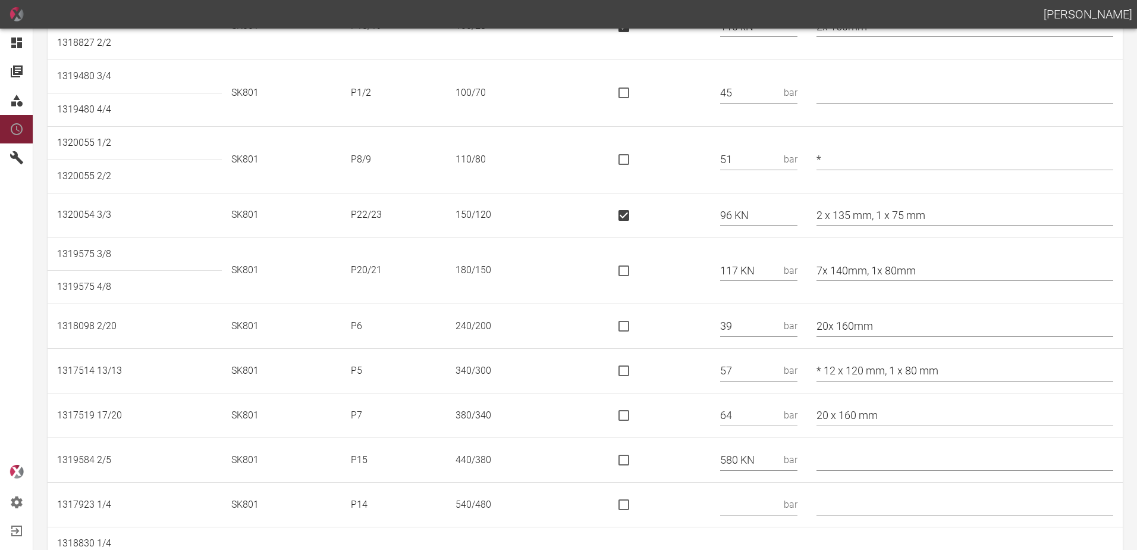
scroll to position [178, 0]
click at [636, 261] on input "is socket special" at bounding box center [623, 268] width 25 height 25
checkbox input "true"
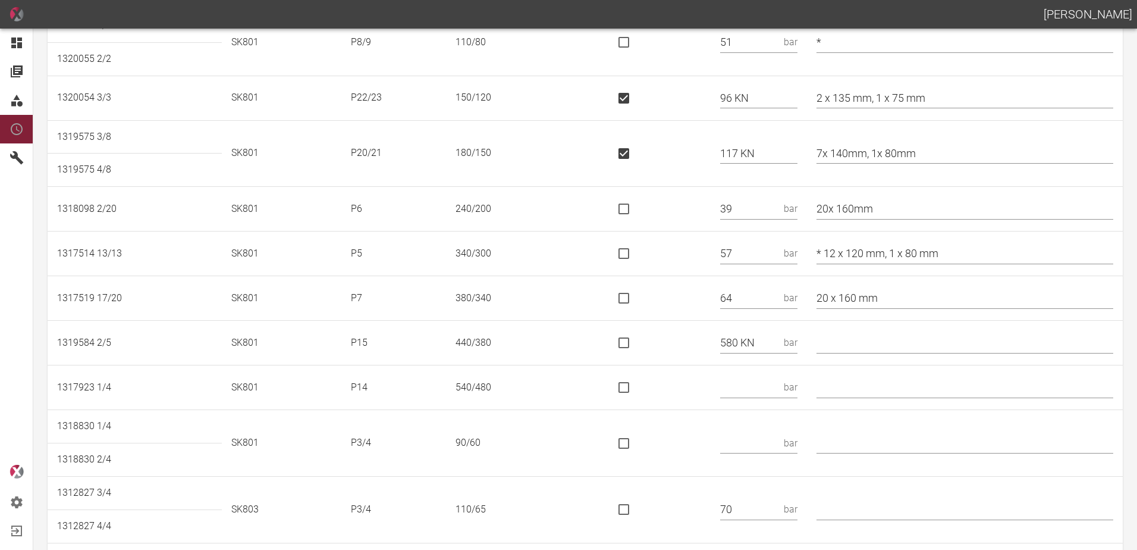
scroll to position [297, 0]
click at [636, 339] on input "is socket special" at bounding box center [623, 338] width 25 height 25
checkbox input "true"
click at [779, 387] on input "text" at bounding box center [749, 383] width 59 height 21
type input "721 KN"
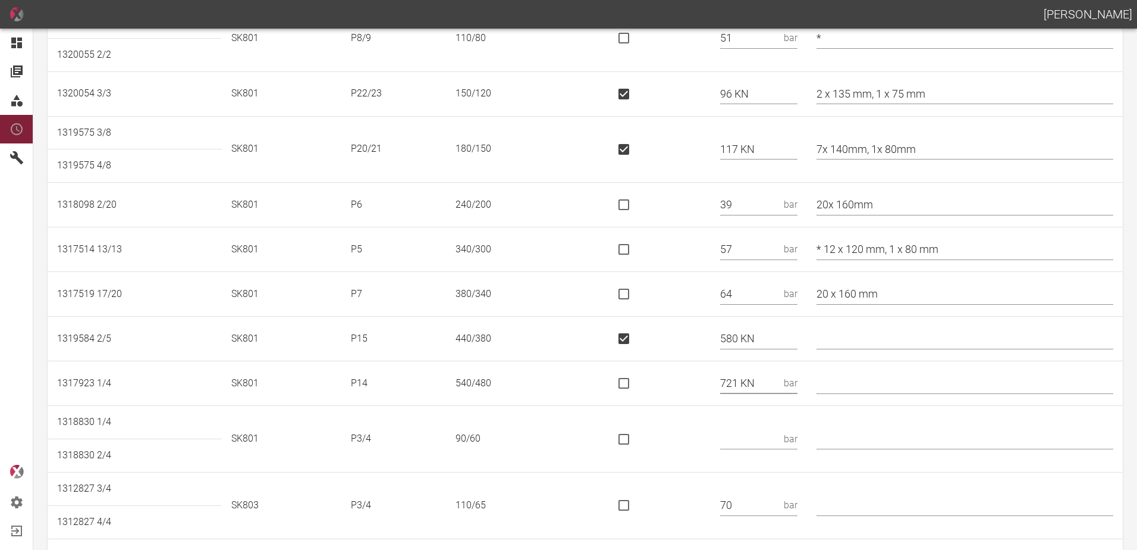
click at [636, 381] on input "is socket special" at bounding box center [623, 383] width 25 height 25
checkbox input "true"
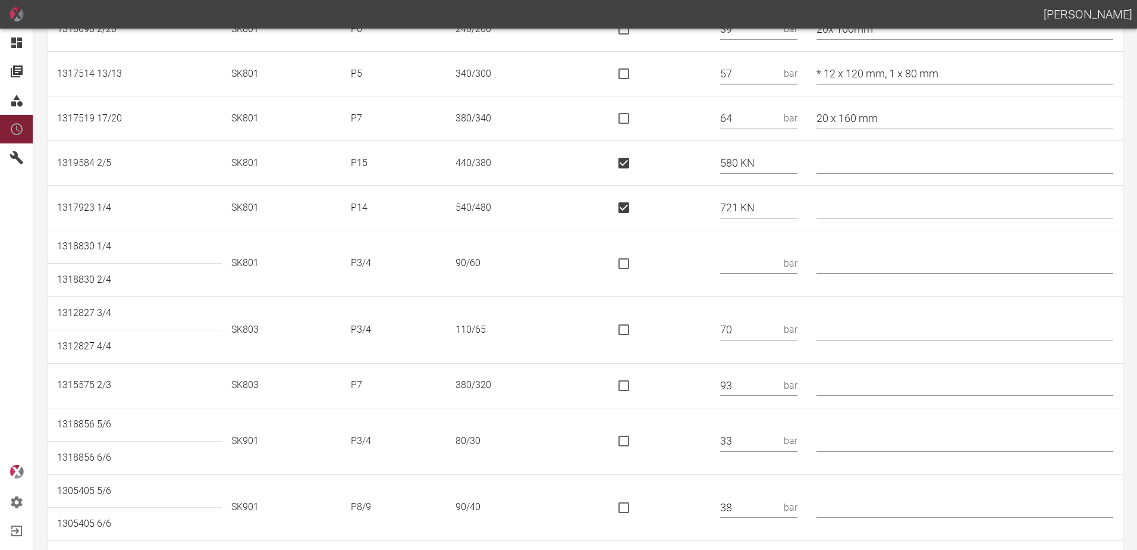
scroll to position [476, 0]
click at [767, 266] on input "text" at bounding box center [749, 260] width 59 height 21
type input "40"
click at [900, 329] on input "text" at bounding box center [965, 326] width 297 height 21
type input "*"
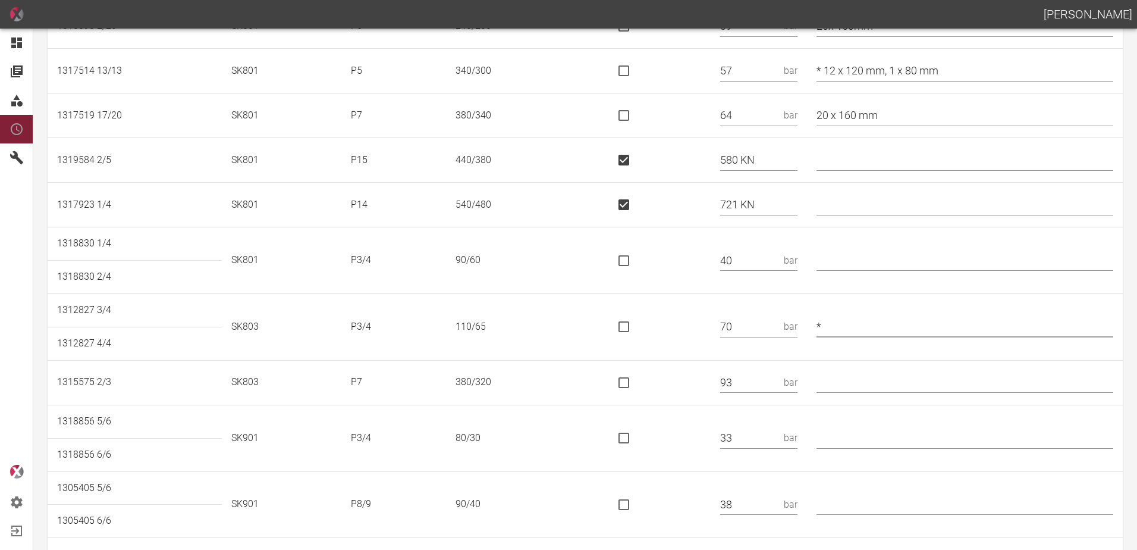
click at [700, 375] on td at bounding box center [656, 382] width 109 height 45
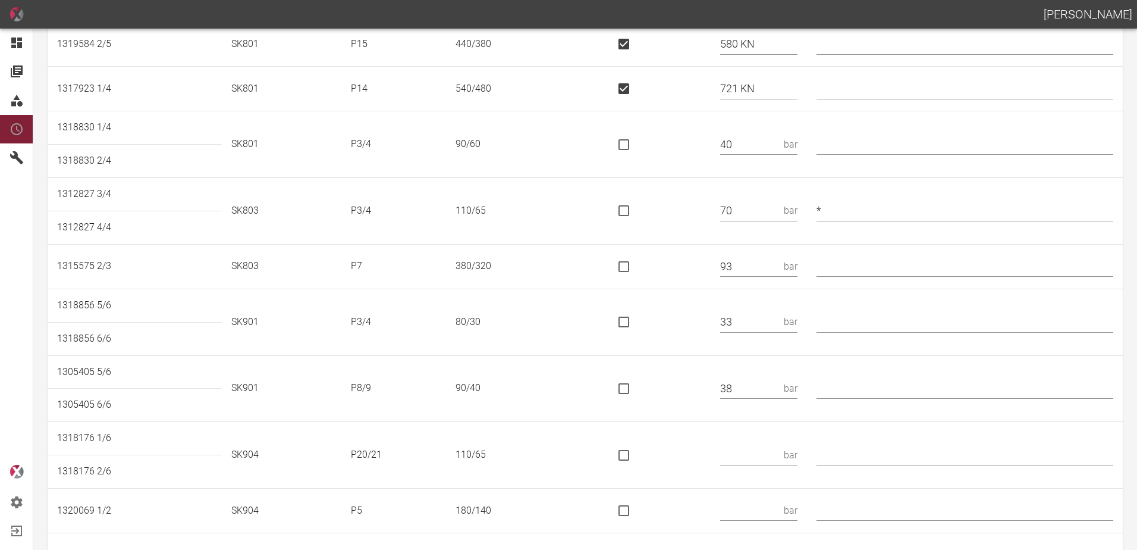
scroll to position [595, 0]
click at [906, 310] on input "text" at bounding box center [965, 319] width 297 height 21
type input "* 80/40"
type input "*"
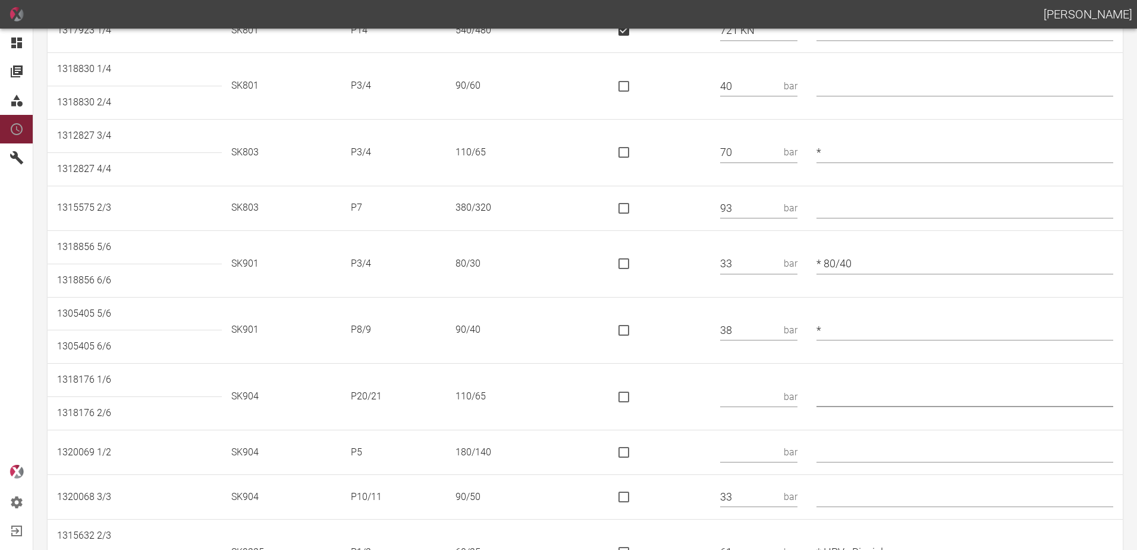
scroll to position [714, 0]
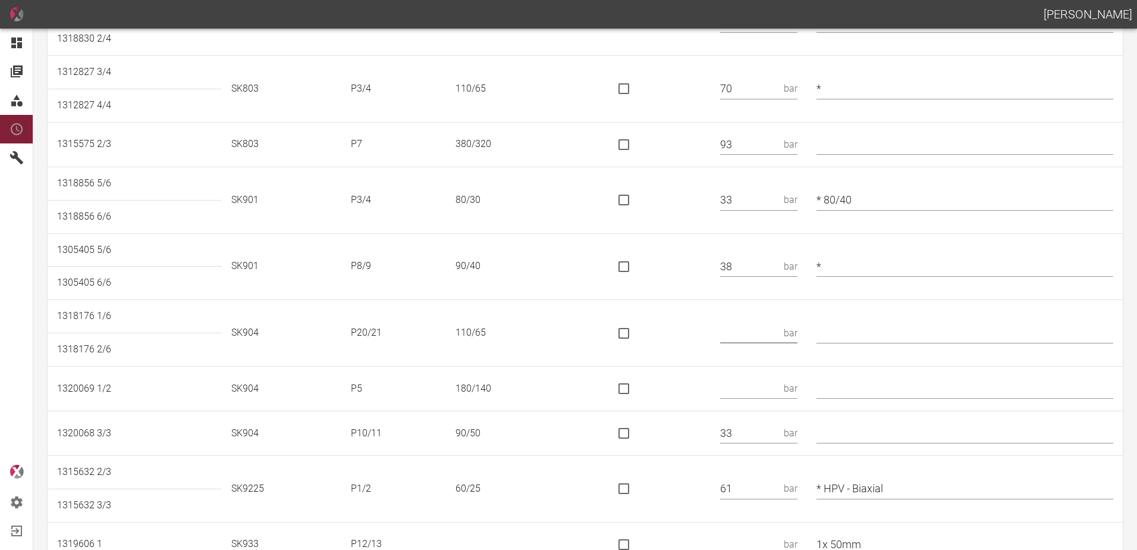
click at [758, 330] on input "text" at bounding box center [749, 332] width 59 height 21
type input "62 KN"
click at [636, 327] on input "is socket special" at bounding box center [623, 333] width 25 height 25
checkbox input "true"
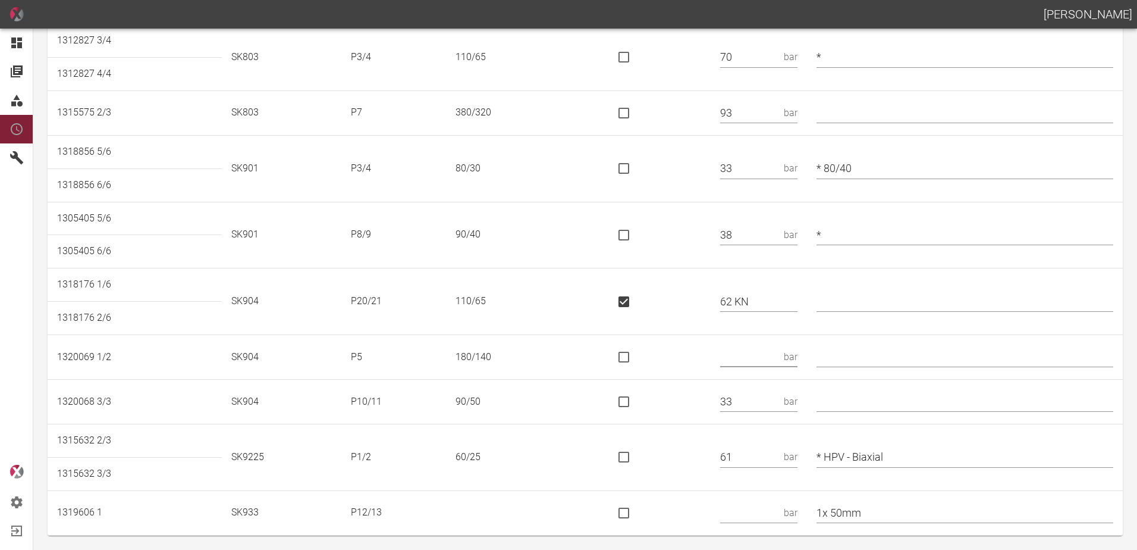
click at [751, 353] on input "text" at bounding box center [749, 357] width 59 height 21
type input "21"
click at [694, 444] on td at bounding box center [656, 457] width 109 height 67
drag, startPoint x: 899, startPoint y: 514, endPoint x: 793, endPoint y: 525, distance: 105.7
click at [793, 525] on tr "1319606 1 SK933 P12/13 bar 1x 50mm" at bounding box center [585, 512] width 1075 height 45
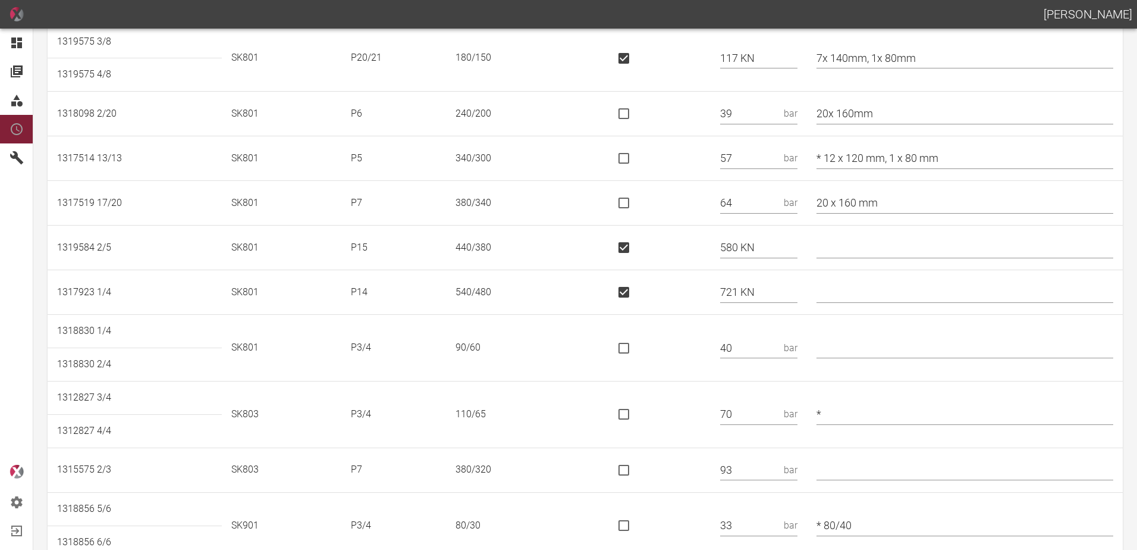
scroll to position [0, 0]
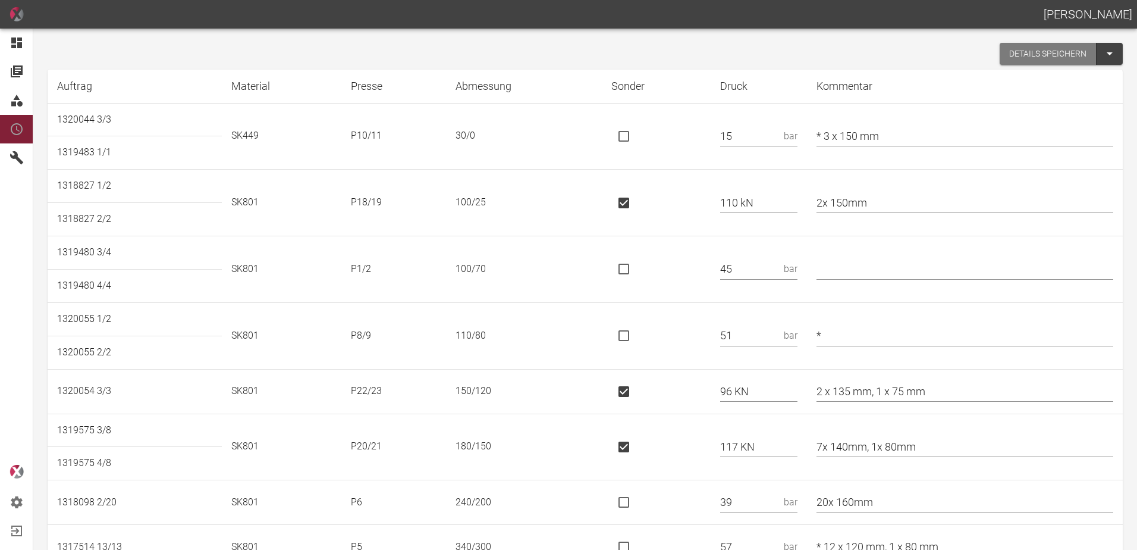
click at [1014, 54] on button "Details speichern" at bounding box center [1048, 54] width 97 height 22
